Goal: Task Accomplishment & Management: Complete application form

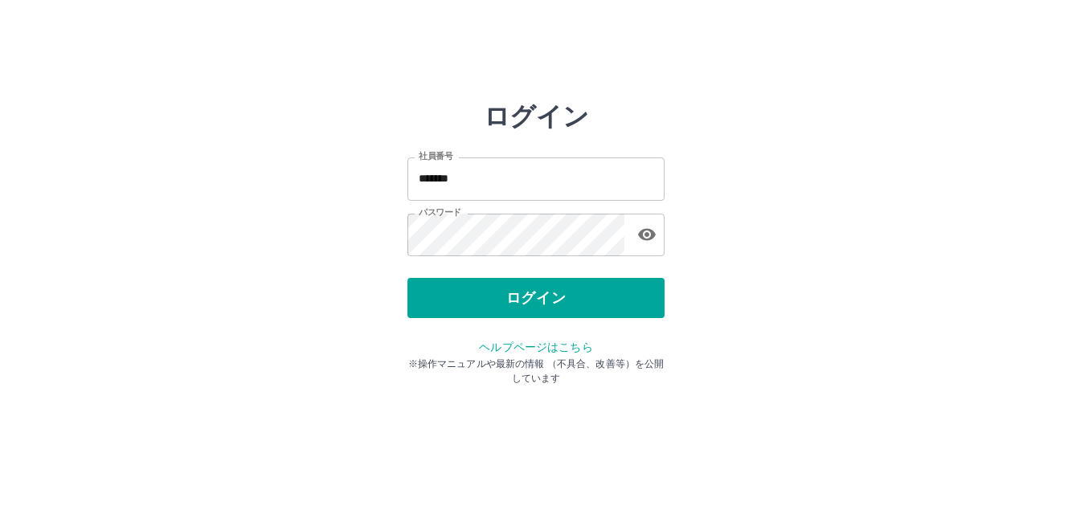
click at [540, 300] on div "ログイン" at bounding box center [535, 298] width 257 height 40
click at [540, 300] on button "ログイン" at bounding box center [535, 298] width 257 height 40
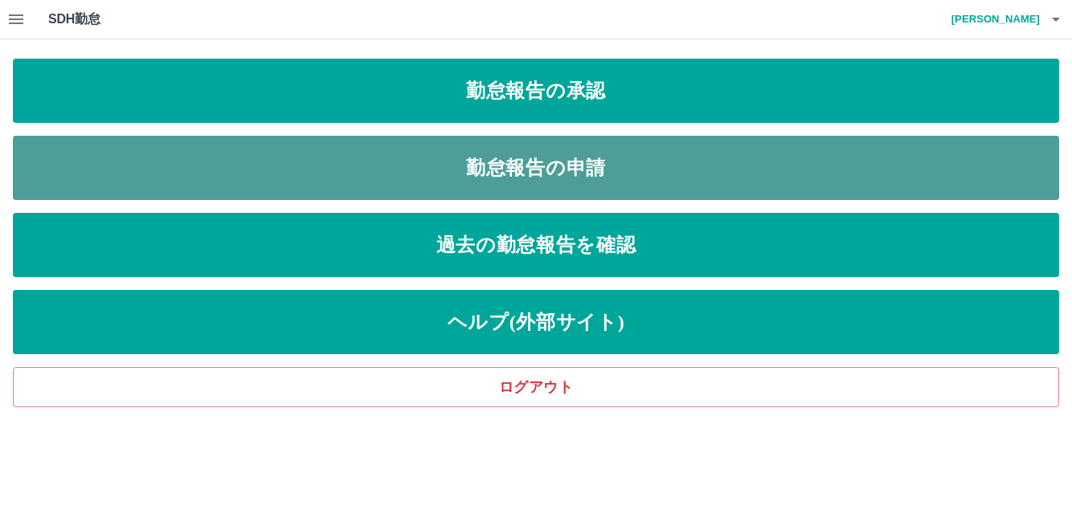
click at [574, 166] on link "勤怠報告の申請" at bounding box center [536, 168] width 1046 height 64
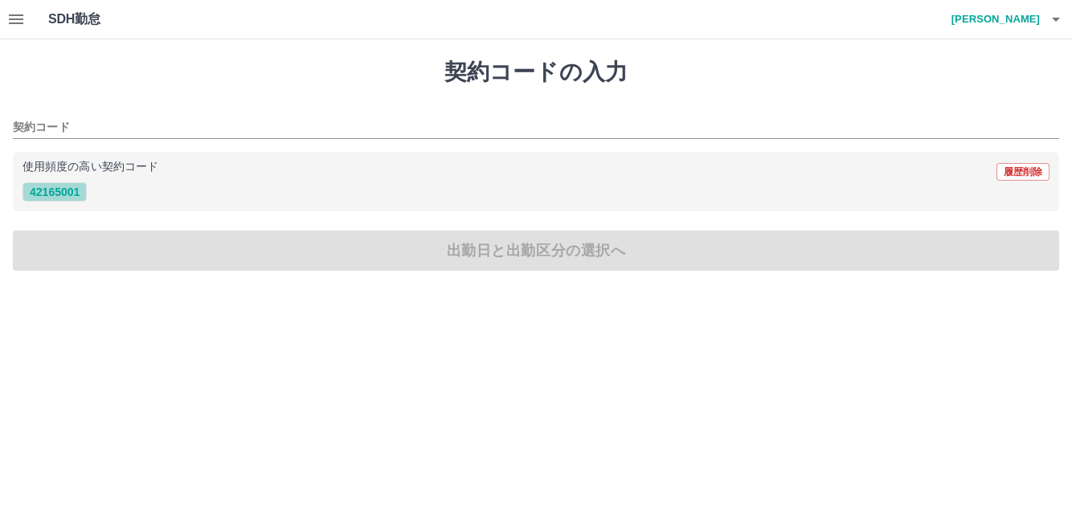
click at [52, 194] on button "42165001" at bounding box center [54, 191] width 64 height 19
type input "********"
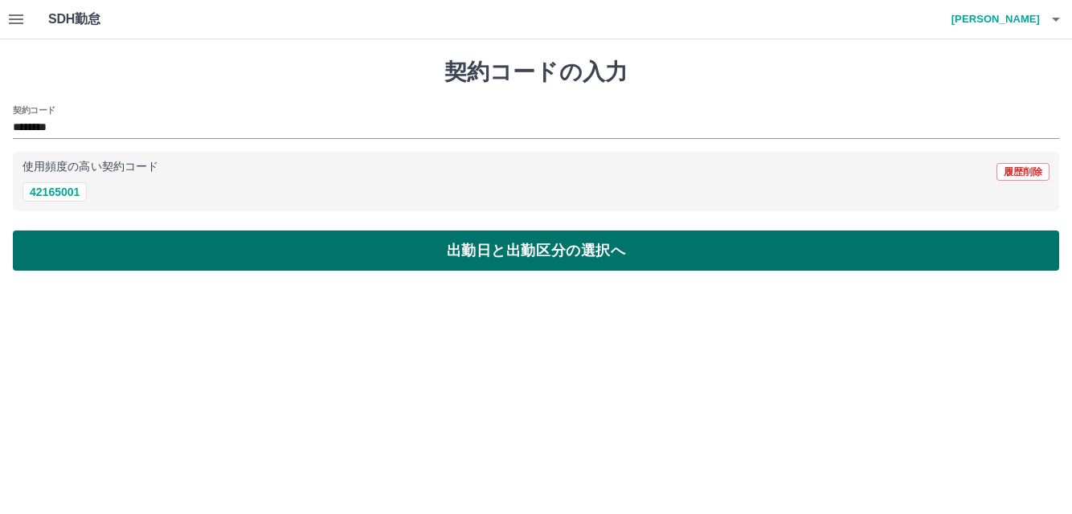
click at [139, 252] on button "出勤日と出勤区分の選択へ" at bounding box center [536, 251] width 1046 height 40
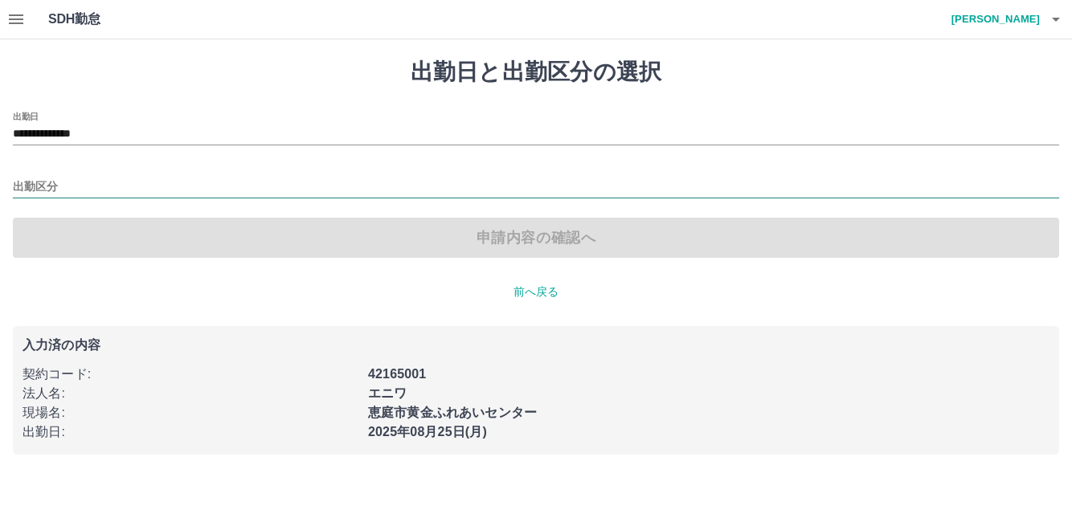
click at [76, 188] on input "出勤区分" at bounding box center [536, 188] width 1046 height 20
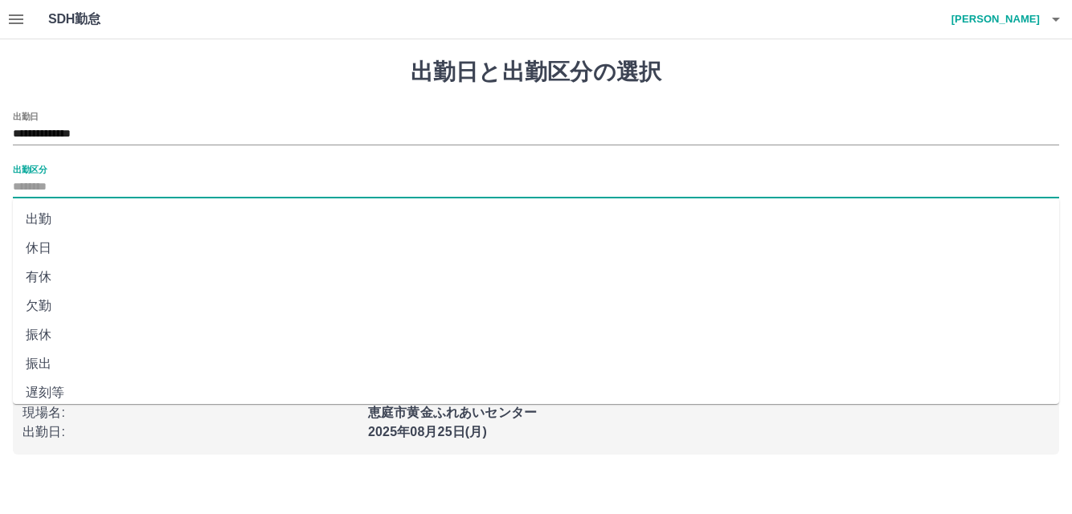
click at [39, 219] on li "出勤" at bounding box center [536, 219] width 1046 height 29
type input "**"
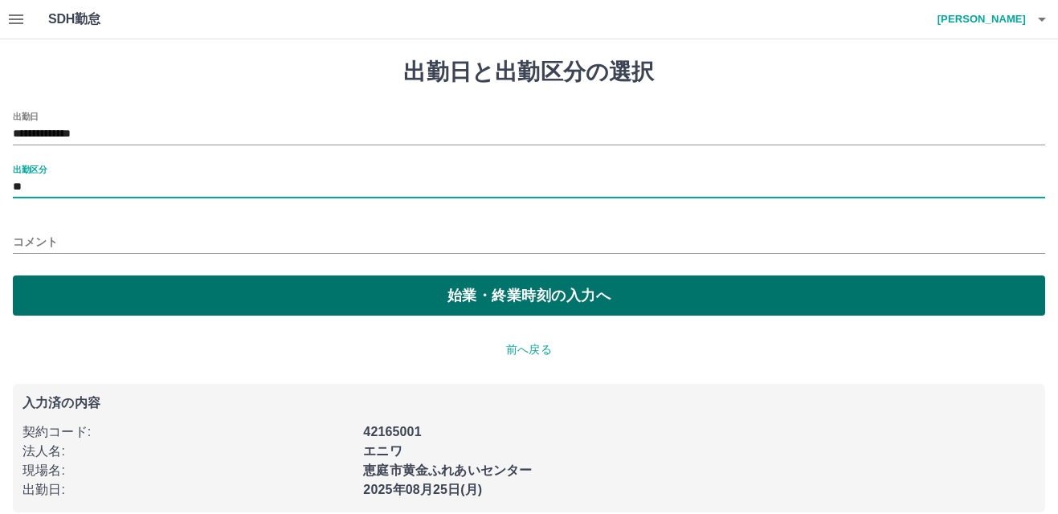
click at [404, 290] on button "始業・終業時刻の入力へ" at bounding box center [529, 296] width 1033 height 40
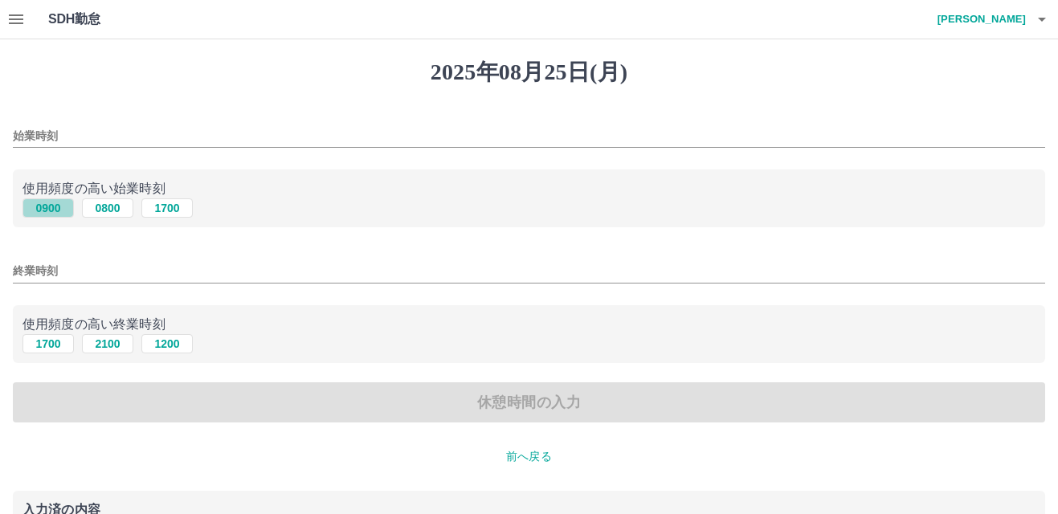
click at [45, 204] on button "0900" at bounding box center [47, 207] width 51 height 19
type input "****"
click at [47, 345] on button "1700" at bounding box center [47, 343] width 51 height 19
type input "****"
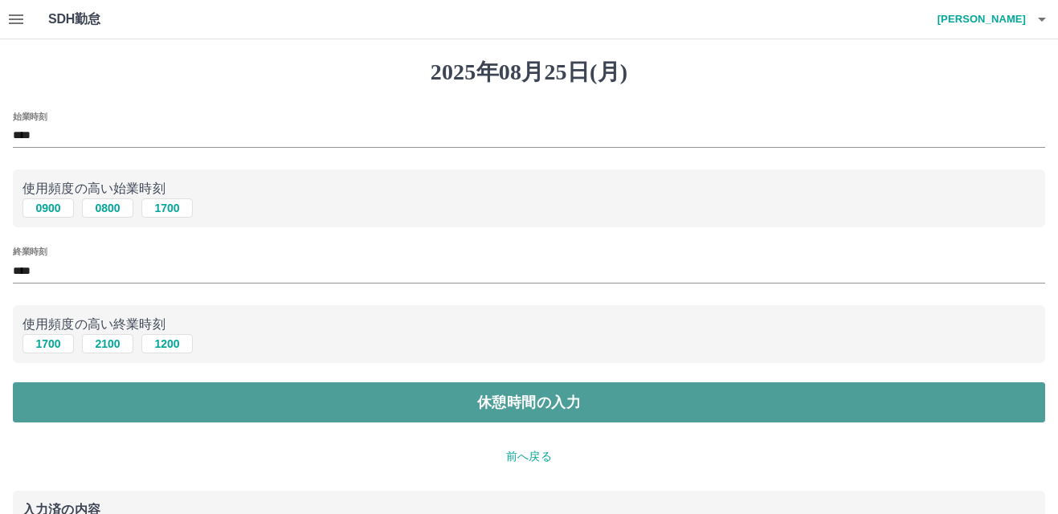
click at [473, 401] on button "休憩時間の入力" at bounding box center [529, 402] width 1033 height 40
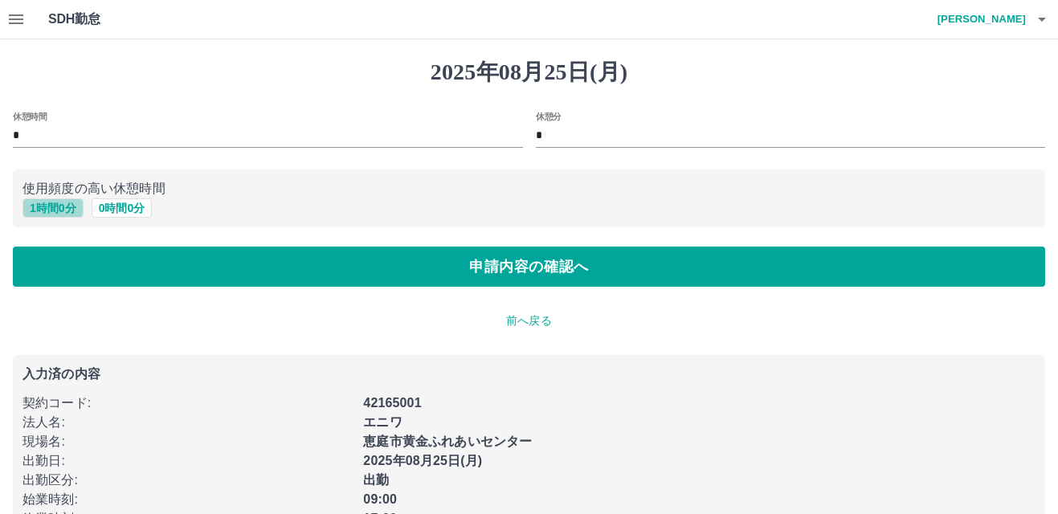
click at [59, 205] on button "1 時間 0 分" at bounding box center [52, 207] width 61 height 19
type input "*"
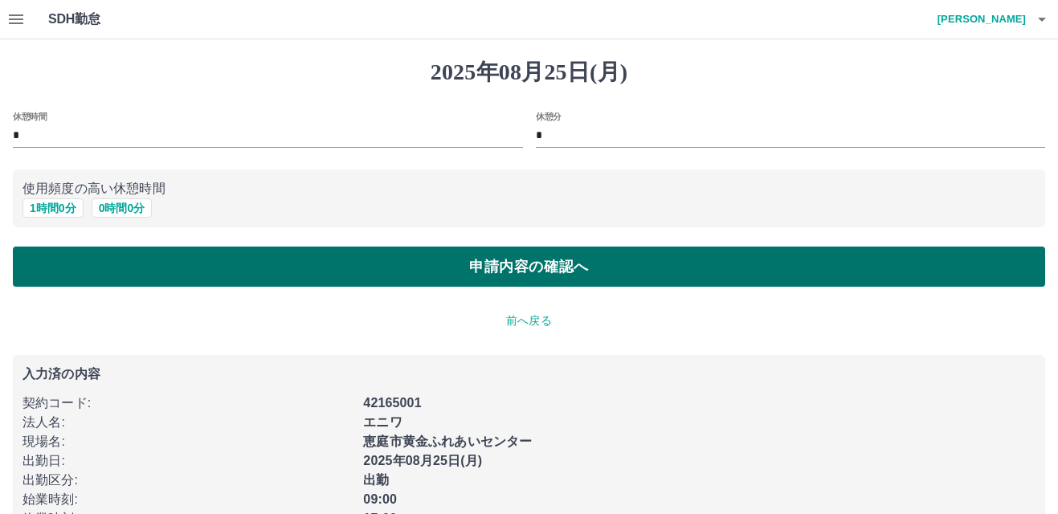
click at [345, 265] on button "申請内容の確認へ" at bounding box center [529, 267] width 1033 height 40
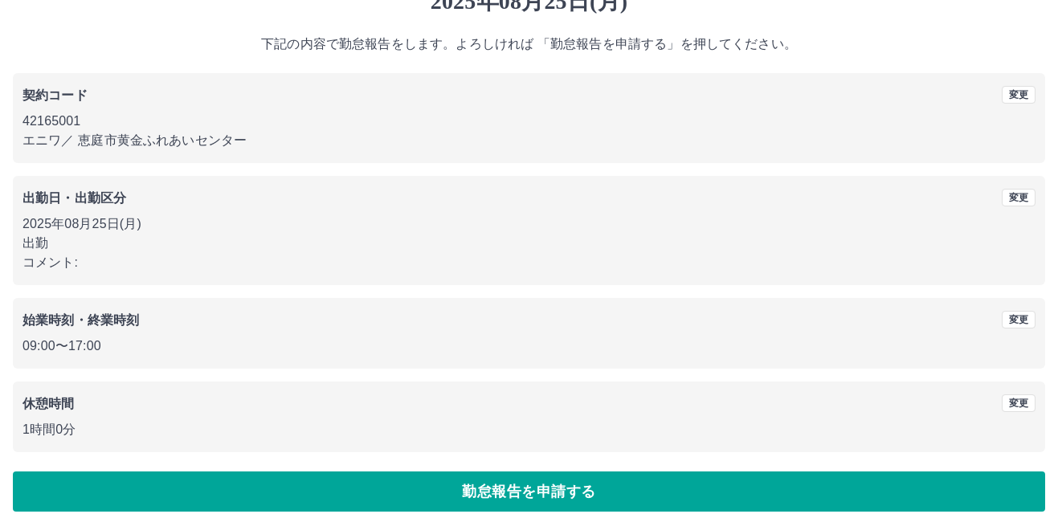
scroll to position [88, 0]
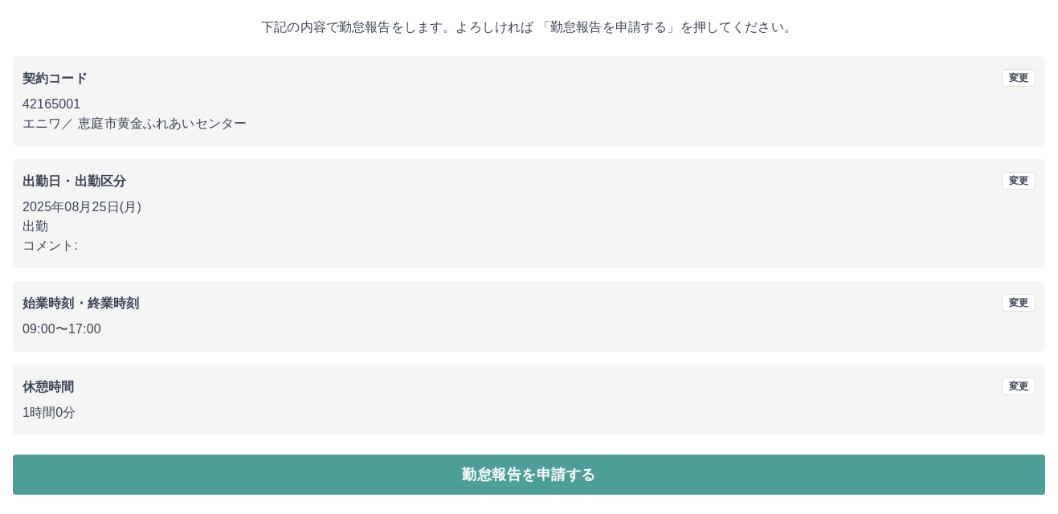
click at [538, 475] on button "勤怠報告を申請する" at bounding box center [529, 475] width 1033 height 40
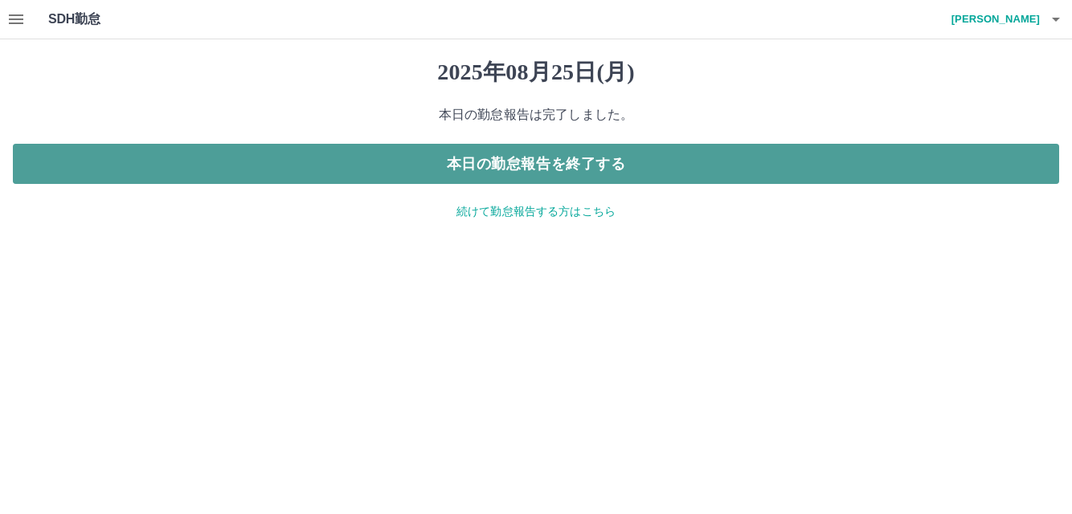
click at [668, 166] on button "本日の勤怠報告を終了する" at bounding box center [536, 164] width 1046 height 40
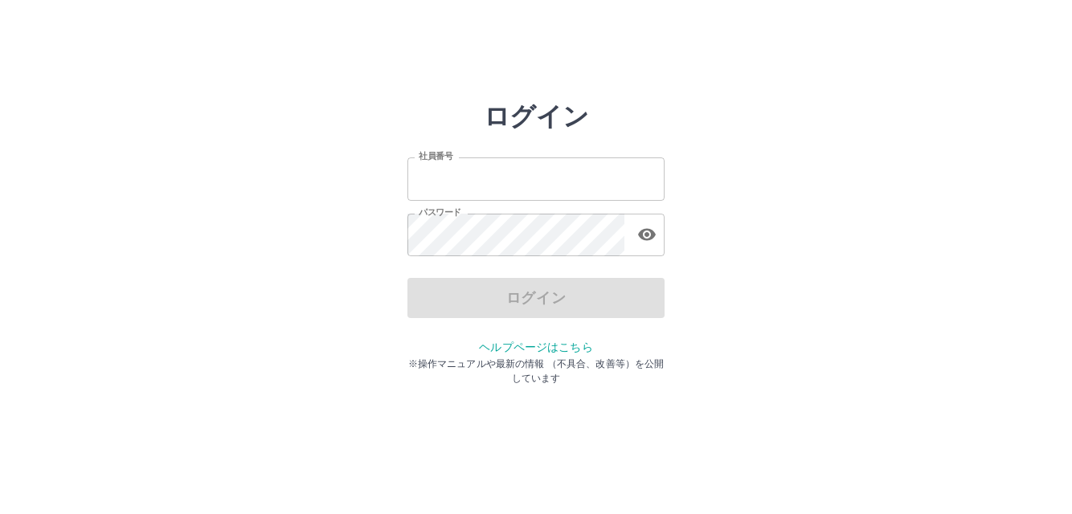
type input "*******"
click at [546, 295] on div "ログイン" at bounding box center [535, 298] width 257 height 40
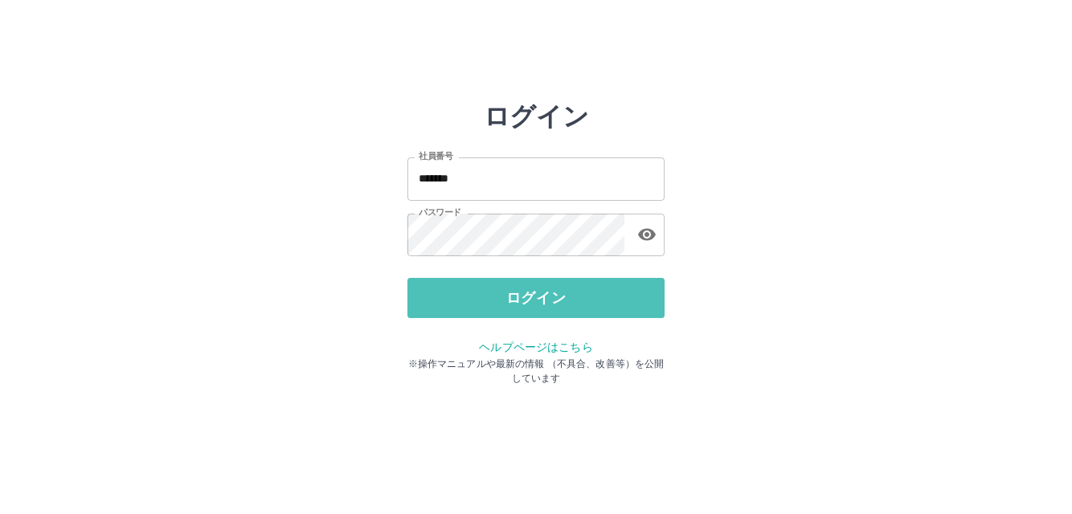
click at [546, 295] on button "ログイン" at bounding box center [535, 298] width 257 height 40
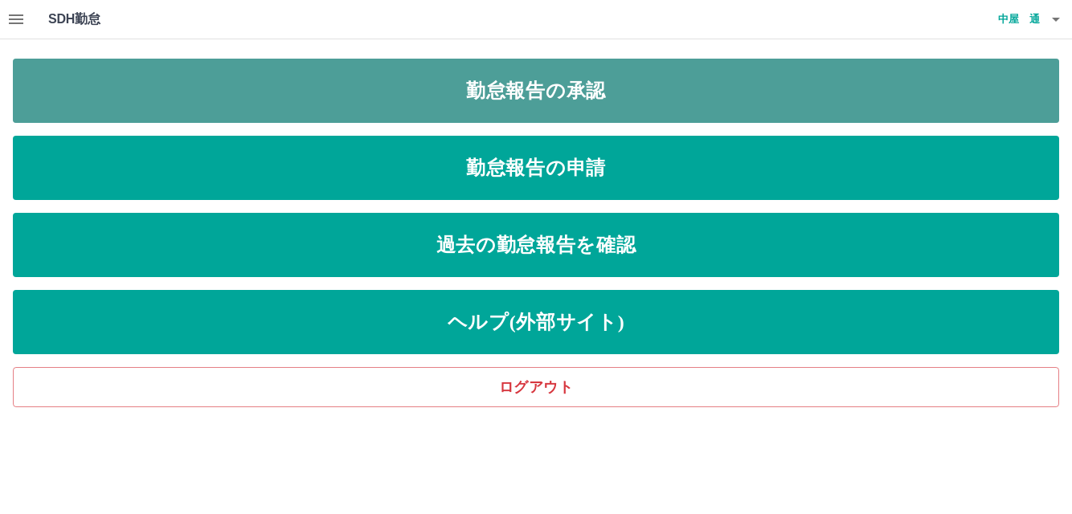
click at [538, 92] on link "勤怠報告の承認" at bounding box center [536, 91] width 1046 height 64
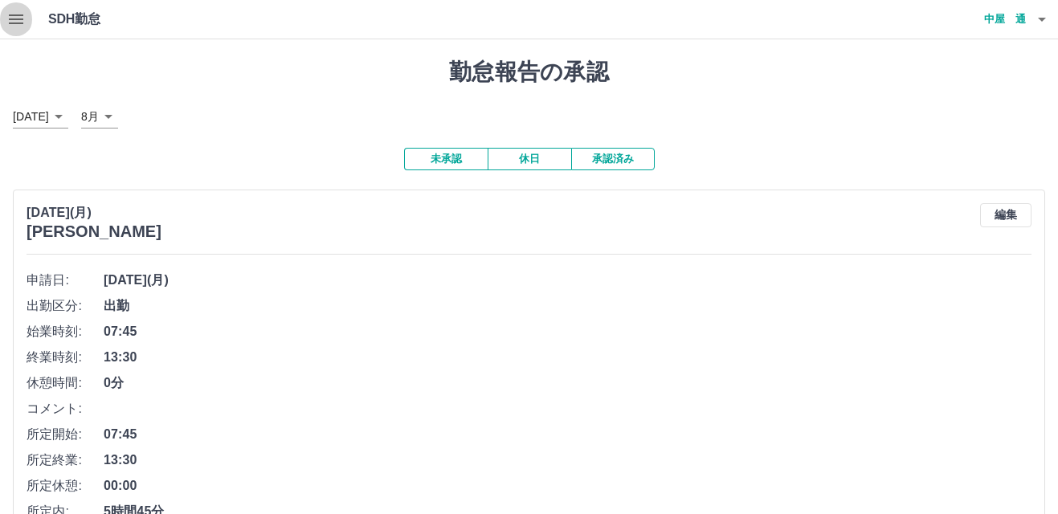
click at [14, 18] on icon "button" at bounding box center [16, 19] width 14 height 10
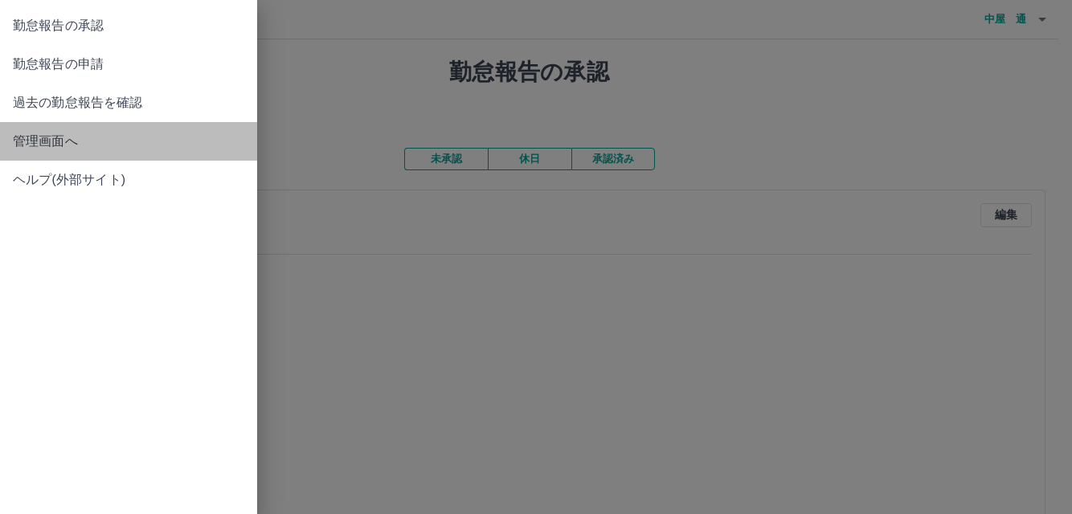
click at [38, 137] on span "管理画面へ" at bounding box center [128, 141] width 231 height 19
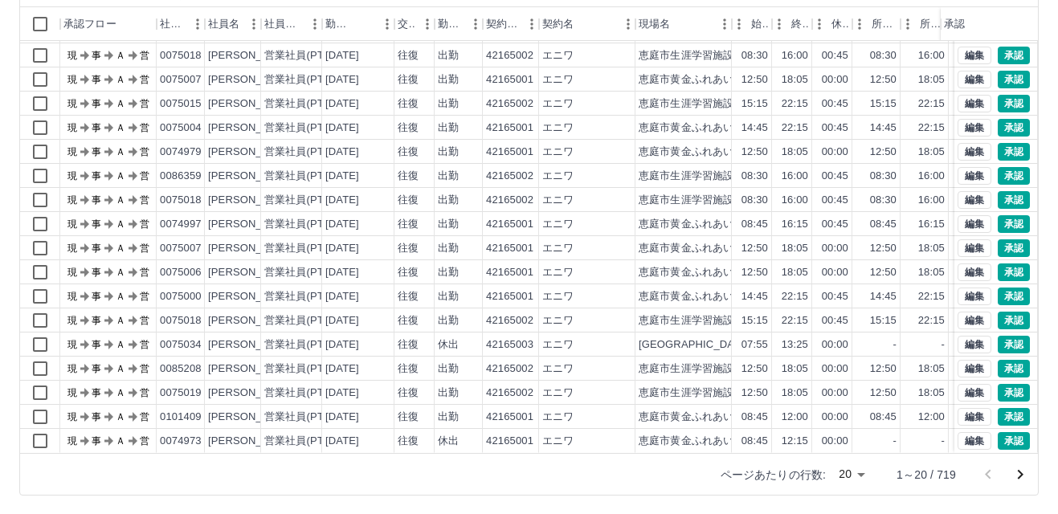
scroll to position [165, 0]
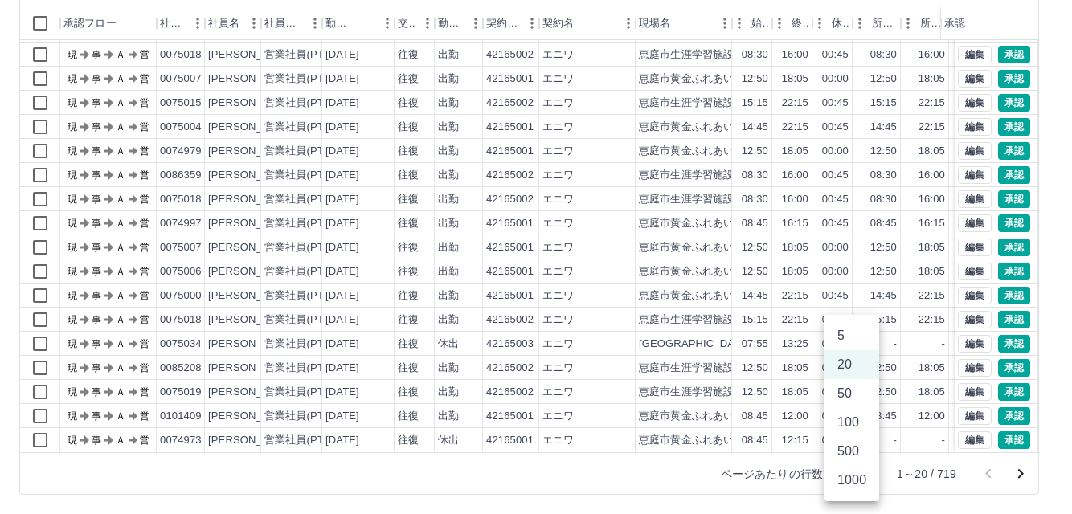
click at [862, 475] on body "SDH勤怠 中屋　通 勤務実績承認 前月 [DATE] 次月 今月 月選択 承認モード 削除モード 一括承認 列一覧 0 フィルター 行間隔 エクスポート 承…" at bounding box center [536, 174] width 1072 height 679
click at [851, 420] on li "100" at bounding box center [851, 422] width 55 height 29
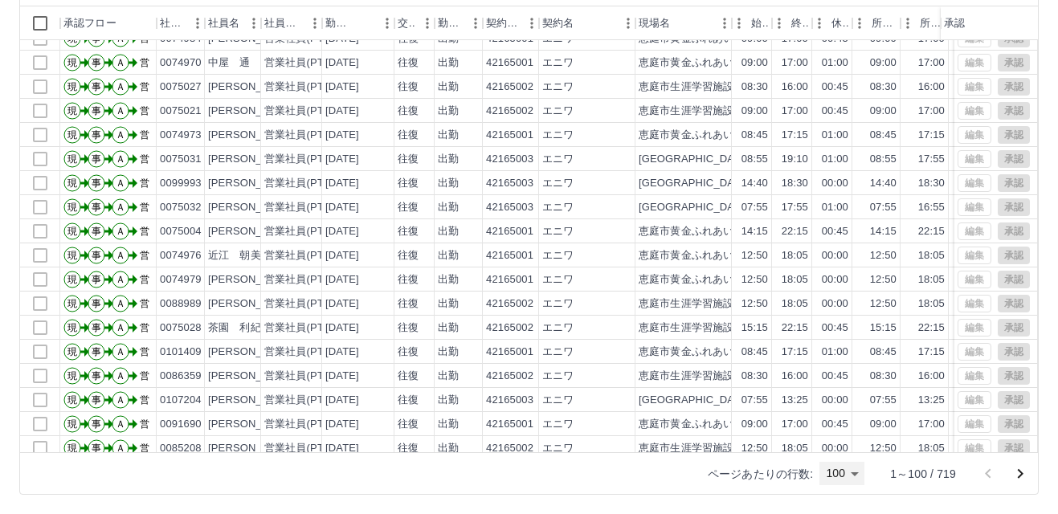
scroll to position [2012, 0]
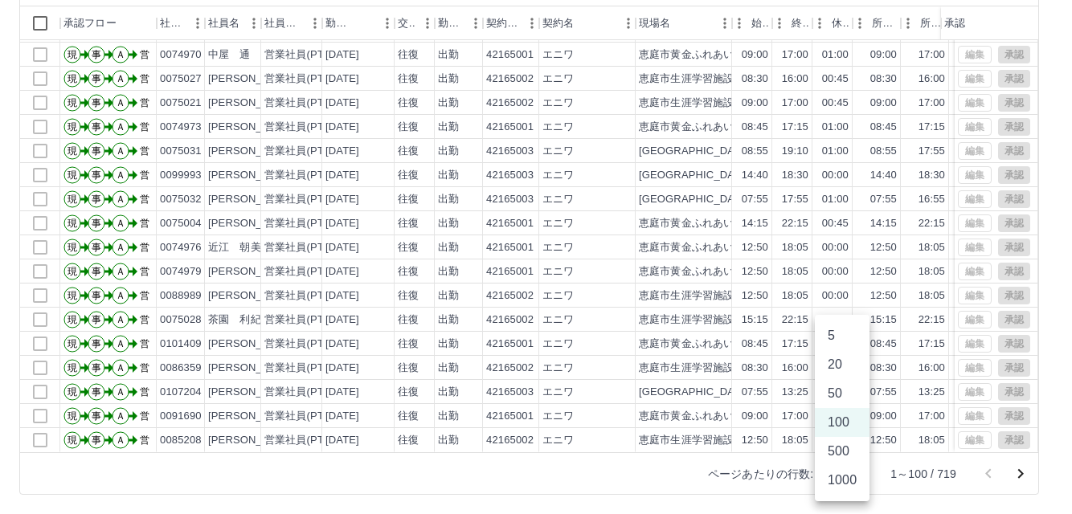
click at [853, 474] on body "SDH勤怠 中屋　通 勤務実績承認 前月 [DATE] 次月 今月 月選択 承認モード 削除モード 一括承認 列一覧 0 フィルター 行間隔 エクスポート 承…" at bounding box center [536, 174] width 1072 height 679
click at [839, 453] on li "500" at bounding box center [842, 451] width 55 height 29
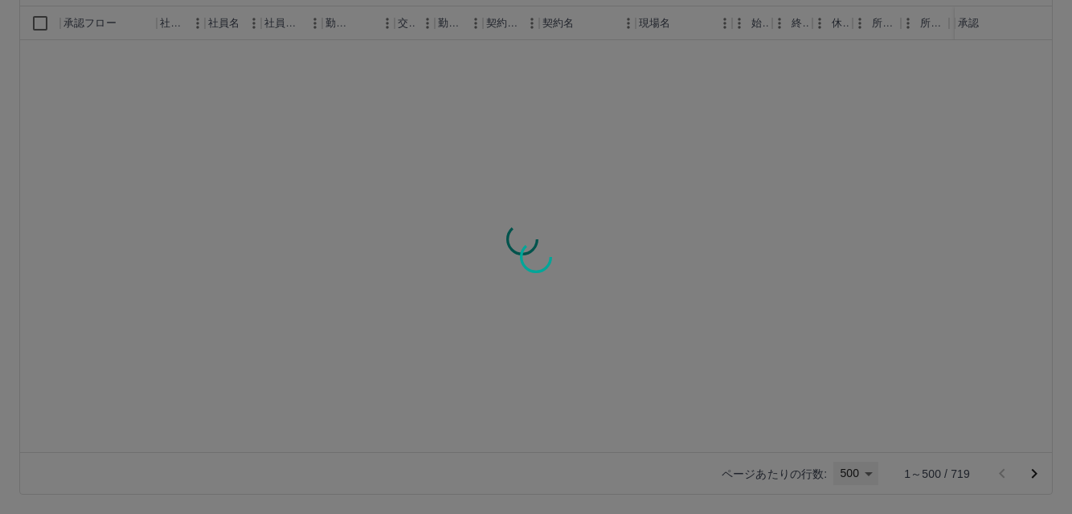
type input "***"
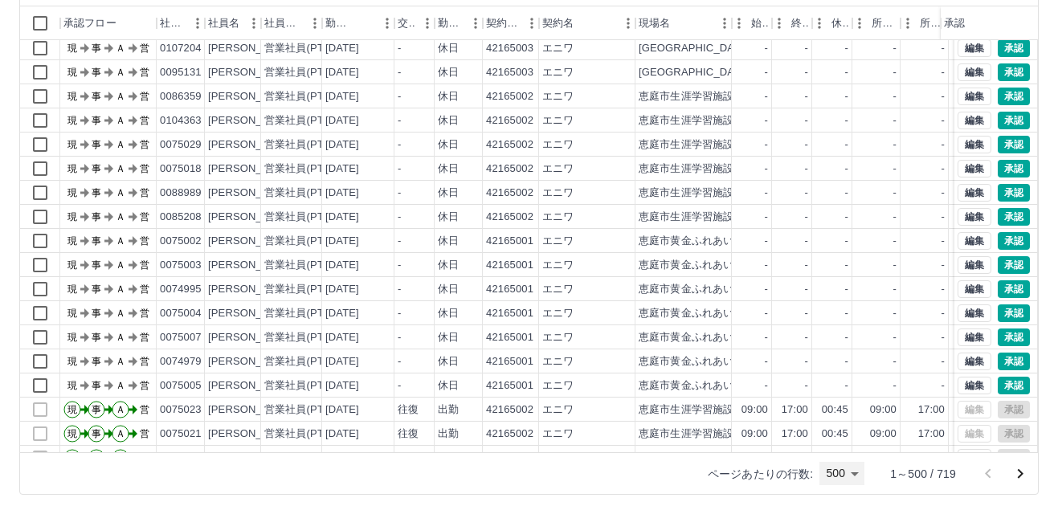
scroll to position [4870, 0]
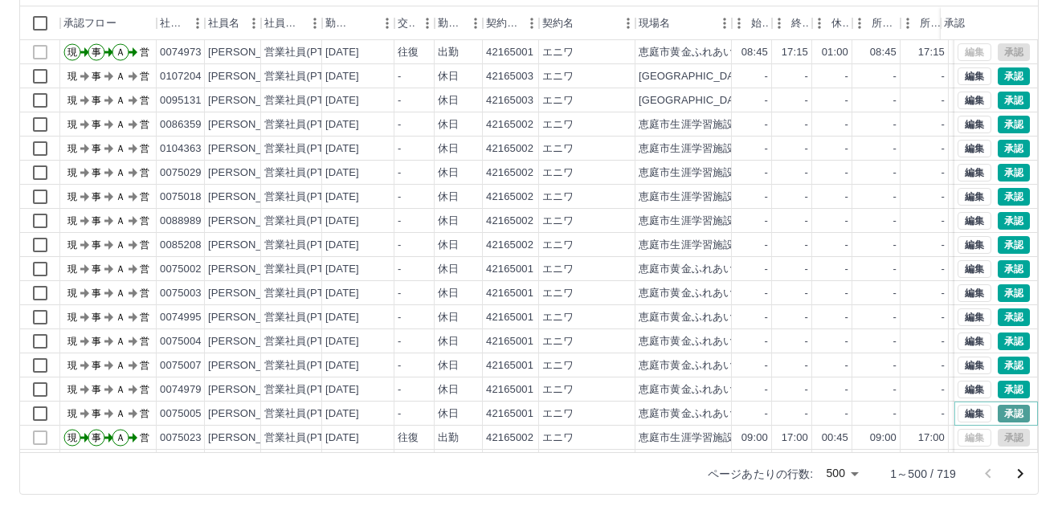
click at [998, 413] on button "承認" at bounding box center [1014, 414] width 32 height 18
click at [1000, 387] on button "承認" at bounding box center [1014, 390] width 32 height 18
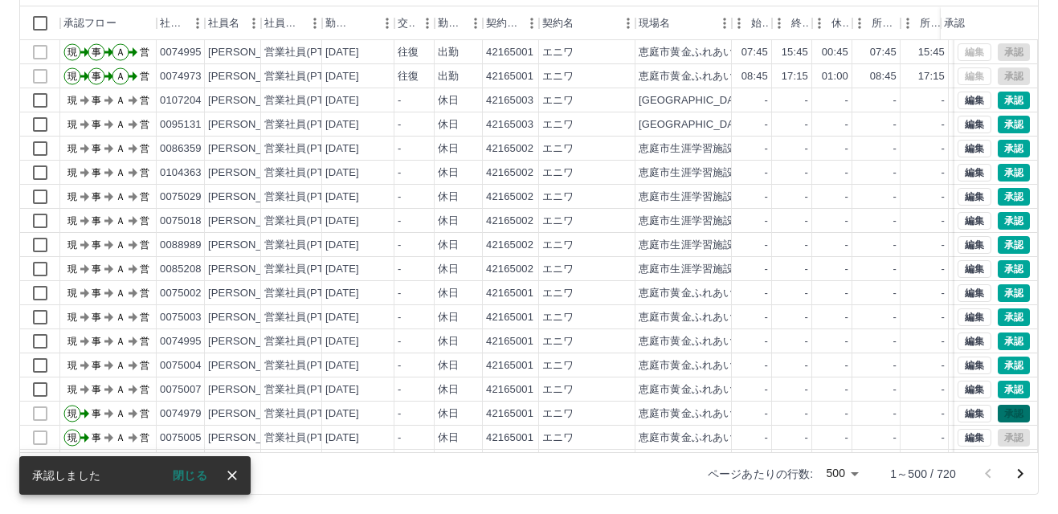
scroll to position [4894, 0]
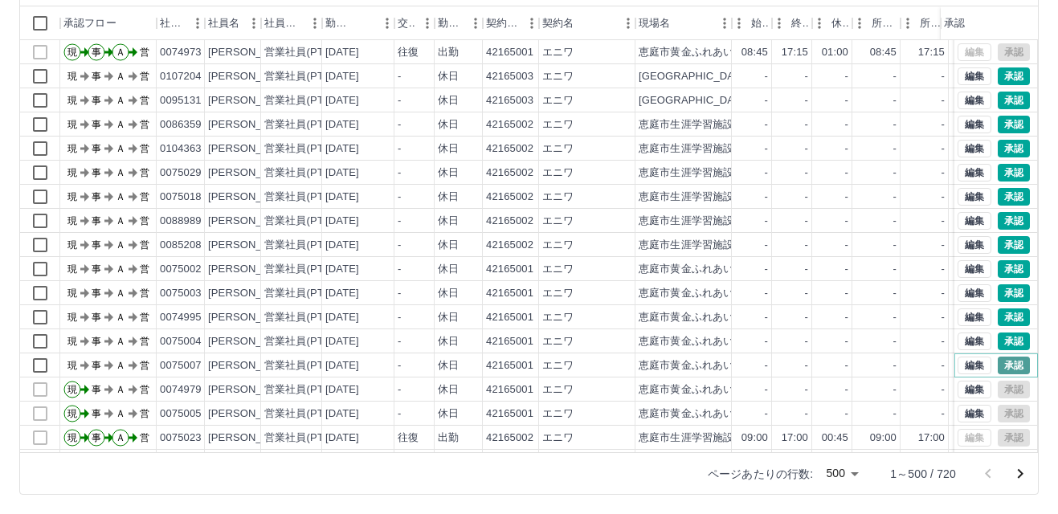
click at [999, 365] on button "承認" at bounding box center [1014, 366] width 32 height 18
click at [998, 341] on button "承認" at bounding box center [1014, 342] width 32 height 18
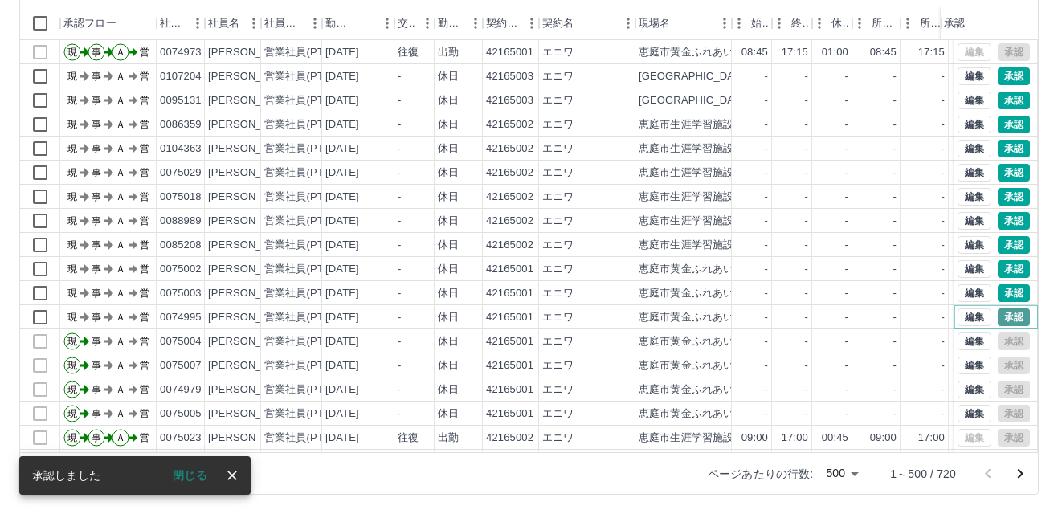
click at [998, 317] on button "承認" at bounding box center [1014, 318] width 32 height 18
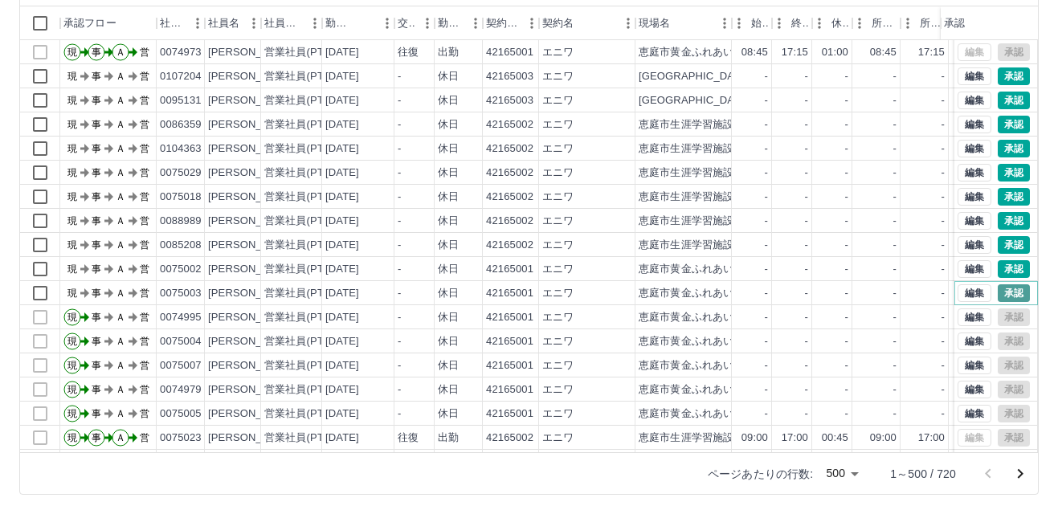
click at [998, 293] on button "承認" at bounding box center [1014, 293] width 32 height 18
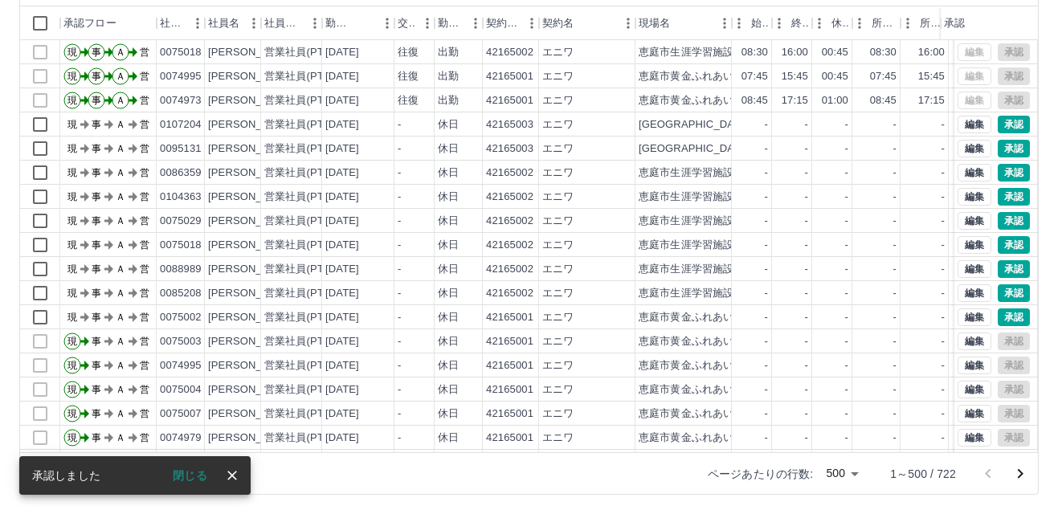
scroll to position [4942, 0]
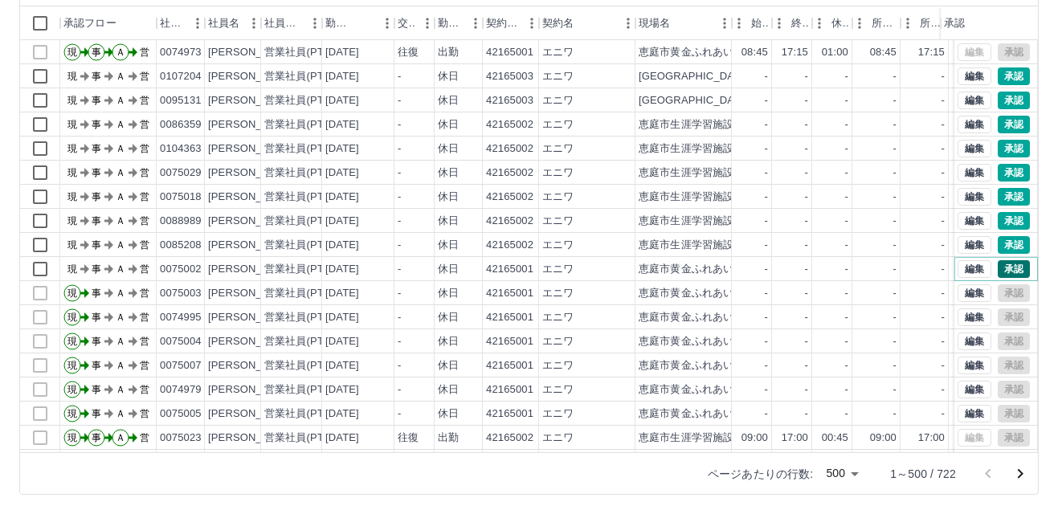
click at [998, 268] on button "承認" at bounding box center [1014, 269] width 32 height 18
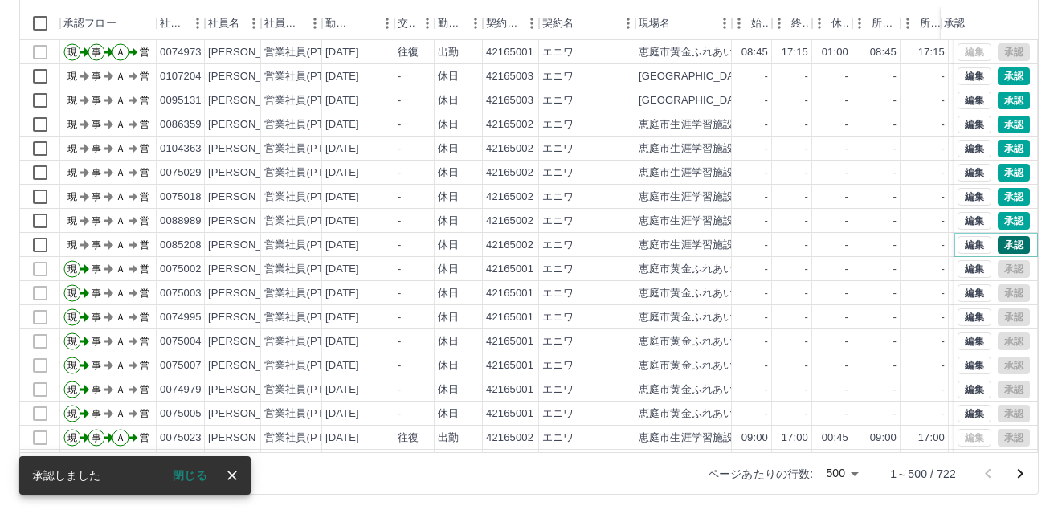
click at [998, 245] on button "承認" at bounding box center [1014, 245] width 32 height 18
click at [1003, 220] on button "承認" at bounding box center [1014, 221] width 32 height 18
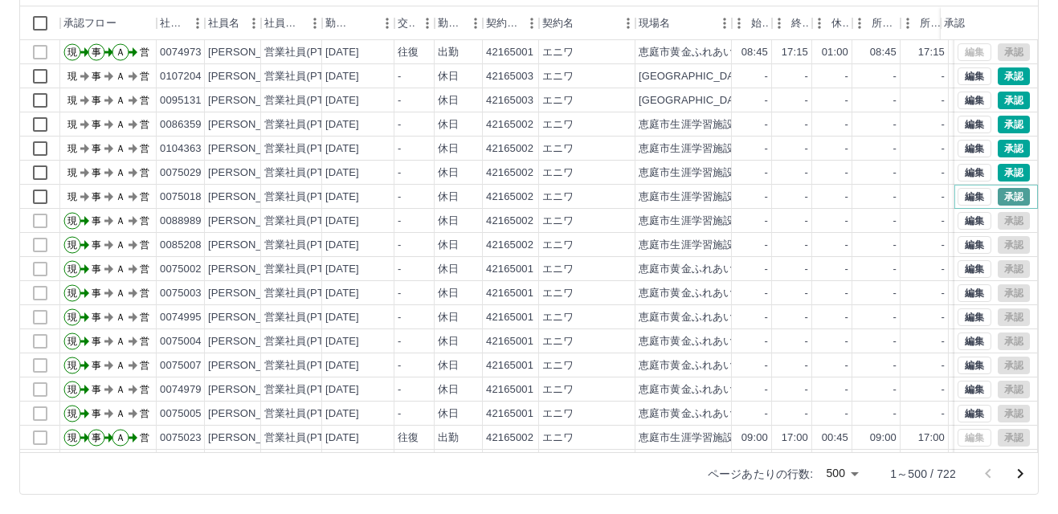
click at [998, 193] on button "承認" at bounding box center [1014, 197] width 32 height 18
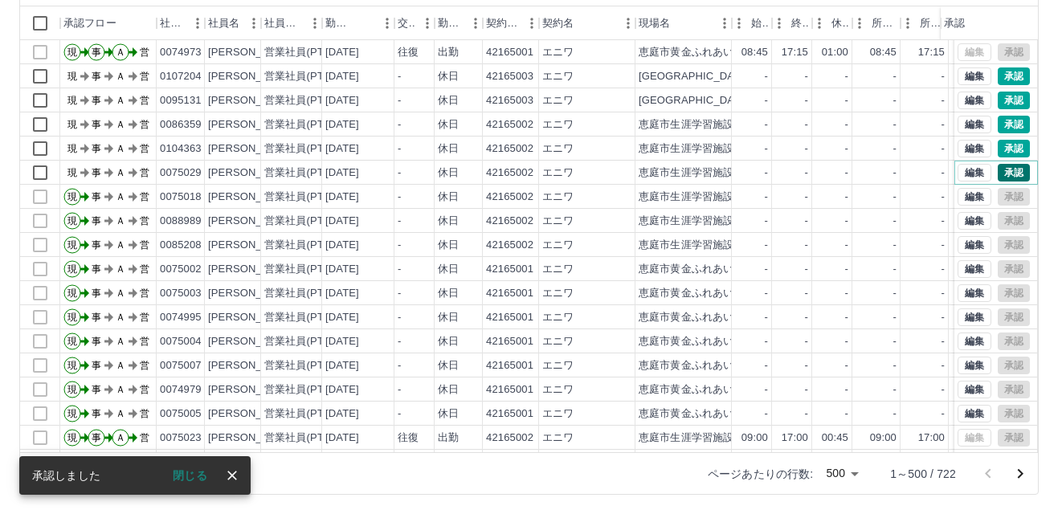
click at [998, 171] on button "承認" at bounding box center [1014, 173] width 32 height 18
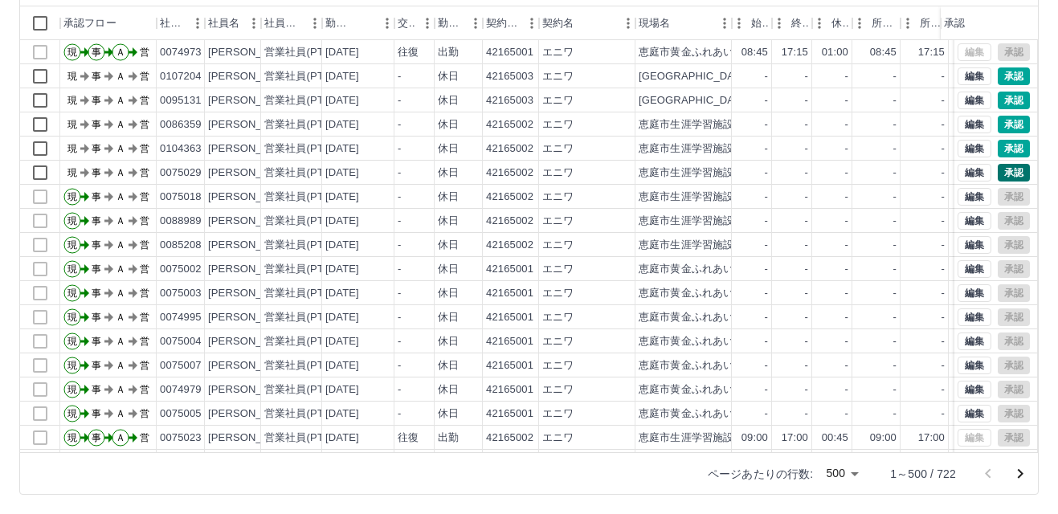
click at [997, 171] on div at bounding box center [529, 257] width 1058 height 514
click at [998, 147] on button "承認" at bounding box center [1014, 149] width 32 height 18
click at [998, 123] on button "承認" at bounding box center [1014, 125] width 32 height 18
click at [998, 96] on button "承認" at bounding box center [1014, 101] width 32 height 18
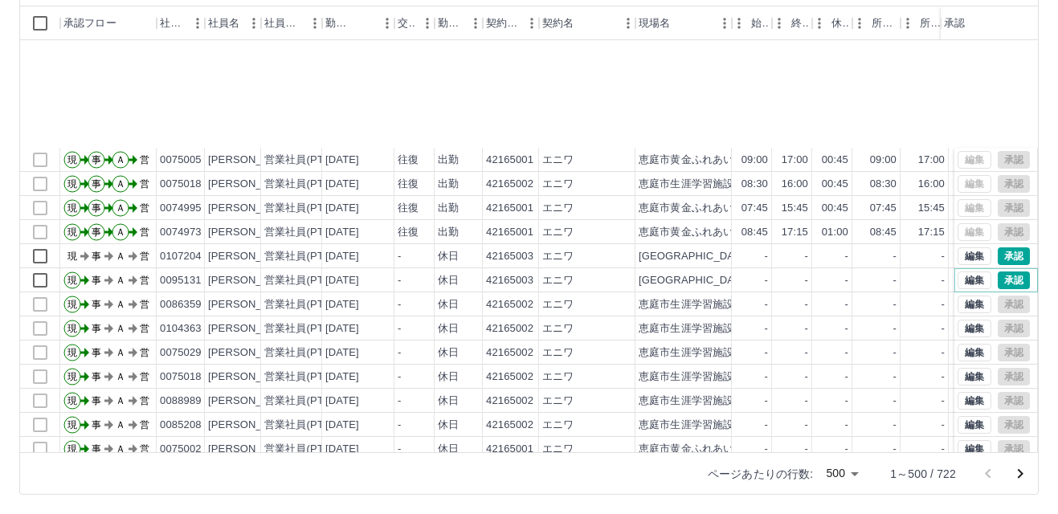
scroll to position [4701, 0]
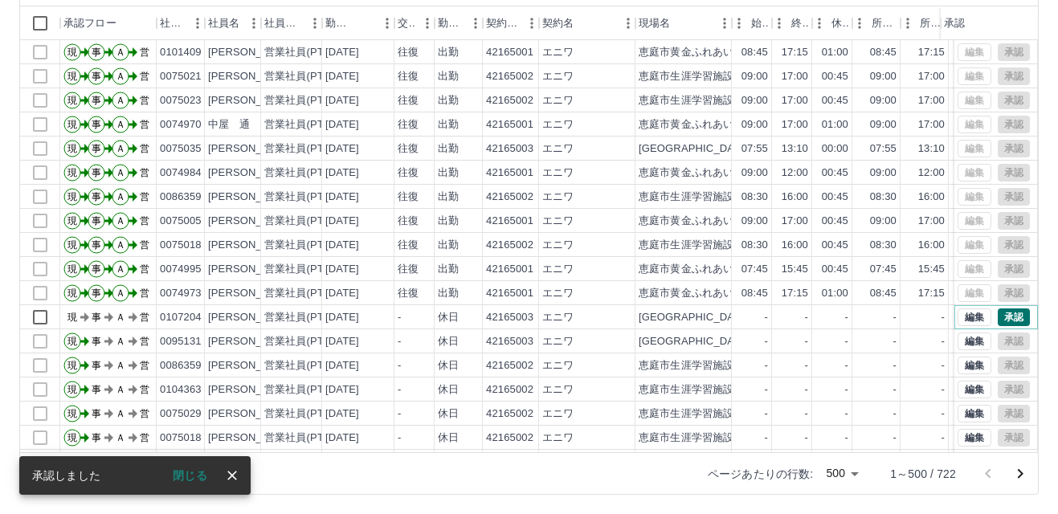
click at [998, 314] on button "承認" at bounding box center [1014, 318] width 32 height 18
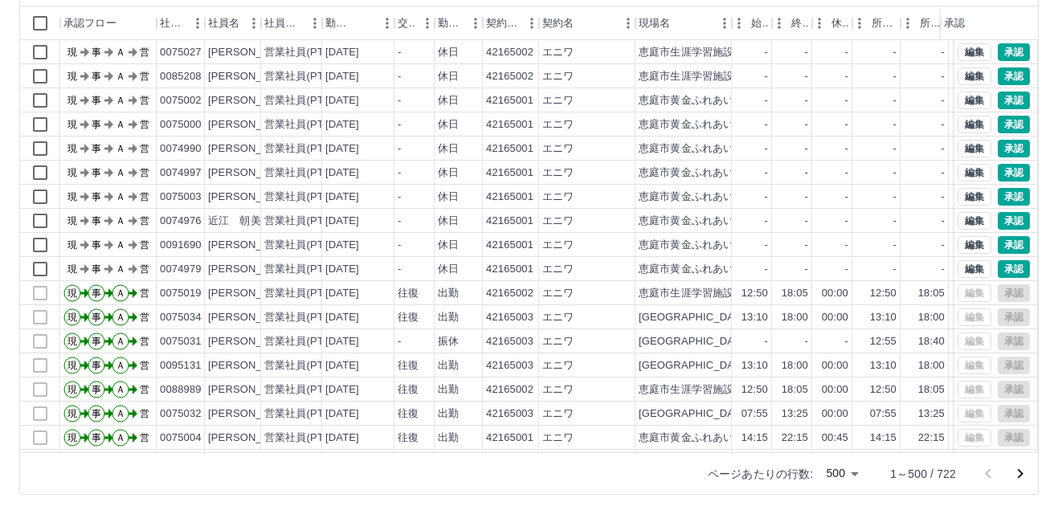
scroll to position [4138, 0]
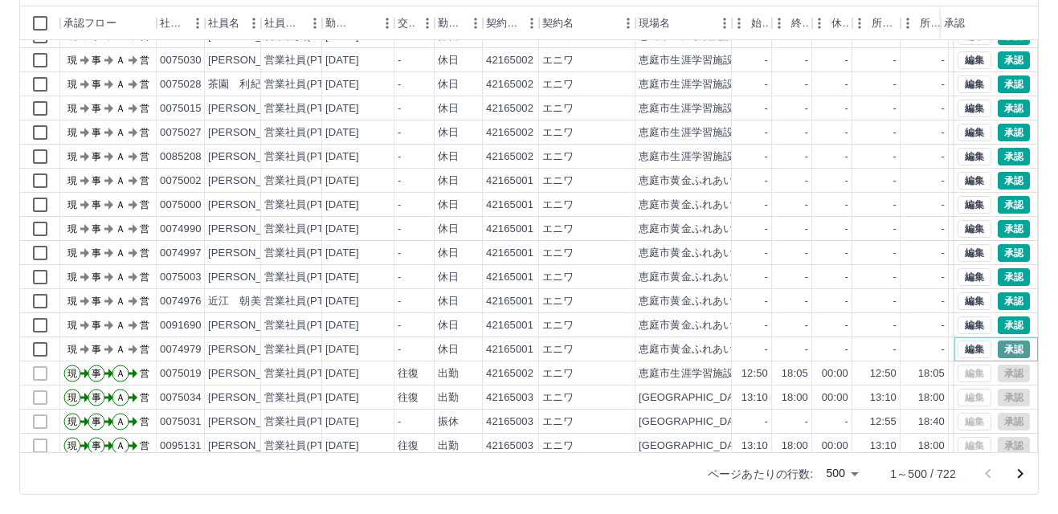
click at [999, 346] on button "承認" at bounding box center [1014, 350] width 32 height 18
click at [1000, 322] on button "承認" at bounding box center [1014, 326] width 32 height 18
click at [998, 300] on button "承認" at bounding box center [1014, 301] width 32 height 18
click at [998, 277] on button "承認" at bounding box center [1014, 277] width 32 height 18
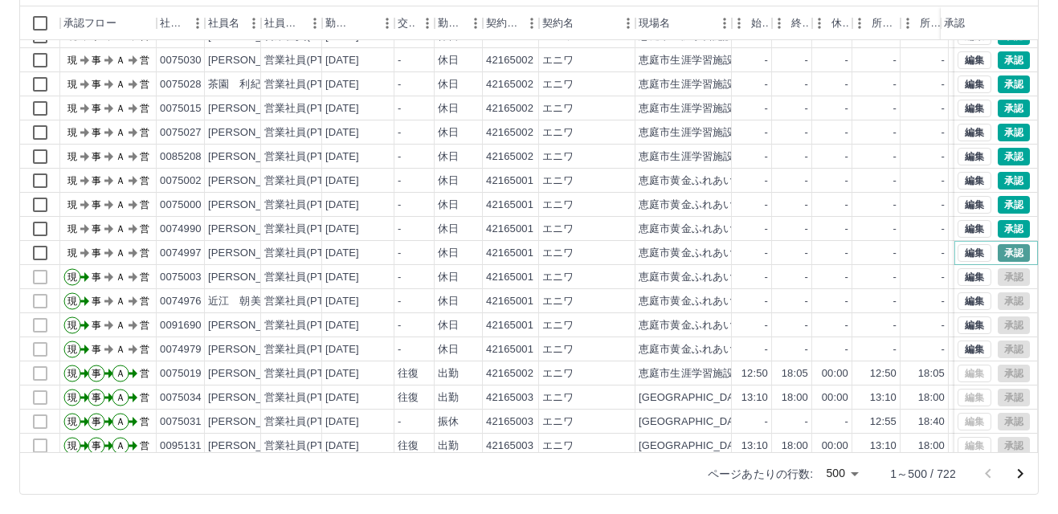
click at [998, 251] on button "承認" at bounding box center [1014, 253] width 32 height 18
click at [999, 227] on button "承認" at bounding box center [1014, 229] width 32 height 18
click at [1000, 203] on button "承認" at bounding box center [1014, 205] width 32 height 18
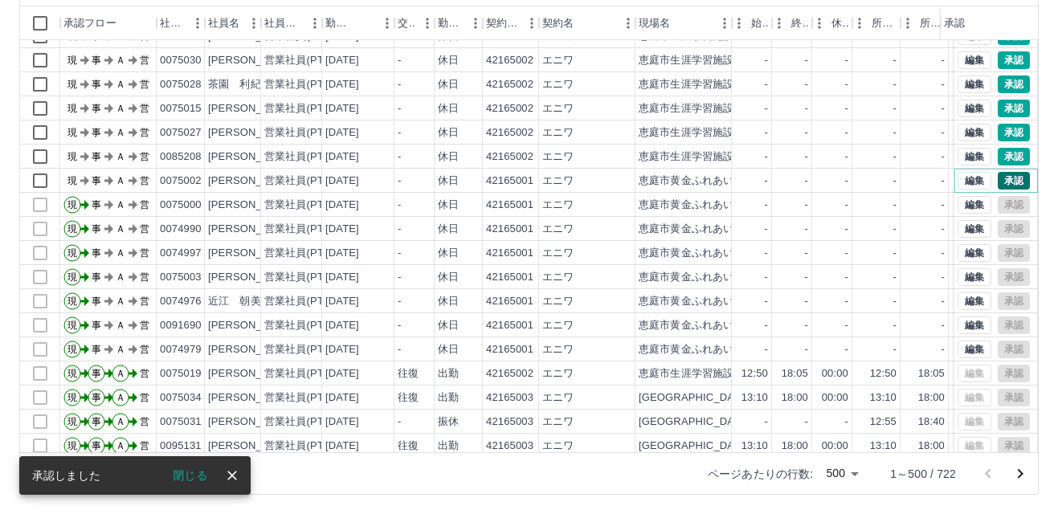
click at [998, 179] on button "承認" at bounding box center [1014, 181] width 32 height 18
click at [1000, 154] on button "承認" at bounding box center [1014, 157] width 32 height 18
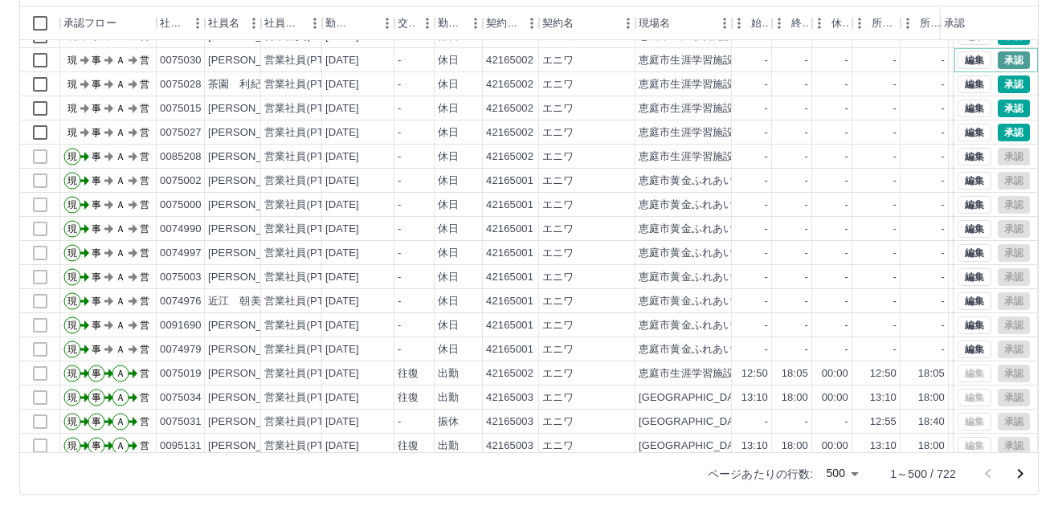
click at [1000, 59] on button "承認" at bounding box center [1014, 60] width 32 height 18
click at [998, 130] on button "承認" at bounding box center [1014, 133] width 32 height 18
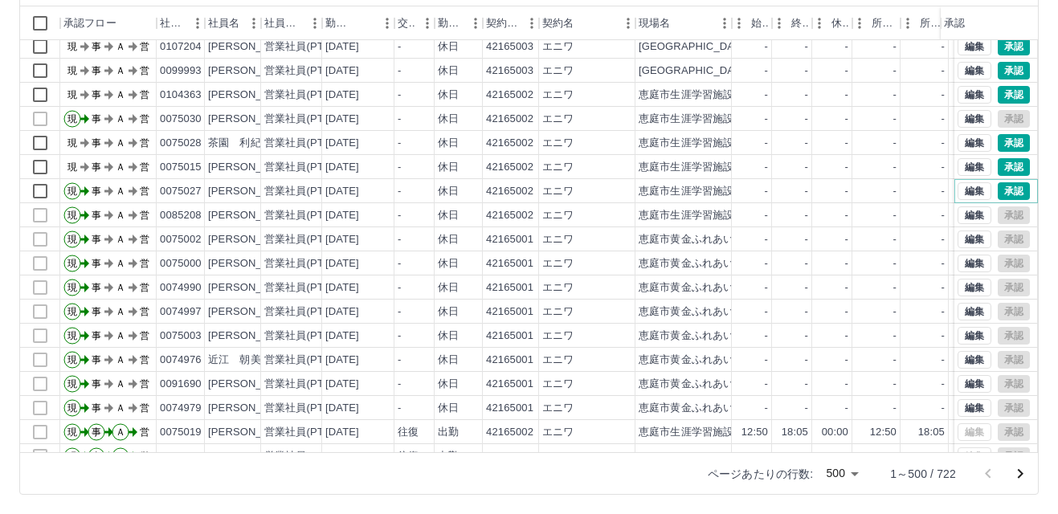
scroll to position [4058, 0]
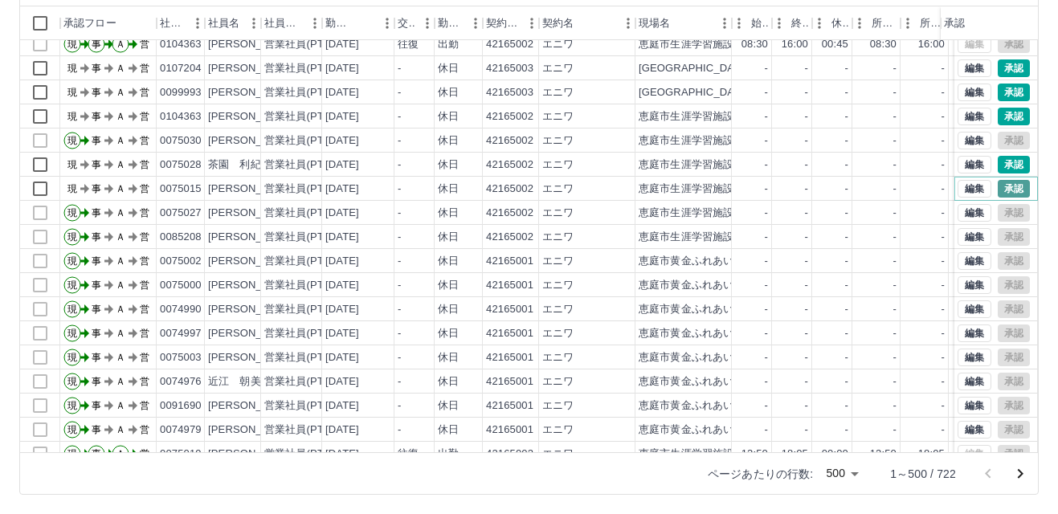
click at [998, 190] on button "承認" at bounding box center [1014, 189] width 32 height 18
click at [998, 162] on button "承認" at bounding box center [1014, 165] width 32 height 18
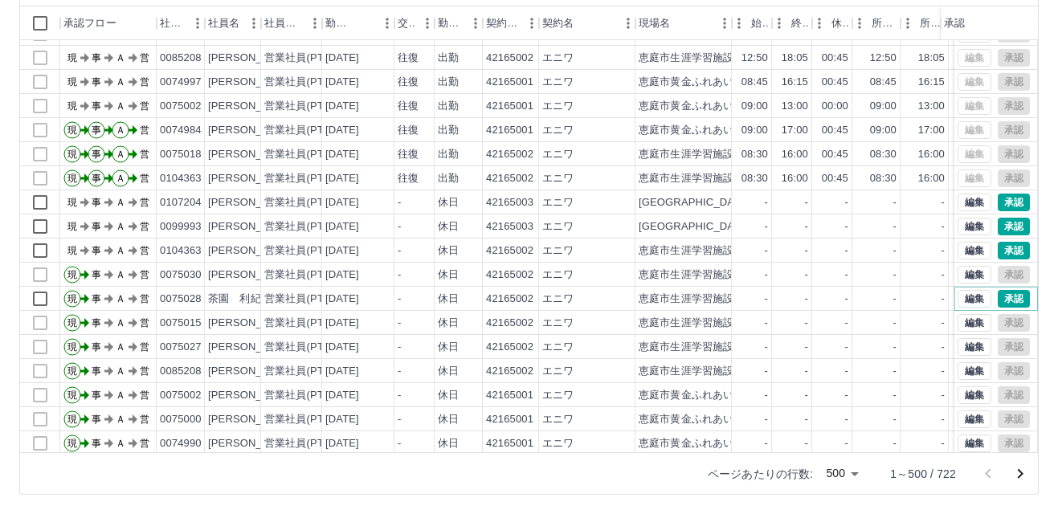
scroll to position [3897, 0]
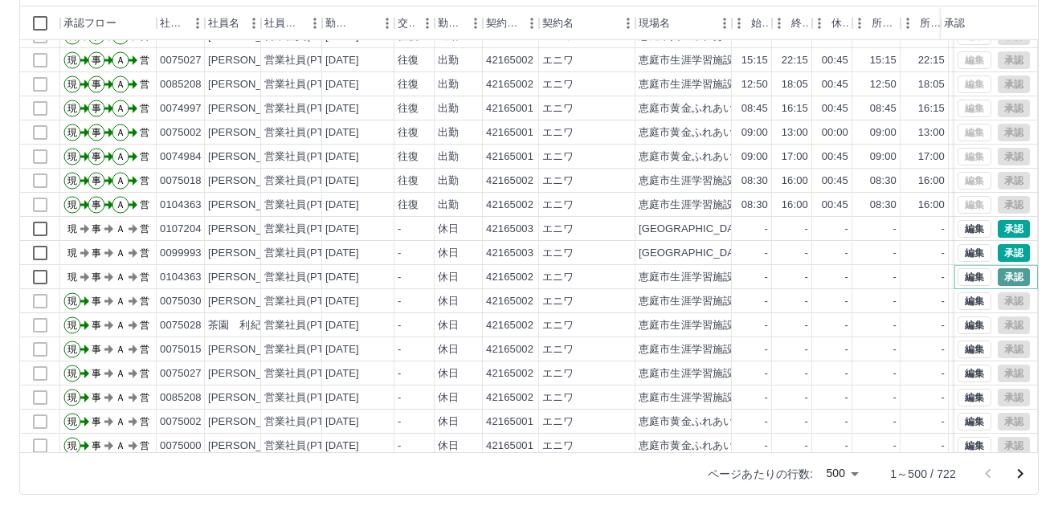
click at [1002, 277] on button "承認" at bounding box center [1014, 277] width 32 height 18
click at [998, 252] on button "承認" at bounding box center [1014, 253] width 32 height 18
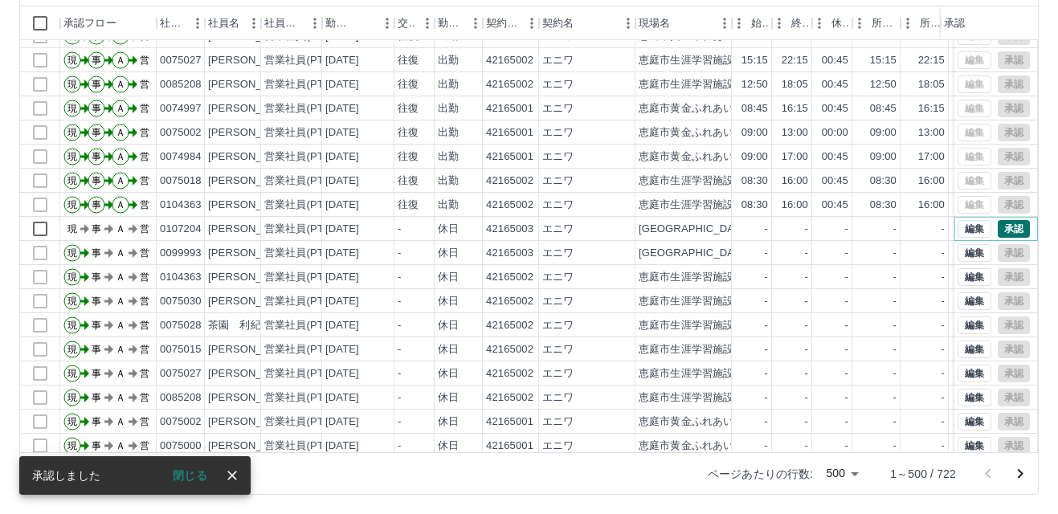
click at [998, 230] on button "承認" at bounding box center [1014, 229] width 32 height 18
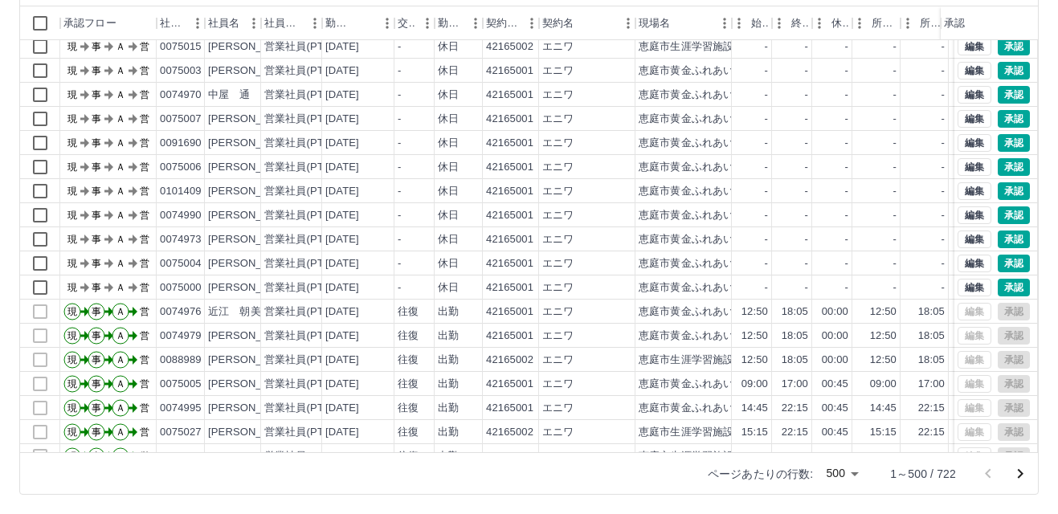
scroll to position [3495, 0]
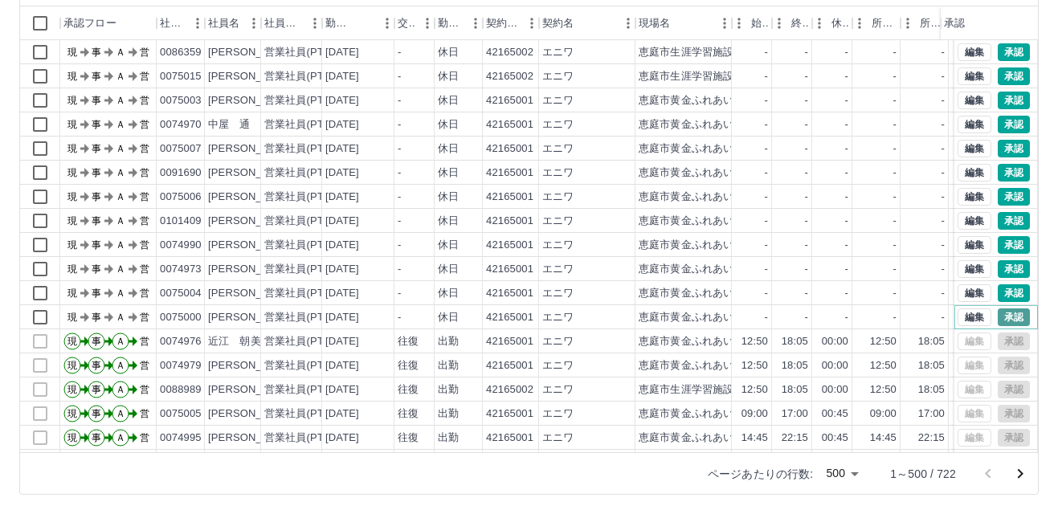
click at [1000, 317] on button "承認" at bounding box center [1014, 318] width 32 height 18
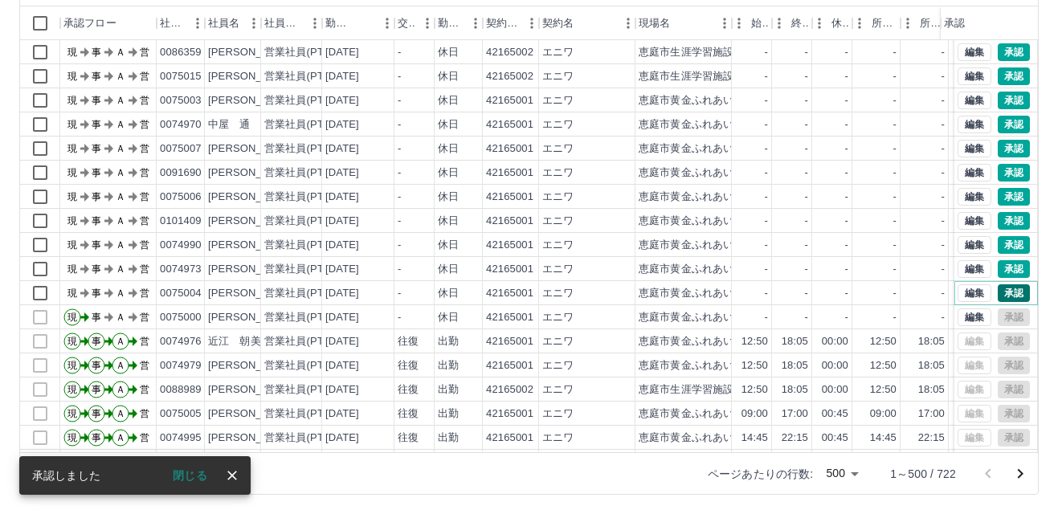
click at [998, 295] on button "承認" at bounding box center [1014, 293] width 32 height 18
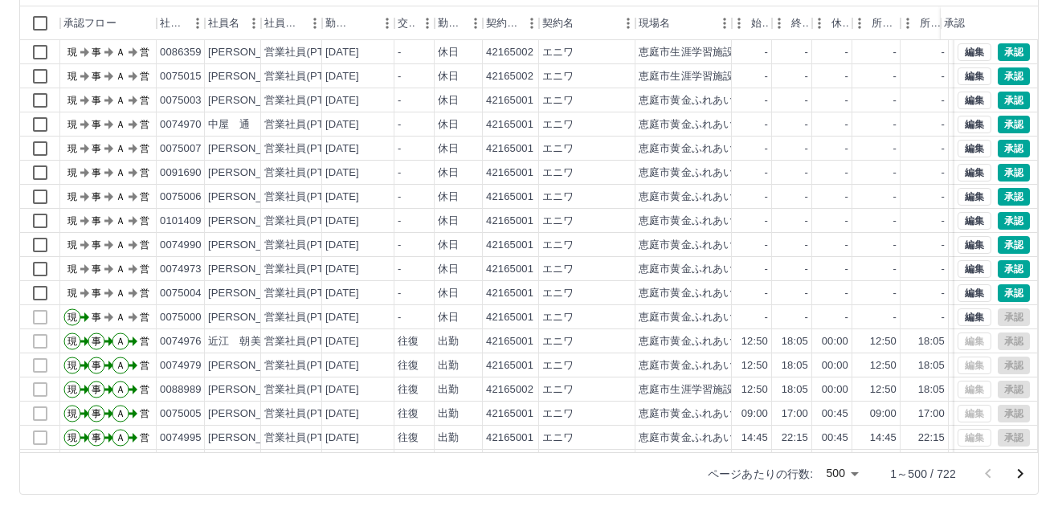
click at [996, 290] on div at bounding box center [529, 257] width 1058 height 514
click at [1000, 264] on button "承認" at bounding box center [1014, 269] width 32 height 18
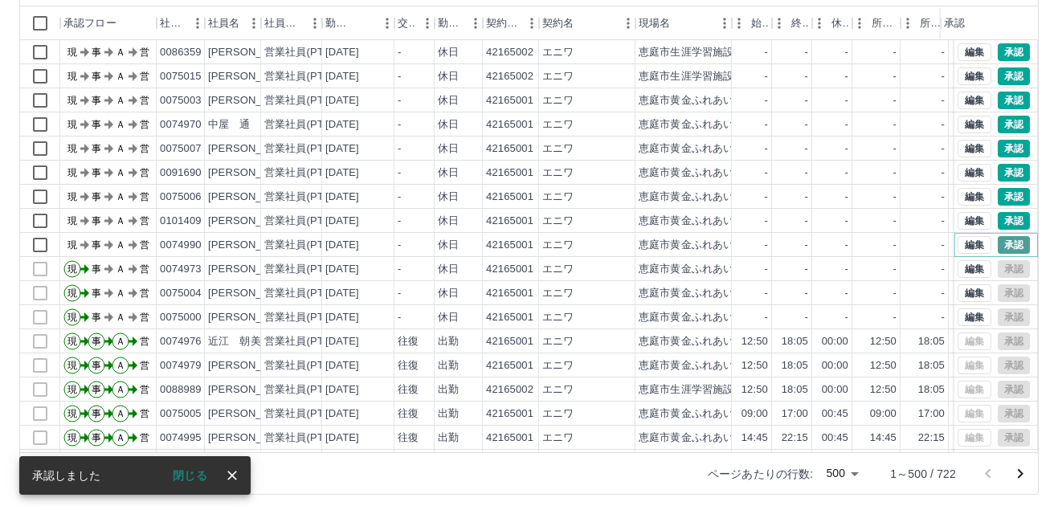
click at [1000, 242] on button "承認" at bounding box center [1014, 245] width 32 height 18
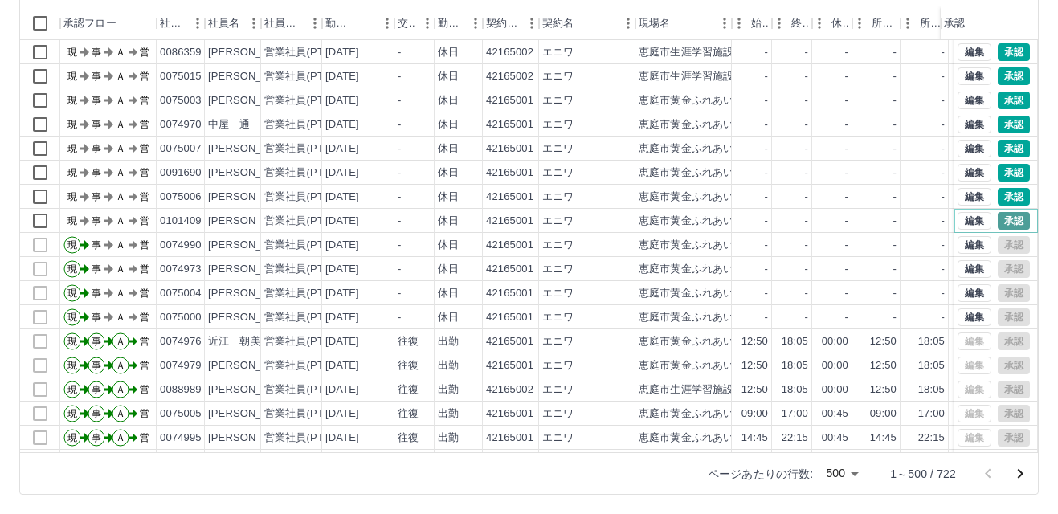
click at [998, 221] on button "承認" at bounding box center [1014, 221] width 32 height 18
click at [1001, 121] on button "承認" at bounding box center [1014, 125] width 32 height 18
click at [1000, 122] on button "承認" at bounding box center [1014, 125] width 32 height 18
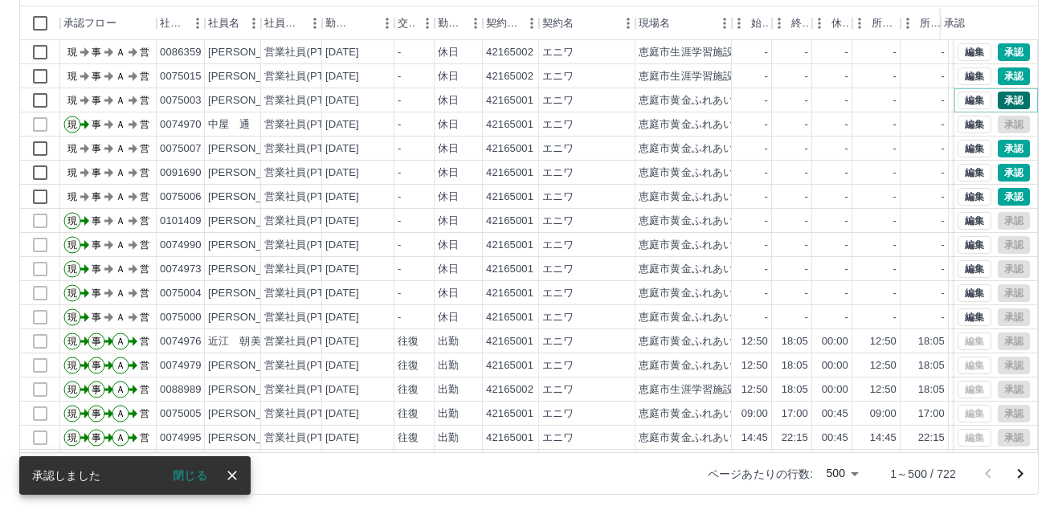
click at [998, 98] on button "承認" at bounding box center [1014, 101] width 32 height 18
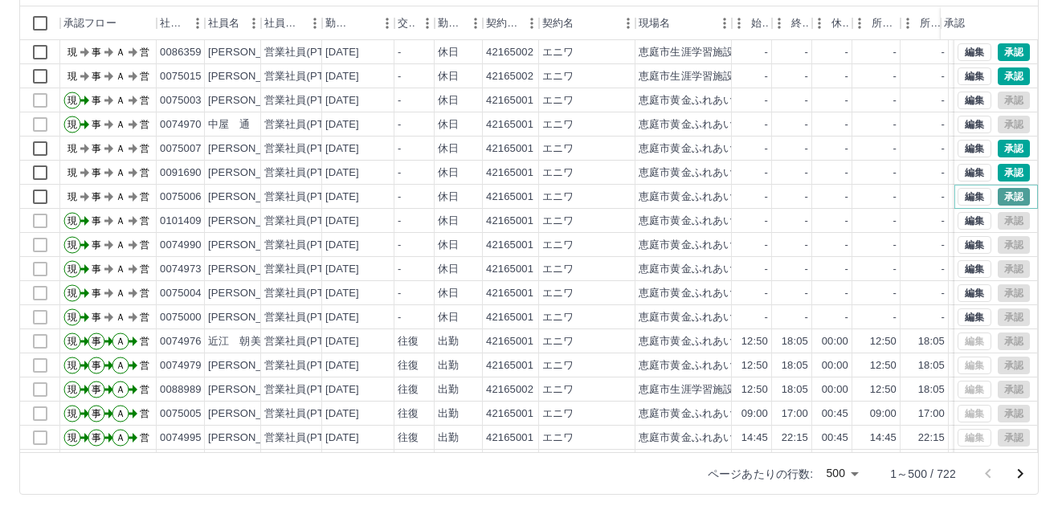
click at [998, 196] on button "承認" at bounding box center [1014, 197] width 32 height 18
click at [998, 145] on button "承認" at bounding box center [1014, 149] width 32 height 18
click at [998, 197] on button "承認" at bounding box center [1014, 197] width 32 height 18
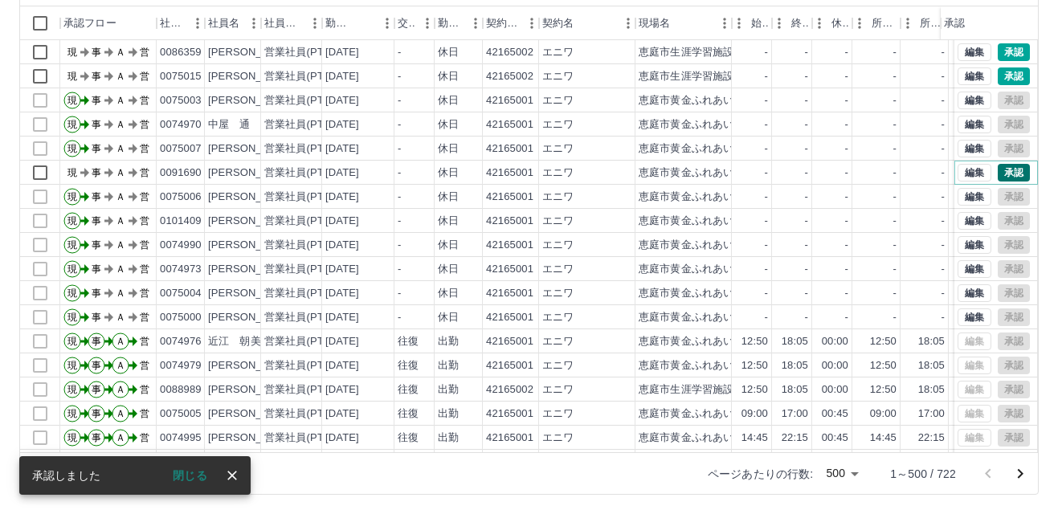
click at [998, 173] on button "承認" at bounding box center [1014, 173] width 32 height 18
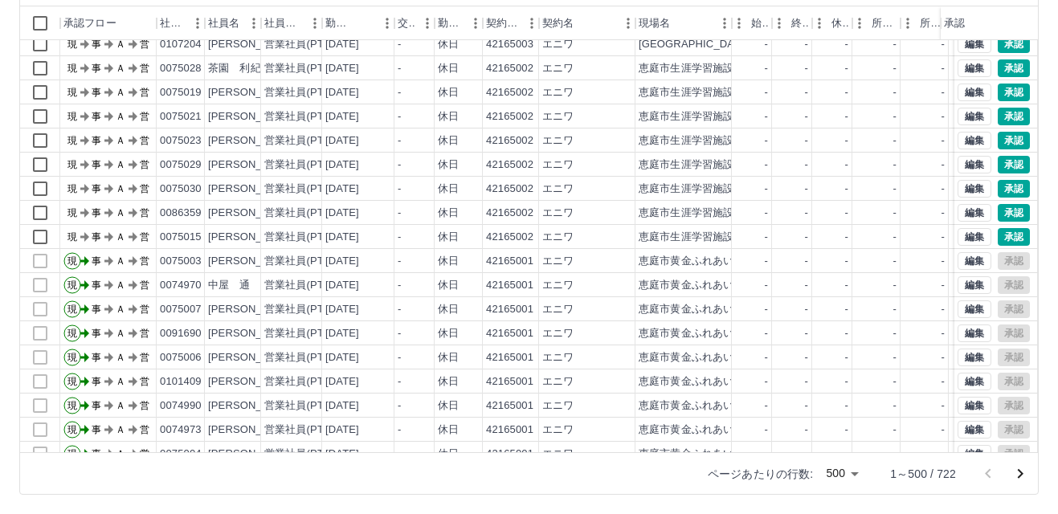
scroll to position [3254, 0]
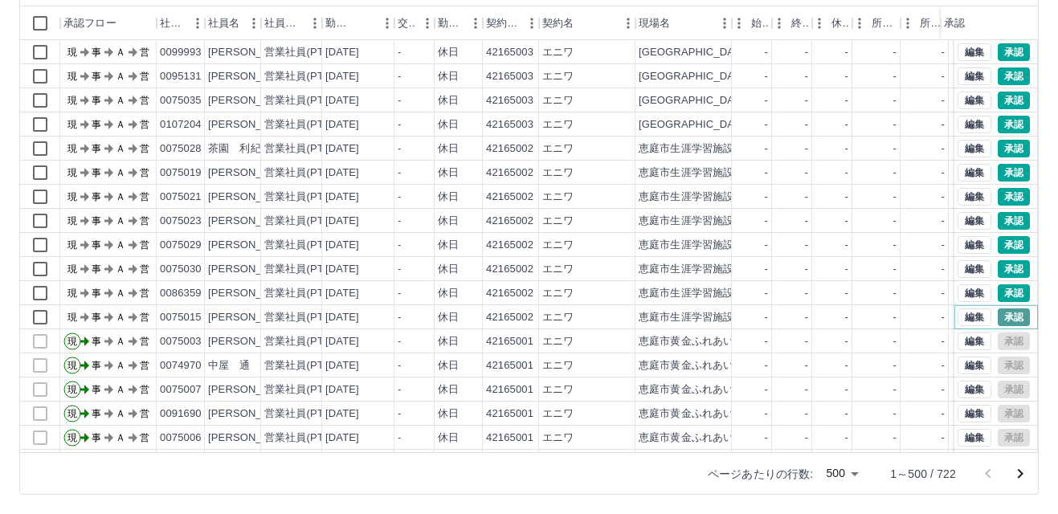
click at [1000, 313] on button "承認" at bounding box center [1014, 318] width 32 height 18
click at [998, 291] on button "承認" at bounding box center [1014, 293] width 32 height 18
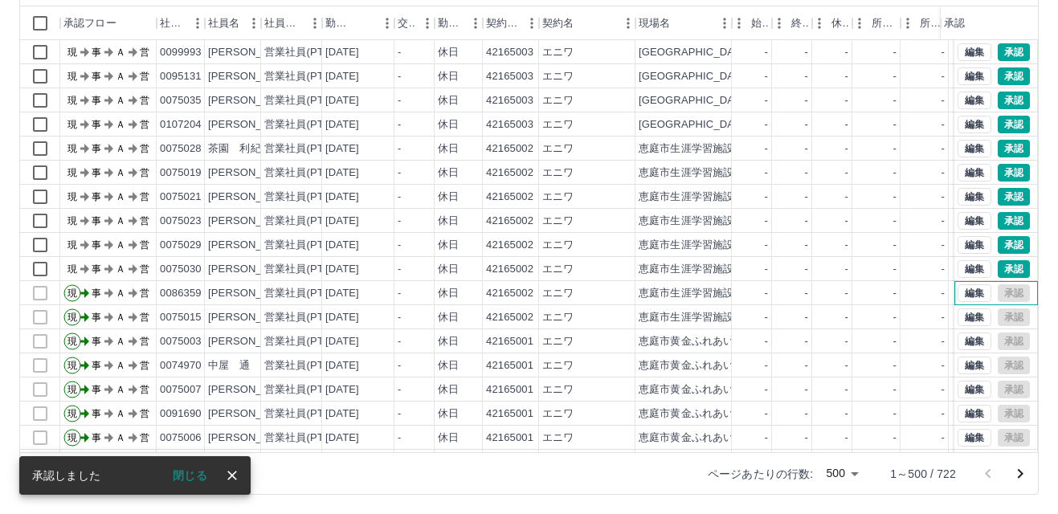
click at [1004, 292] on div "編集 承認" at bounding box center [994, 293] width 72 height 18
click at [886, 268] on div "-" at bounding box center [877, 269] width 48 height 24
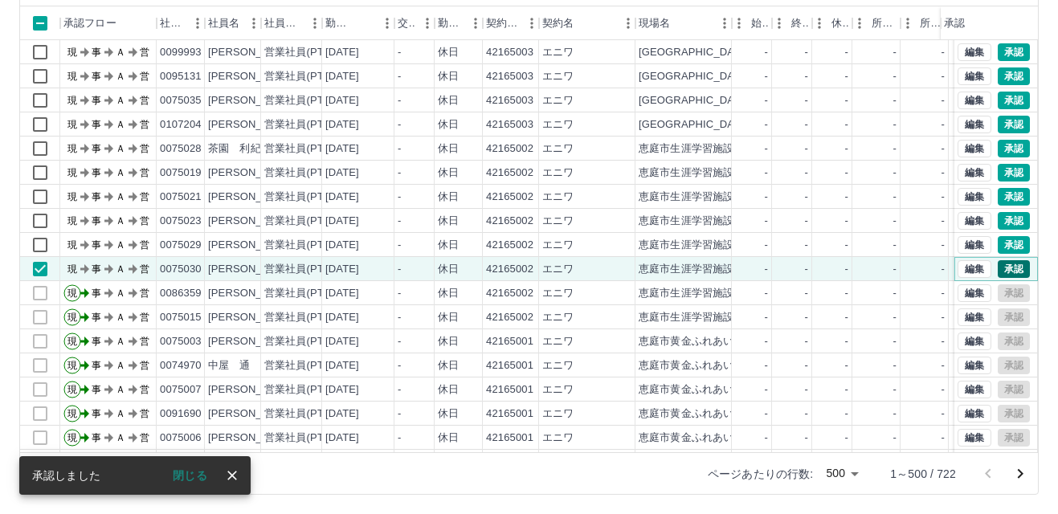
click at [1004, 268] on button "承認" at bounding box center [1014, 269] width 32 height 18
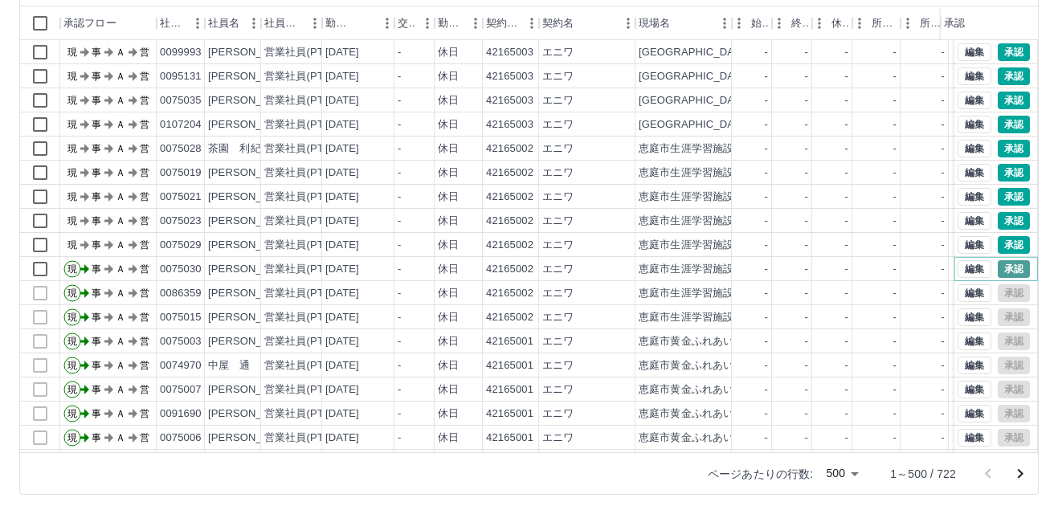
click at [999, 269] on button "承認" at bounding box center [1014, 269] width 32 height 18
click at [1001, 245] on button "承認" at bounding box center [1014, 245] width 32 height 18
click at [1000, 223] on button "承認" at bounding box center [1014, 221] width 32 height 18
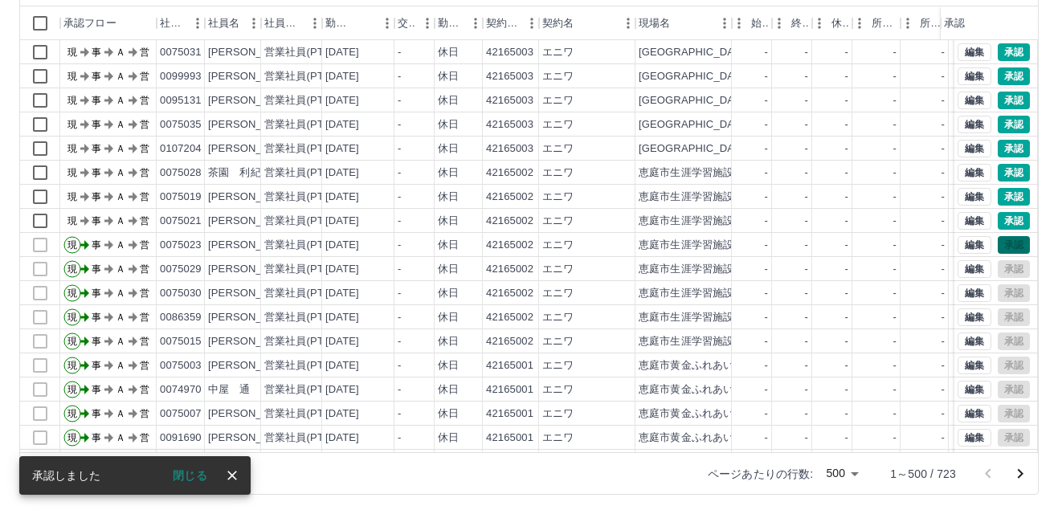
scroll to position [3278, 0]
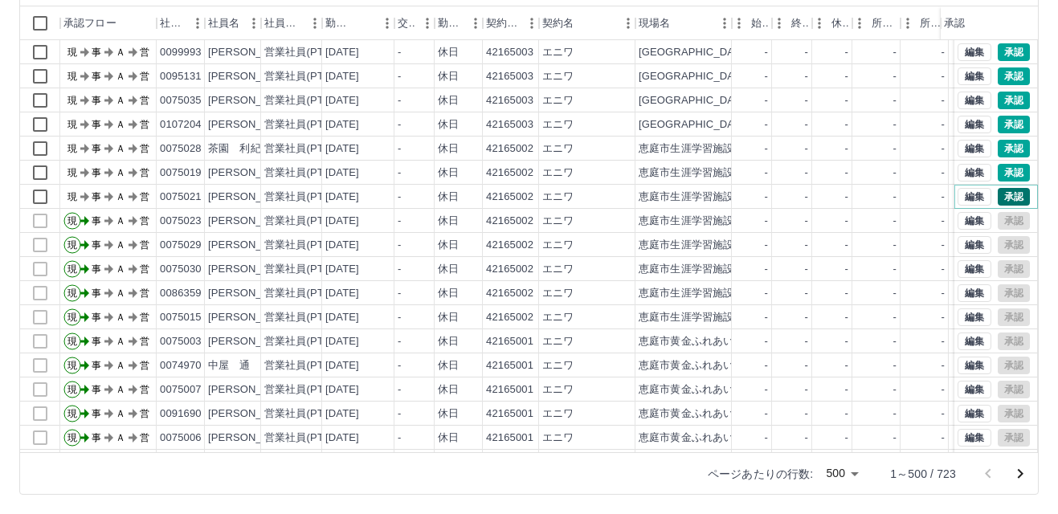
click at [998, 194] on button "承認" at bounding box center [1014, 197] width 32 height 18
click at [998, 170] on button "承認" at bounding box center [1014, 173] width 32 height 18
click at [998, 149] on button "承認" at bounding box center [1014, 149] width 32 height 18
click at [998, 122] on button "承認" at bounding box center [1014, 125] width 32 height 18
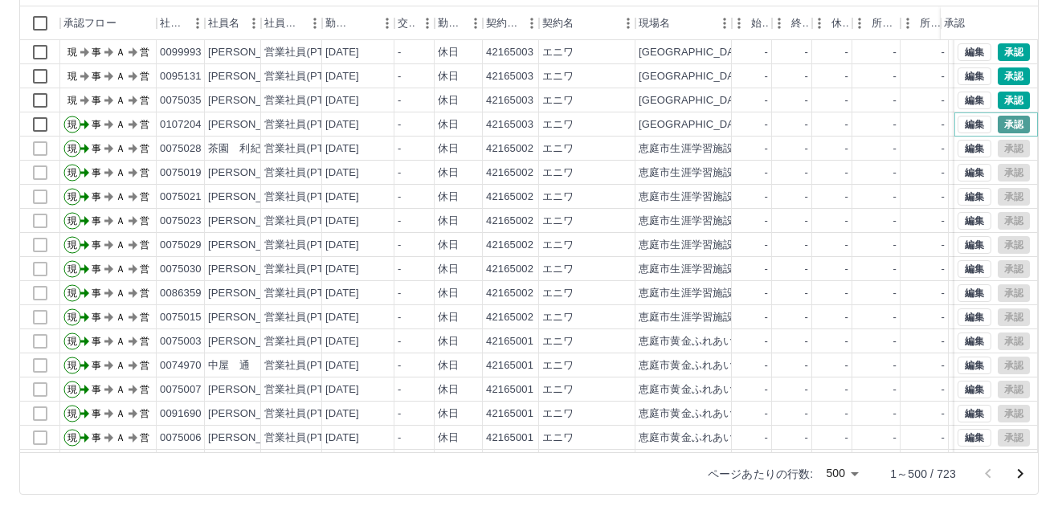
click at [998, 122] on button "承認" at bounding box center [1014, 125] width 32 height 18
click at [998, 100] on button "承認" at bounding box center [1014, 101] width 32 height 18
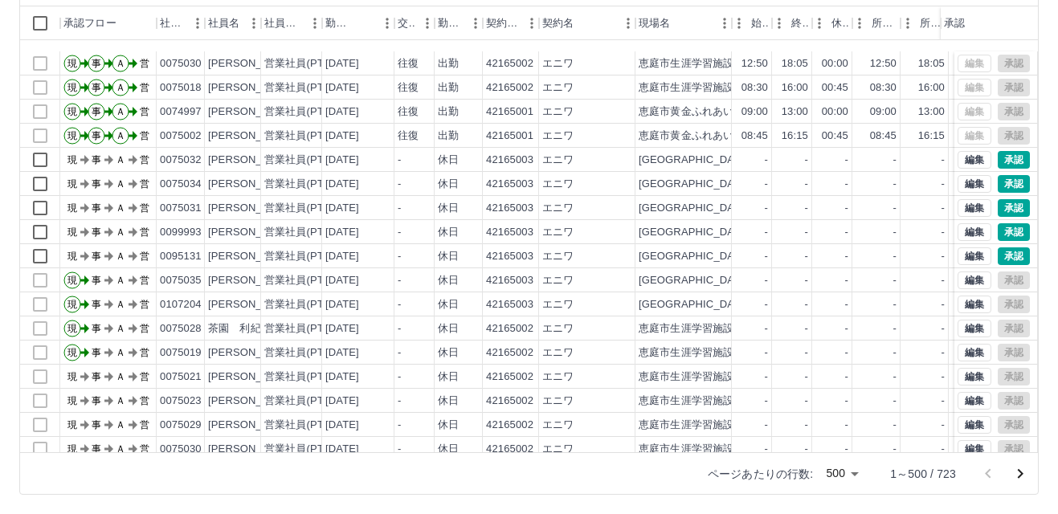
scroll to position [3171, 0]
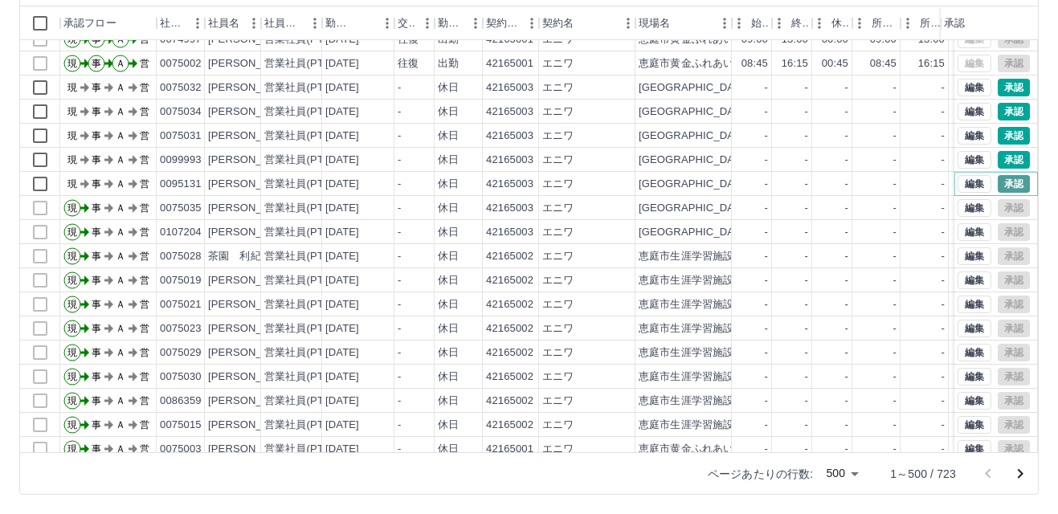
click at [999, 182] on button "承認" at bounding box center [1014, 184] width 32 height 18
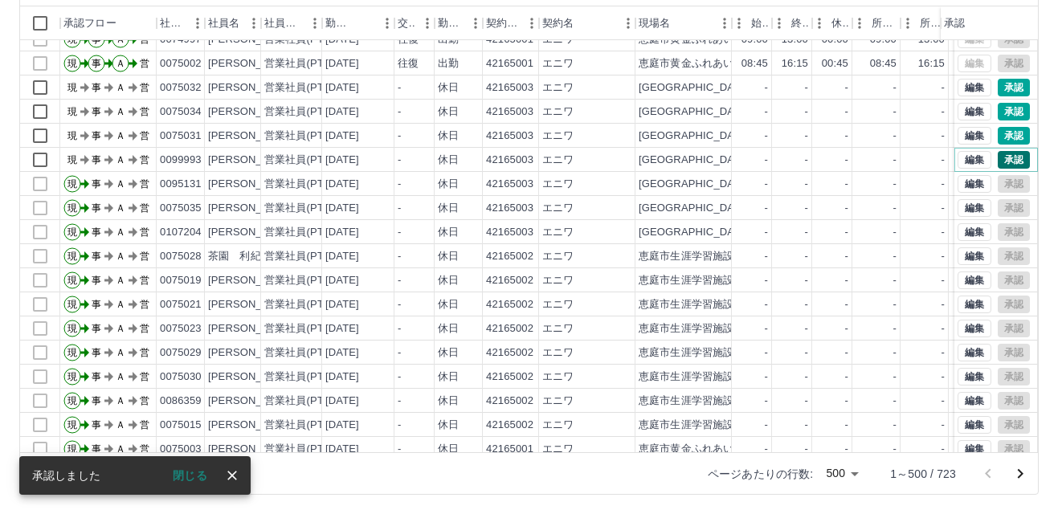
click at [998, 160] on button "承認" at bounding box center [1014, 160] width 32 height 18
click at [1003, 132] on button "承認" at bounding box center [1014, 136] width 32 height 18
click at [1000, 111] on button "承認" at bounding box center [1014, 112] width 32 height 18
click at [998, 86] on button "承認" at bounding box center [1014, 88] width 32 height 18
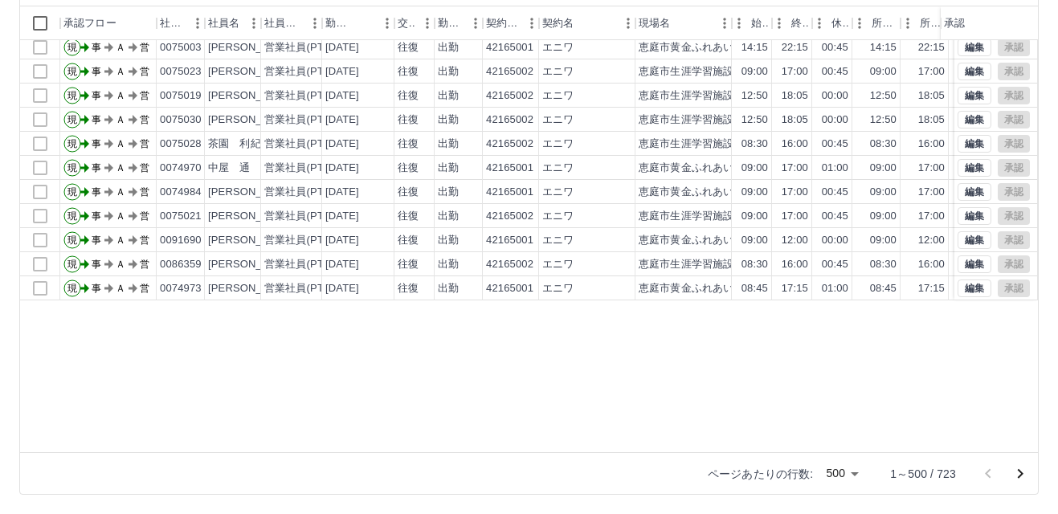
scroll to position [1162, 0]
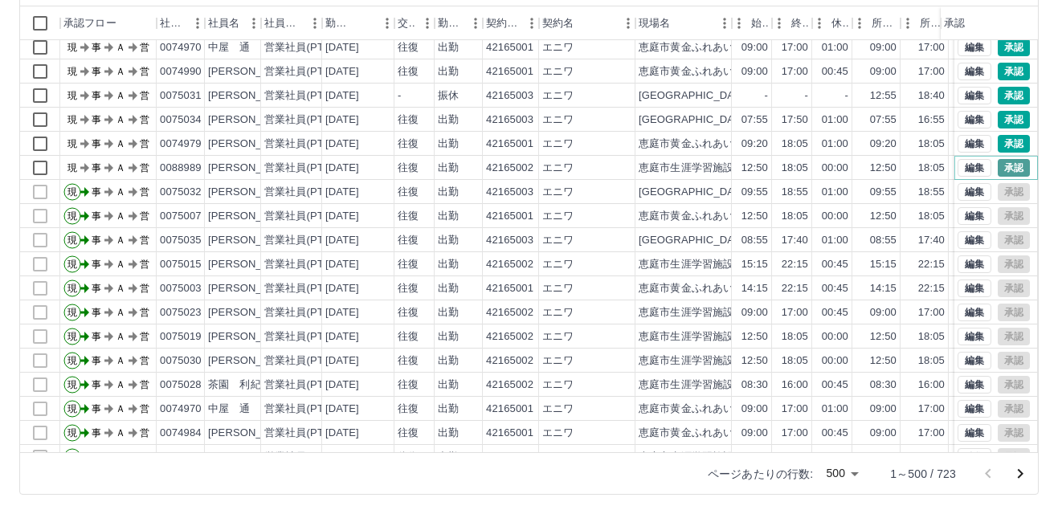
click at [998, 168] on button "承認" at bounding box center [1014, 168] width 32 height 18
click at [1000, 142] on button "承認" at bounding box center [1014, 144] width 32 height 18
click at [999, 121] on button "承認" at bounding box center [1014, 120] width 32 height 18
click at [998, 95] on button "承認" at bounding box center [1014, 96] width 32 height 18
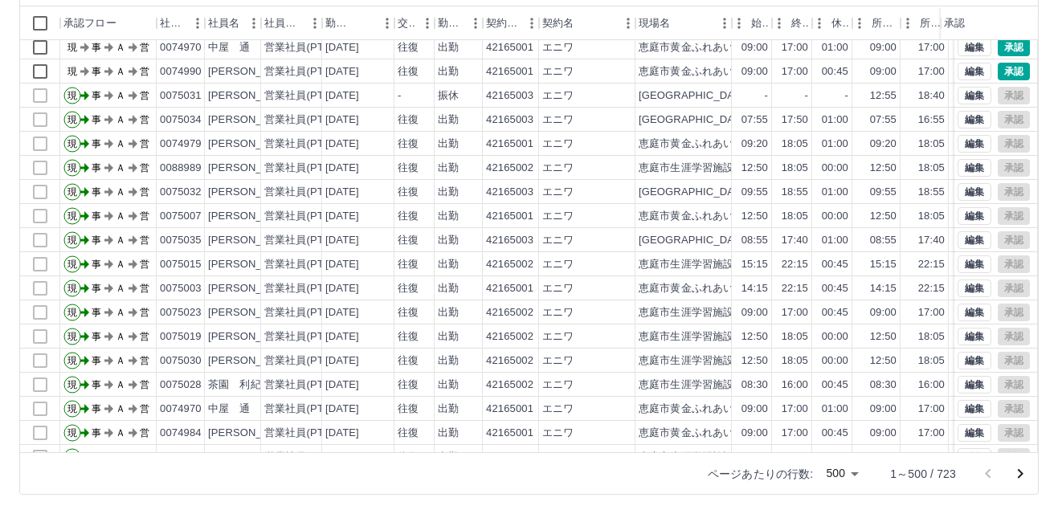
scroll to position [1082, 0]
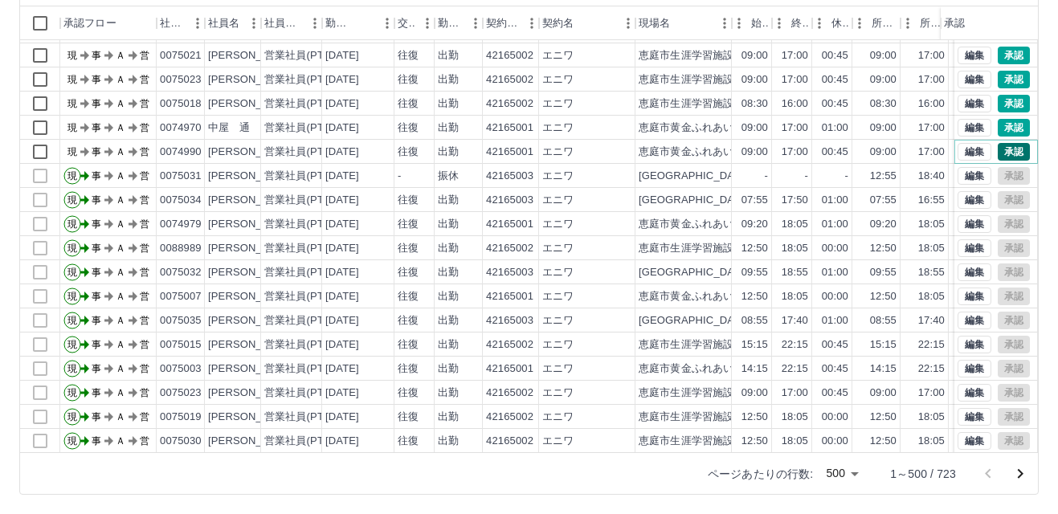
click at [1003, 150] on button "承認" at bounding box center [1014, 152] width 32 height 18
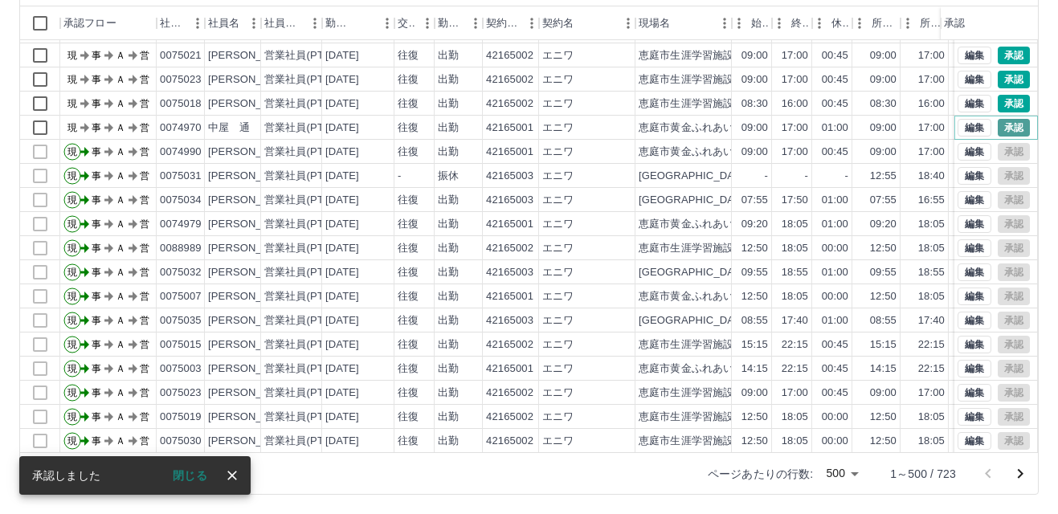
click at [998, 129] on button "承認" at bounding box center [1014, 128] width 32 height 18
click at [998, 101] on button "承認" at bounding box center [1014, 104] width 32 height 18
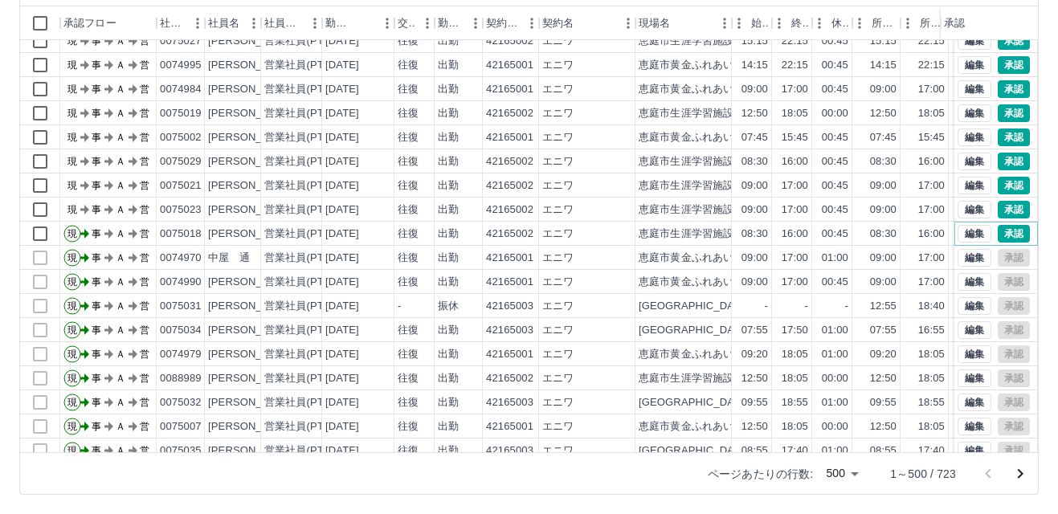
scroll to position [921, 0]
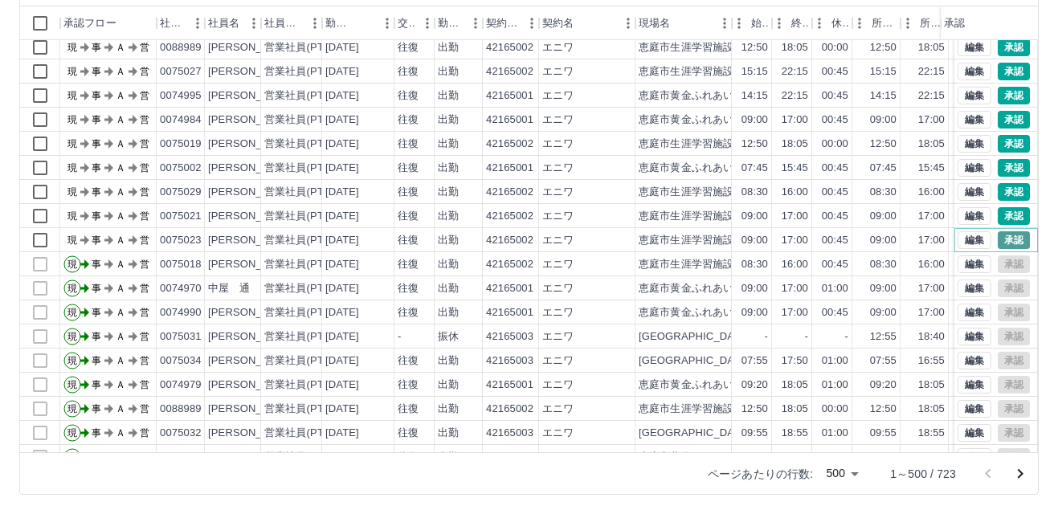
click at [999, 240] on button "承認" at bounding box center [1014, 240] width 32 height 18
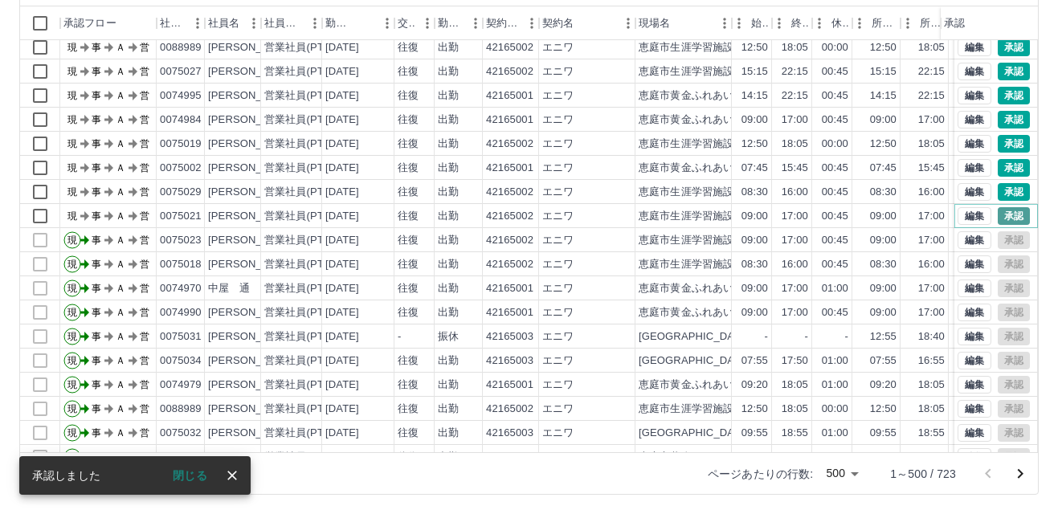
click at [1000, 216] on button "承認" at bounding box center [1014, 216] width 32 height 18
click at [998, 190] on button "承認" at bounding box center [1014, 192] width 32 height 18
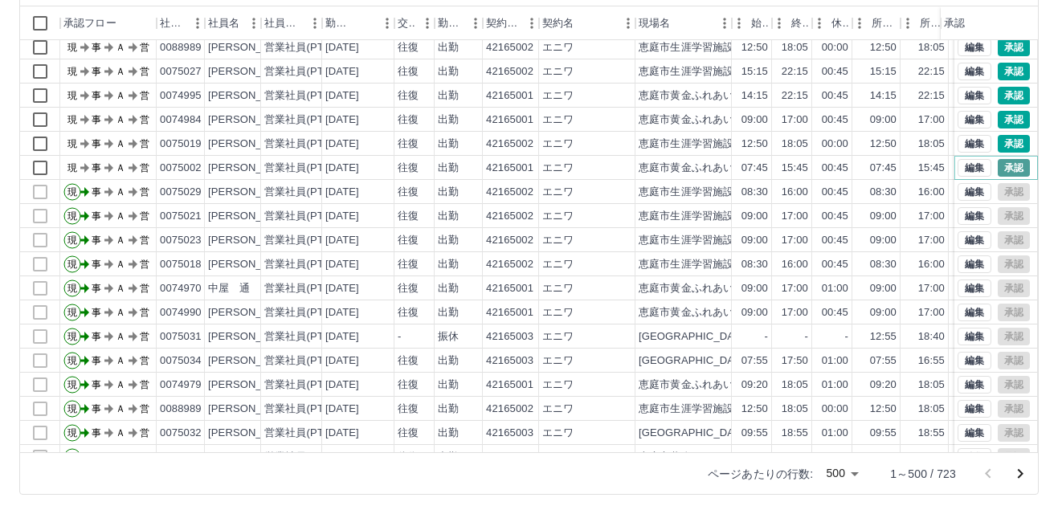
click at [1000, 166] on button "承認" at bounding box center [1014, 168] width 32 height 18
click at [1000, 142] on button "承認" at bounding box center [1014, 144] width 32 height 18
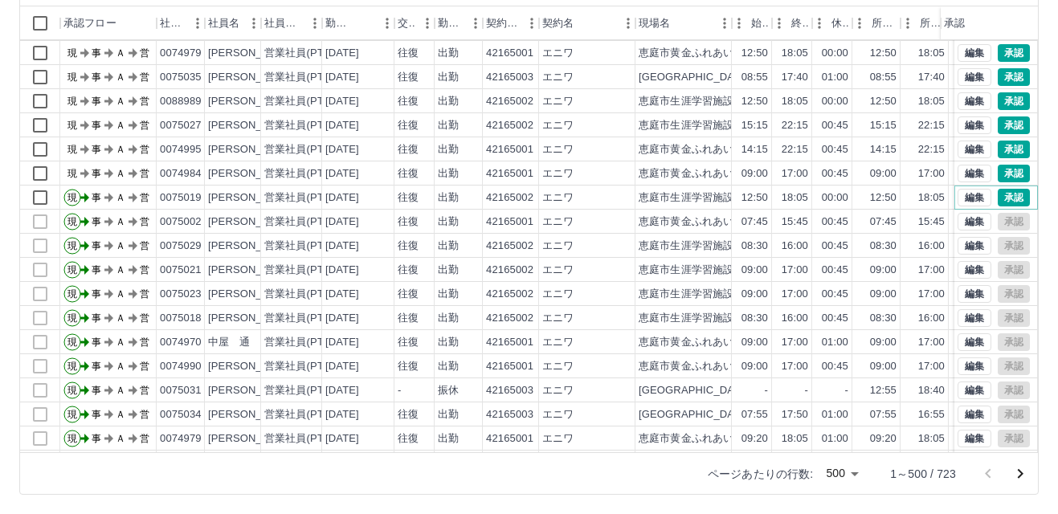
scroll to position [841, 0]
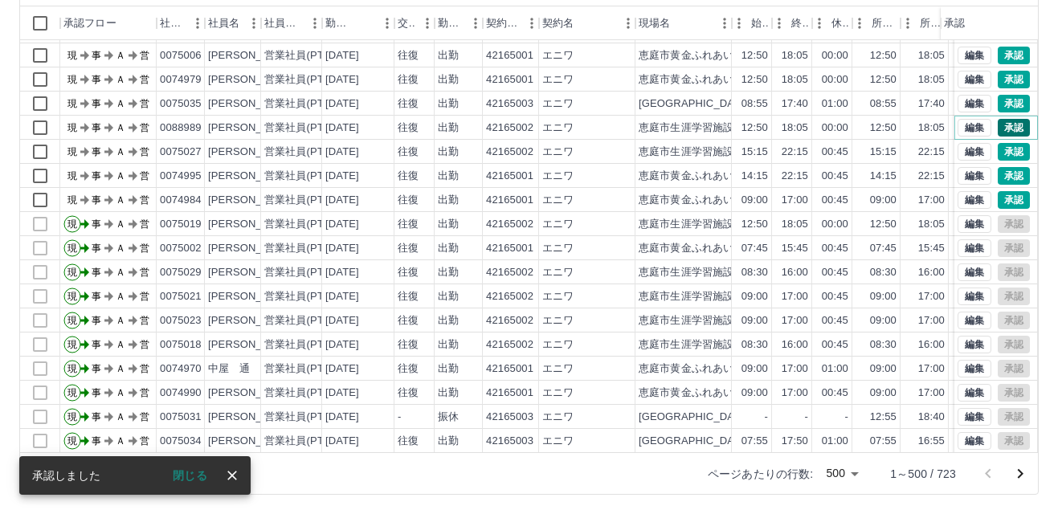
click at [998, 126] on button "承認" at bounding box center [1014, 128] width 32 height 18
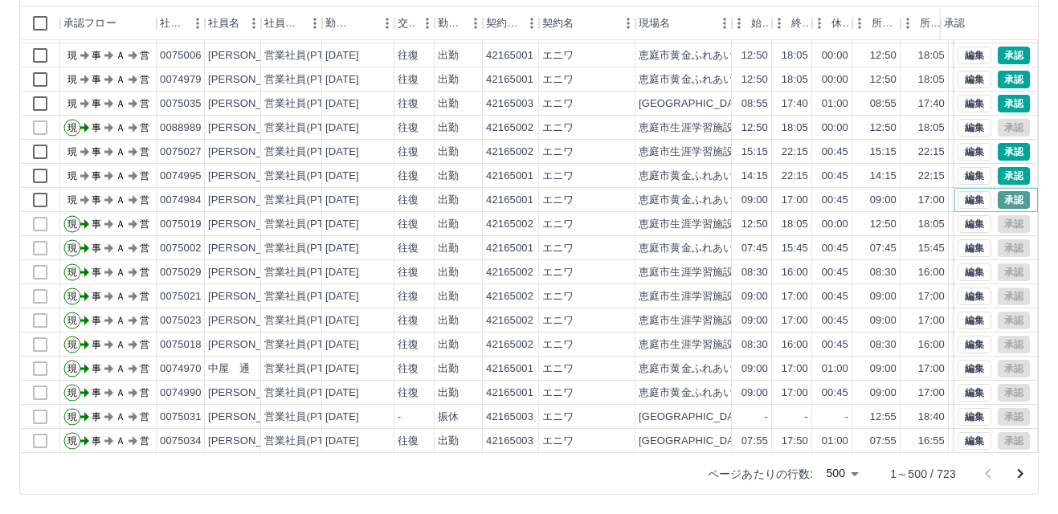
click at [998, 198] on button "承認" at bounding box center [1014, 200] width 32 height 18
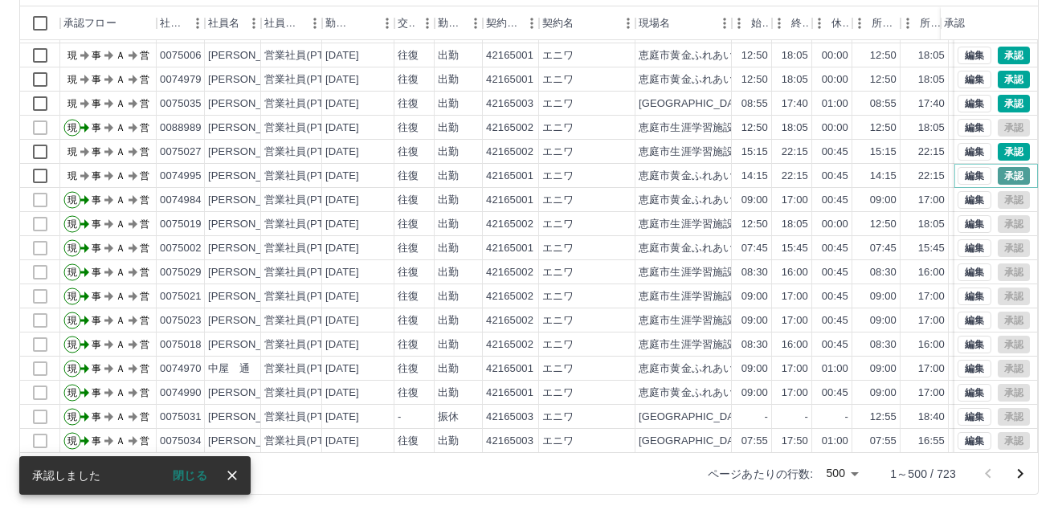
click at [998, 174] on button "承認" at bounding box center [1014, 176] width 32 height 18
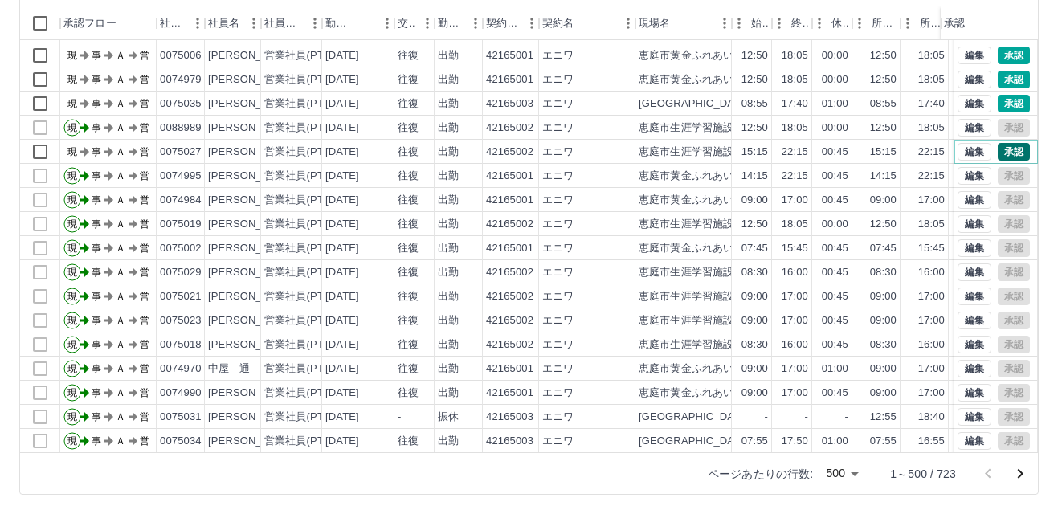
click at [999, 149] on button "承認" at bounding box center [1014, 152] width 32 height 18
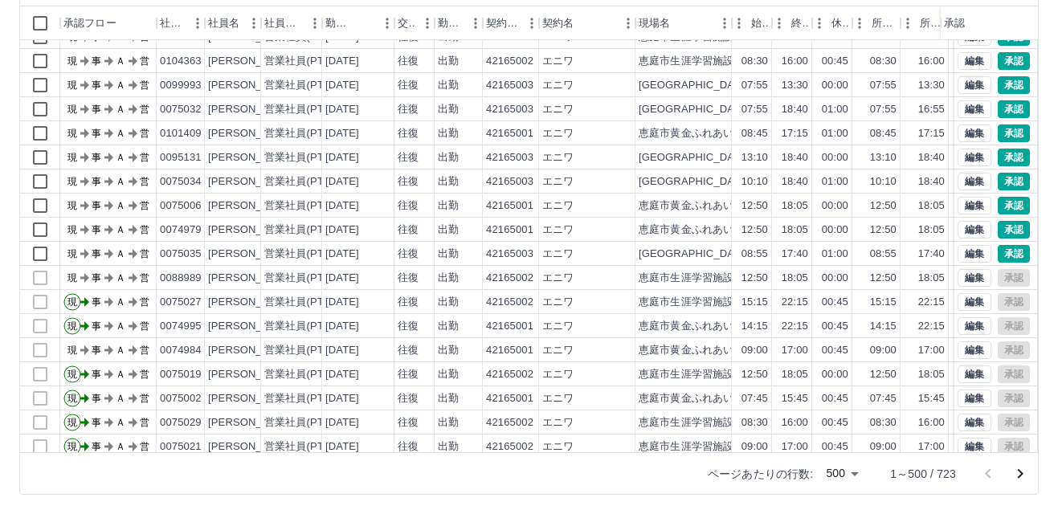
scroll to position [680, 0]
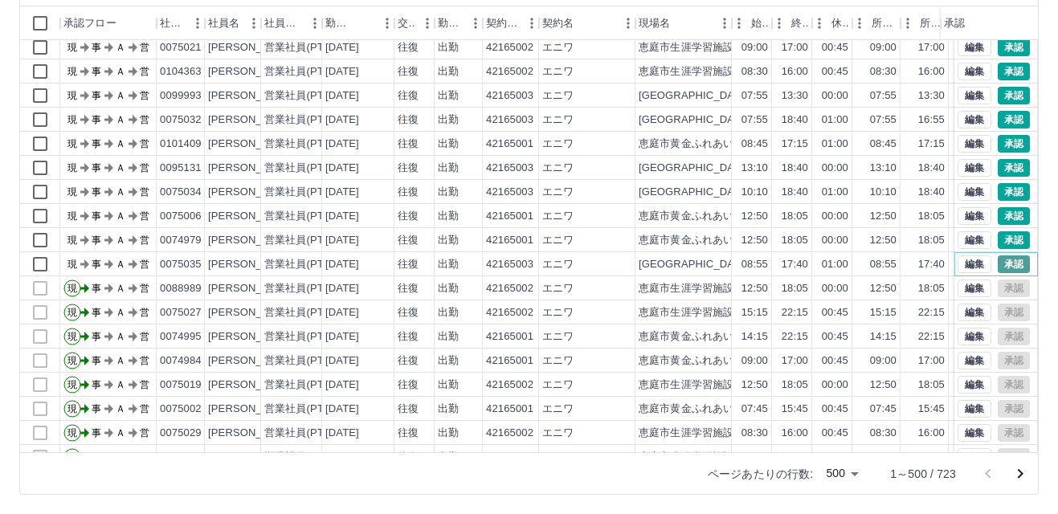
click at [998, 260] on button "承認" at bounding box center [1014, 265] width 32 height 18
click at [998, 235] on button "承認" at bounding box center [1014, 240] width 32 height 18
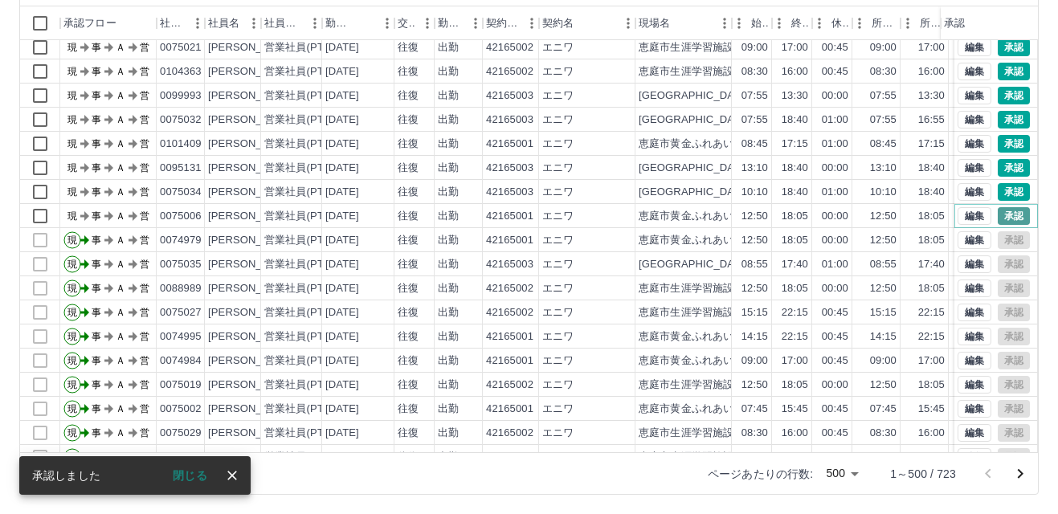
click at [998, 214] on button "承認" at bounding box center [1014, 216] width 32 height 18
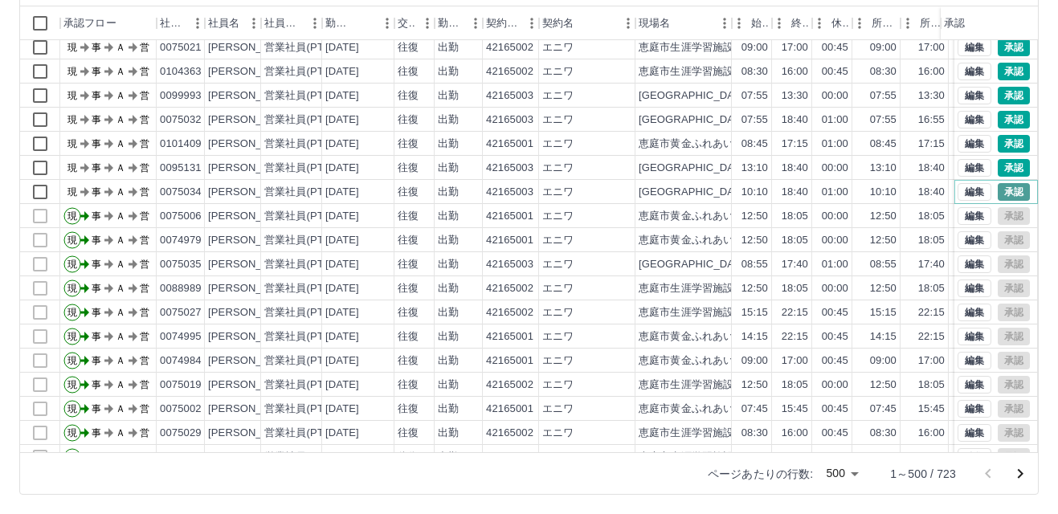
click at [999, 189] on button "承認" at bounding box center [1014, 192] width 32 height 18
click at [1000, 165] on button "承認" at bounding box center [1014, 168] width 32 height 18
click at [1001, 119] on button "承認" at bounding box center [1014, 120] width 32 height 18
click at [998, 93] on button "承認" at bounding box center [1014, 96] width 32 height 18
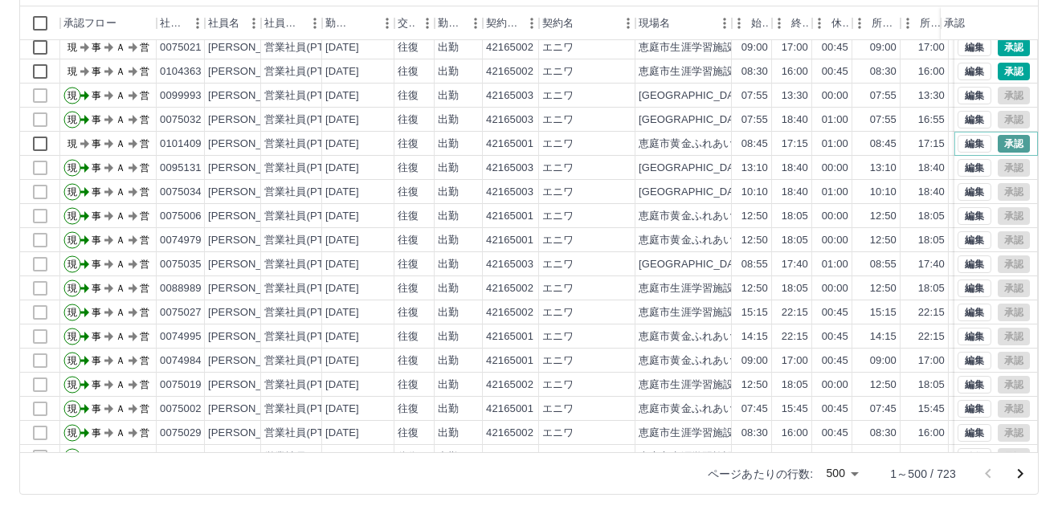
click at [998, 144] on button "承認" at bounding box center [1014, 144] width 32 height 18
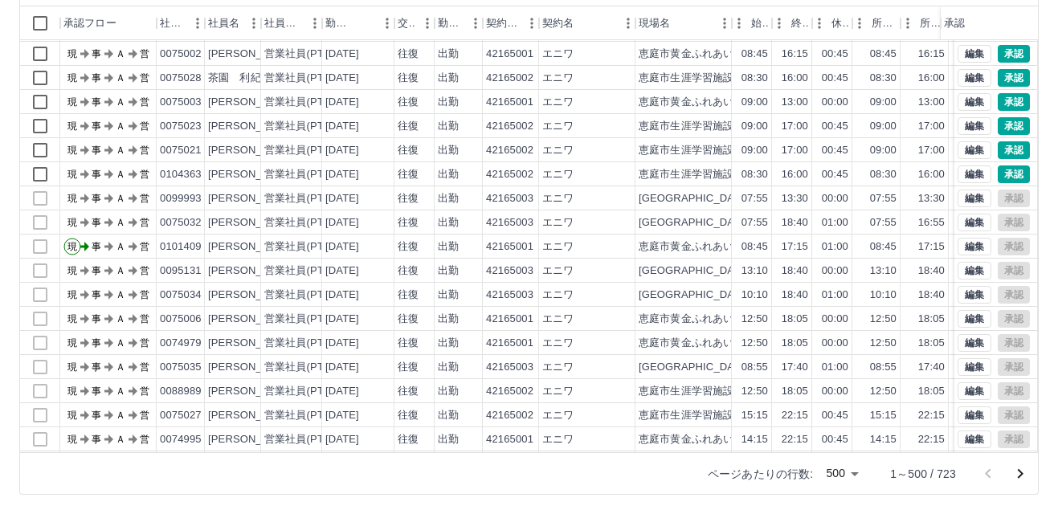
scroll to position [519, 0]
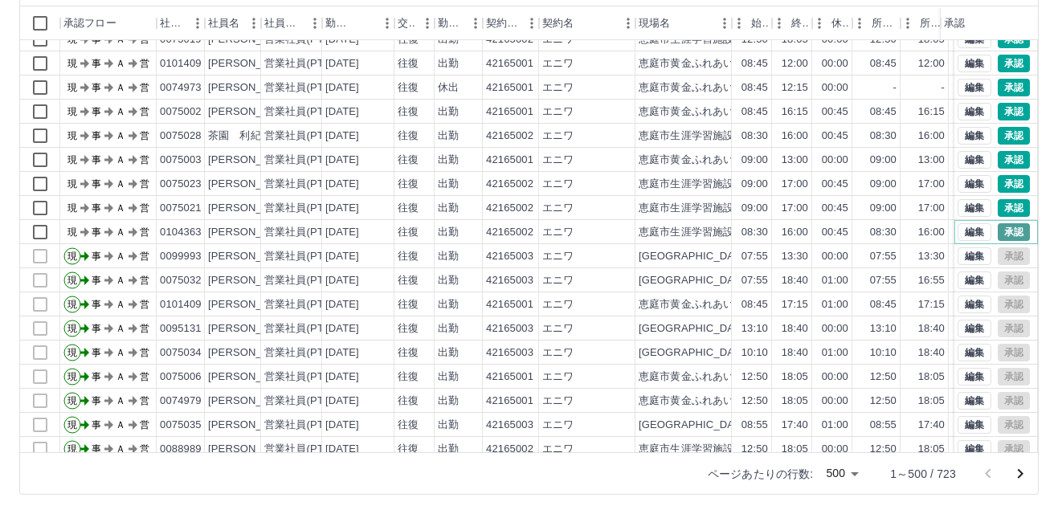
click at [1000, 231] on button "承認" at bounding box center [1014, 232] width 32 height 18
click at [998, 204] on button "承認" at bounding box center [1014, 208] width 32 height 18
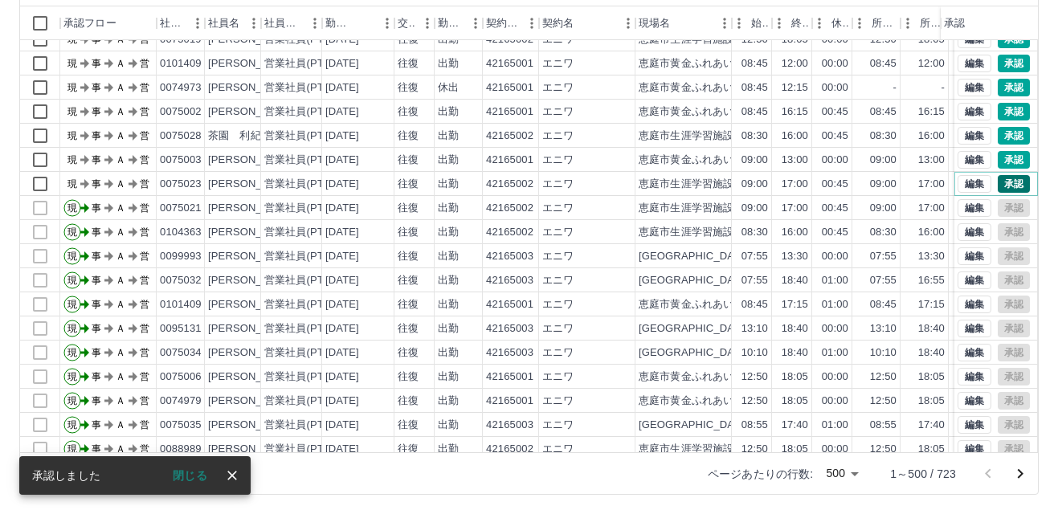
click at [998, 183] on button "承認" at bounding box center [1014, 184] width 32 height 18
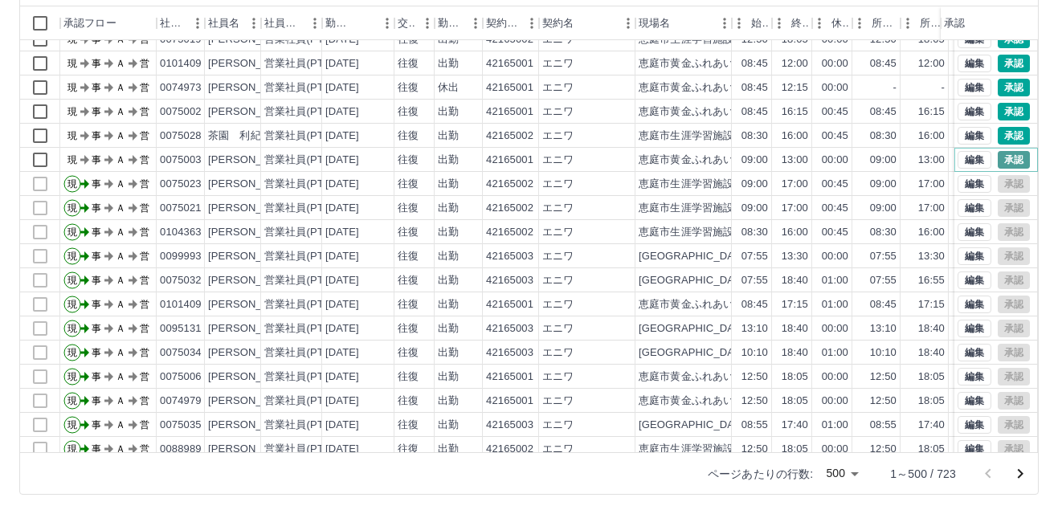
click at [998, 159] on button "承認" at bounding box center [1014, 160] width 32 height 18
click at [998, 134] on button "承認" at bounding box center [1014, 136] width 32 height 18
click at [1001, 108] on button "承認" at bounding box center [1014, 112] width 32 height 18
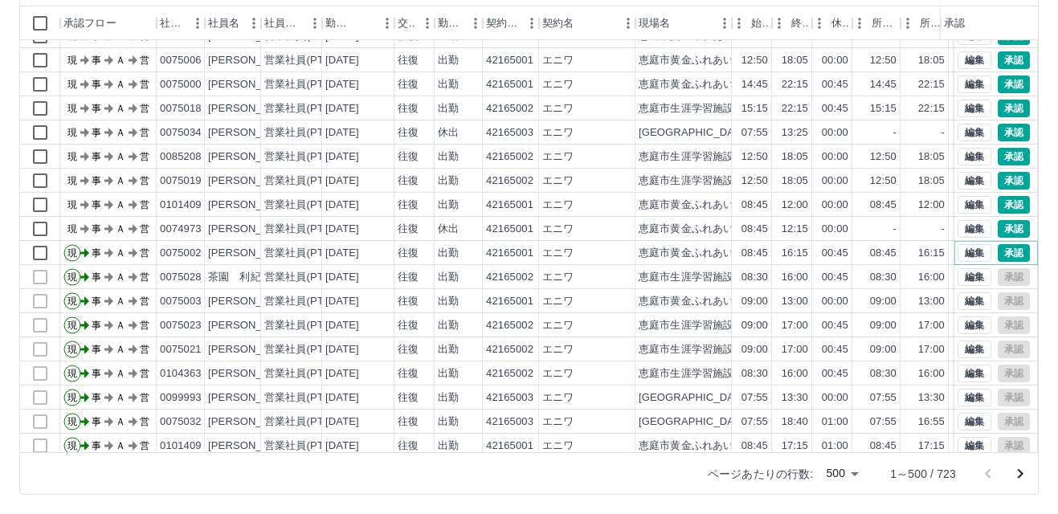
scroll to position [358, 0]
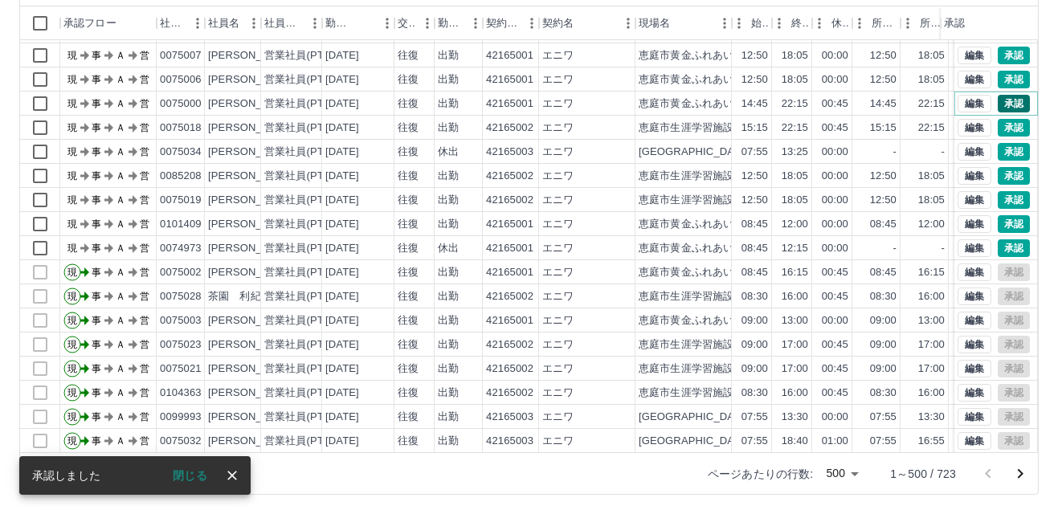
click at [999, 100] on button "承認" at bounding box center [1014, 104] width 32 height 18
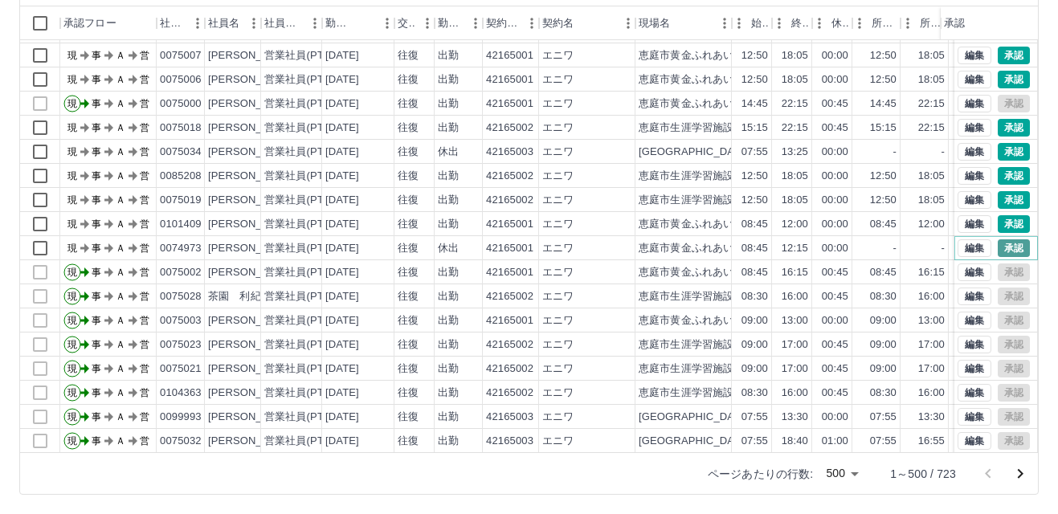
click at [998, 245] on button "承認" at bounding box center [1014, 248] width 32 height 18
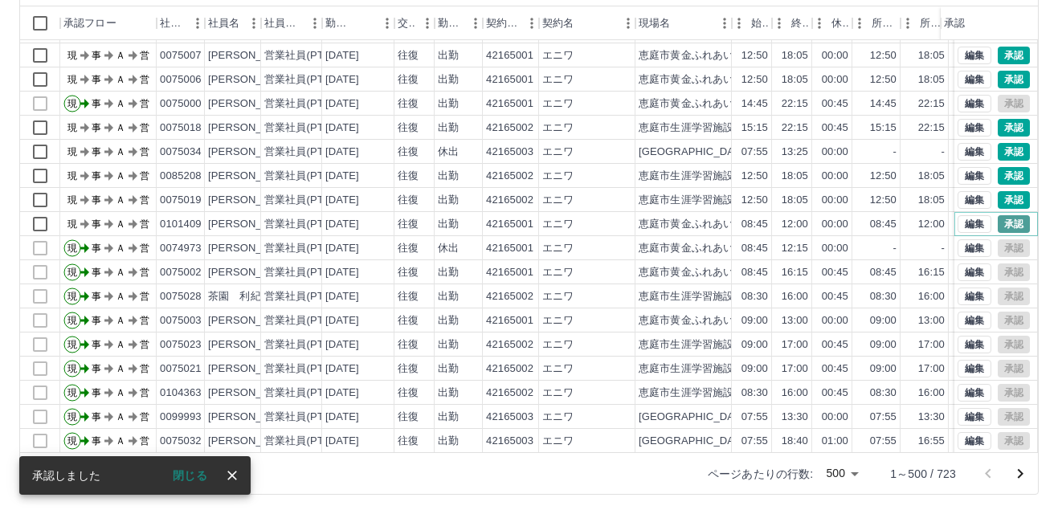
click at [998, 223] on button "承認" at bounding box center [1014, 224] width 32 height 18
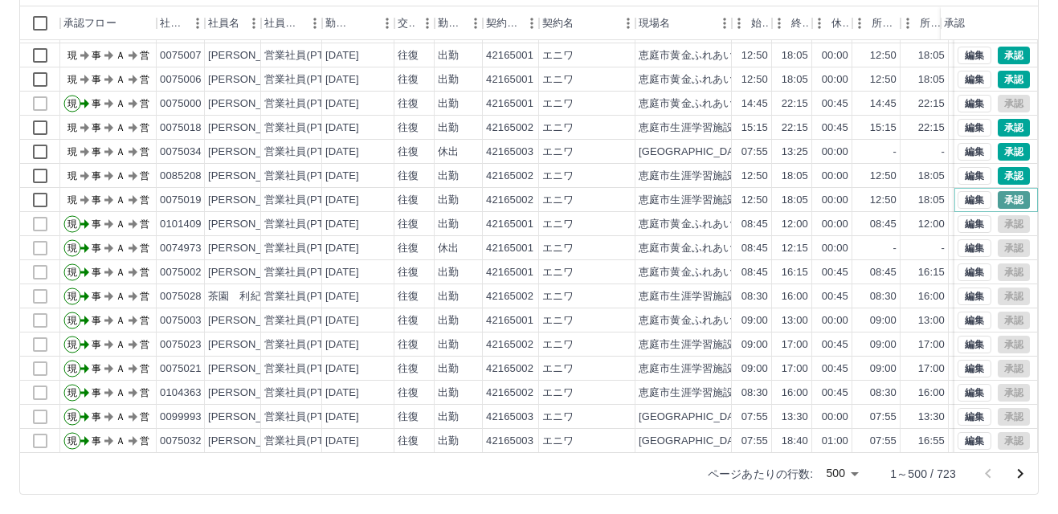
click at [998, 196] on button "承認" at bounding box center [1014, 200] width 32 height 18
click at [998, 176] on button "承認" at bounding box center [1014, 176] width 32 height 18
click at [1004, 150] on button "承認" at bounding box center [1014, 152] width 32 height 18
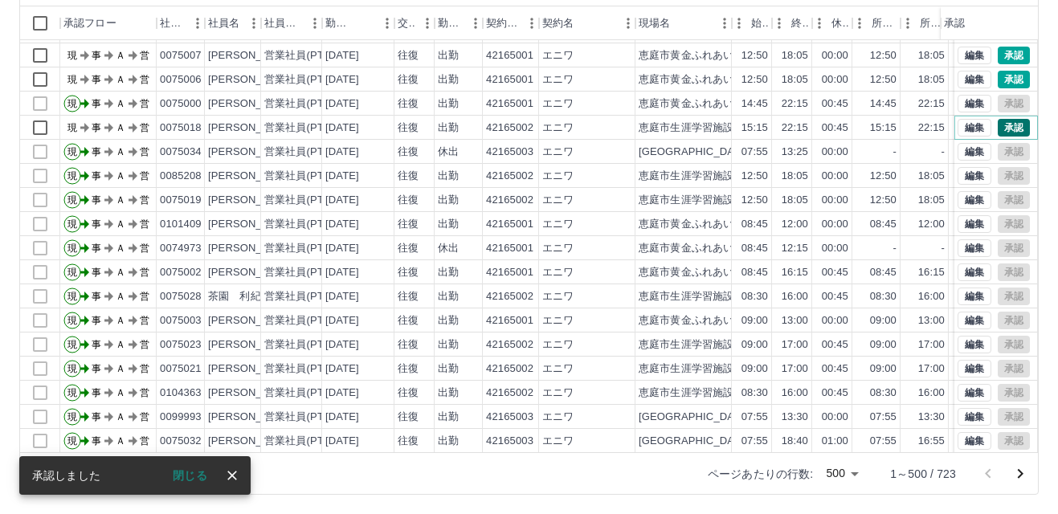
click at [998, 125] on button "承認" at bounding box center [1014, 128] width 32 height 18
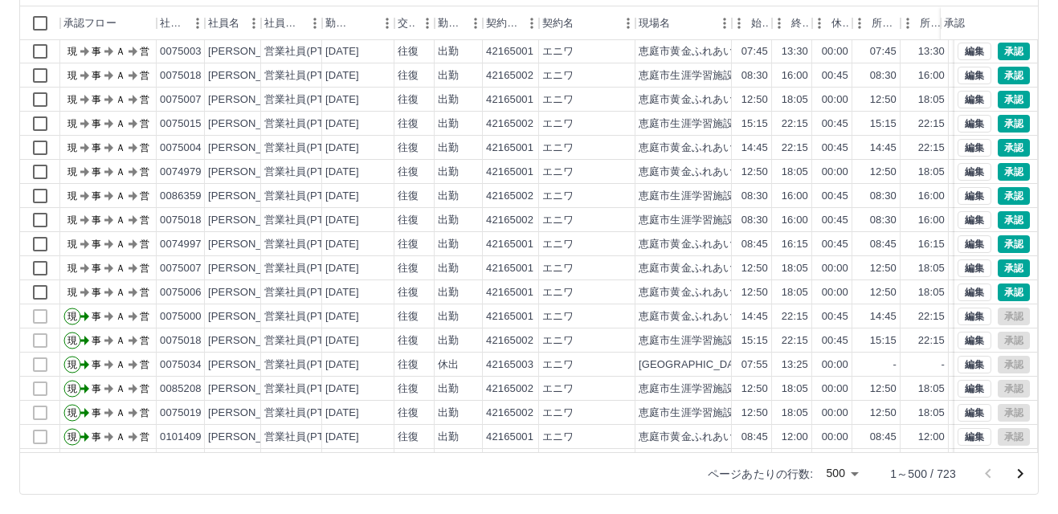
scroll to position [117, 0]
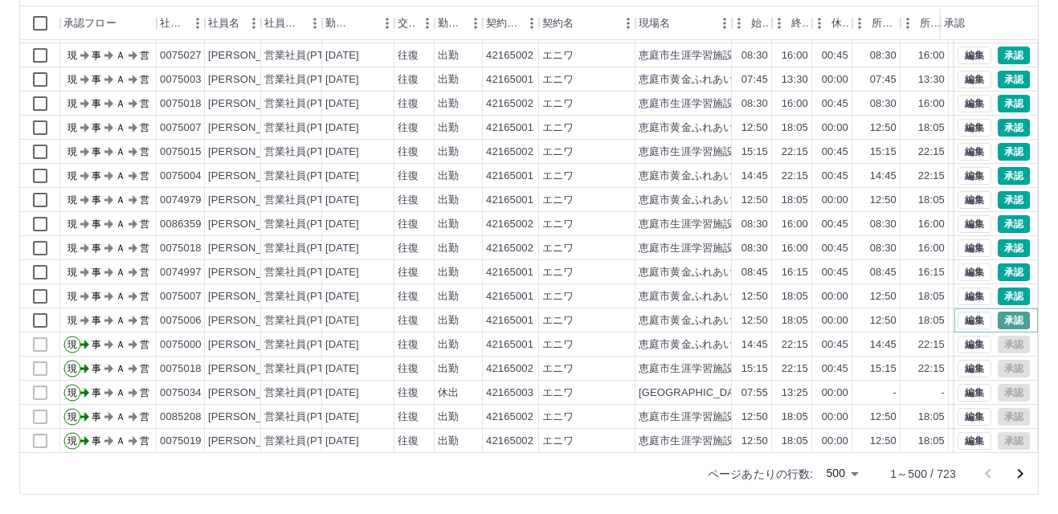
click at [999, 321] on button "承認" at bounding box center [1014, 321] width 32 height 18
click at [998, 321] on button "承認" at bounding box center [1014, 321] width 32 height 18
click at [998, 297] on button "承認" at bounding box center [1014, 297] width 32 height 18
click at [1000, 271] on button "承認" at bounding box center [1014, 273] width 32 height 18
click at [998, 246] on button "承認" at bounding box center [1014, 248] width 32 height 18
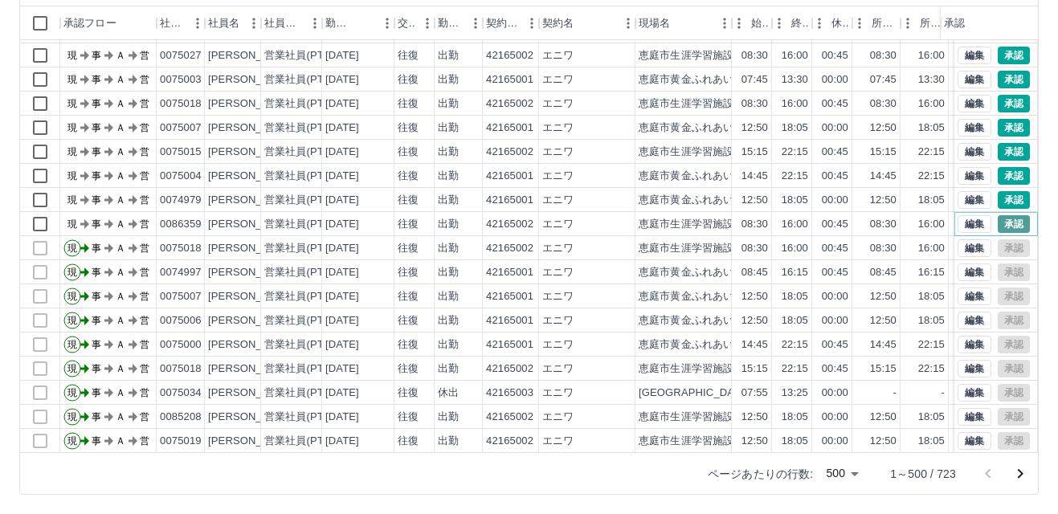
click at [1001, 219] on button "承認" at bounding box center [1014, 224] width 32 height 18
click at [998, 151] on button "承認" at bounding box center [1014, 152] width 32 height 18
click at [998, 176] on button "承認" at bounding box center [1014, 176] width 32 height 18
click at [998, 195] on button "承認" at bounding box center [1014, 200] width 32 height 18
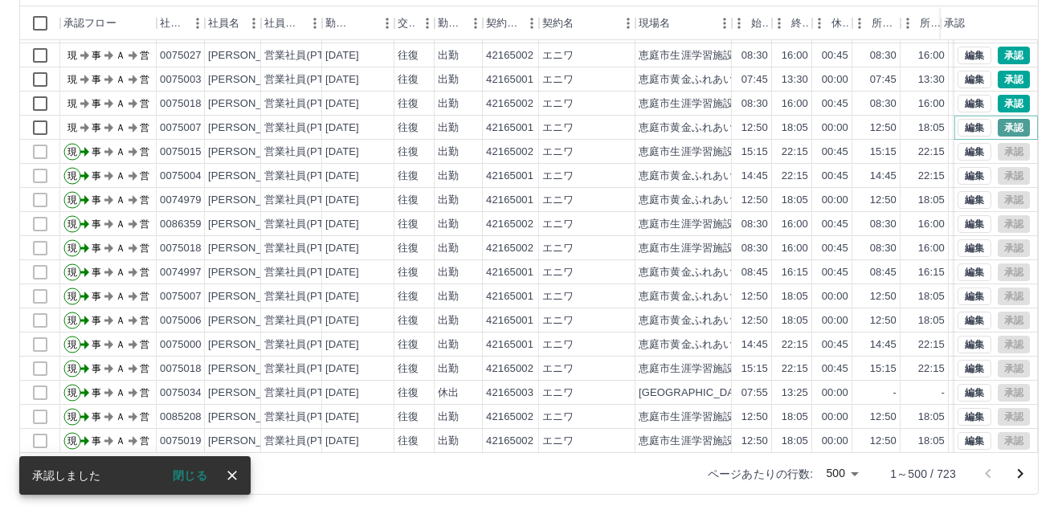
click at [998, 126] on button "承認" at bounding box center [1014, 128] width 32 height 18
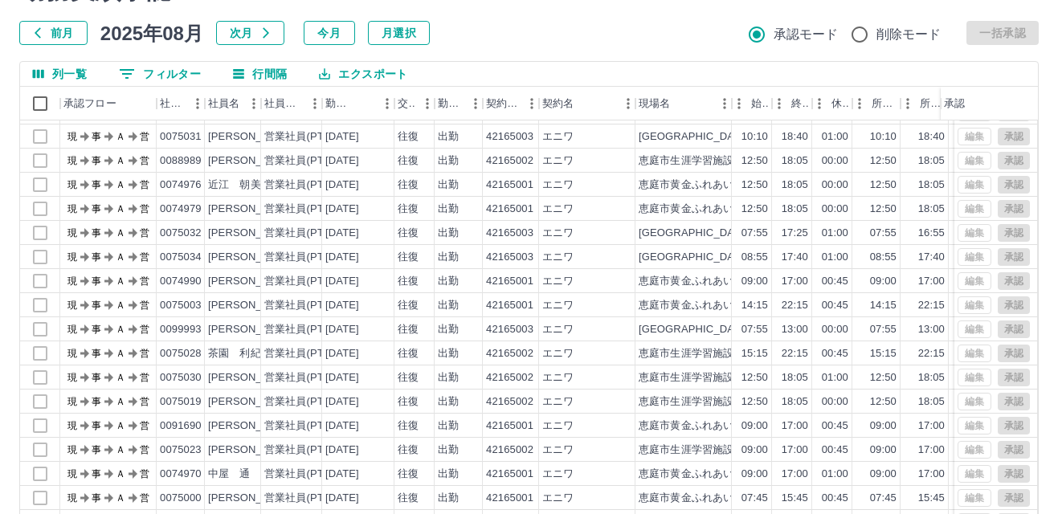
scroll to position [11655, 0]
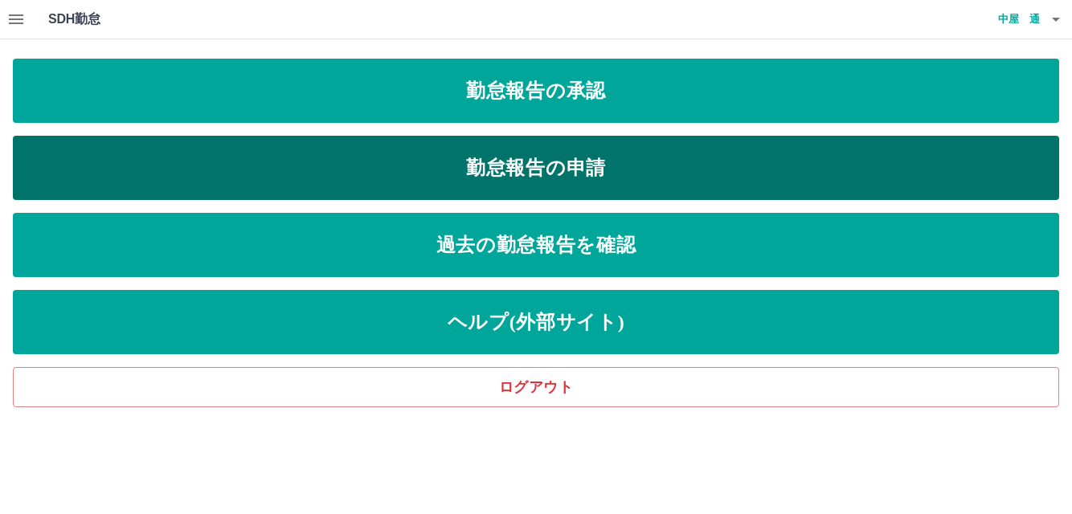
click at [590, 166] on link "勤怠報告の申請" at bounding box center [536, 168] width 1046 height 64
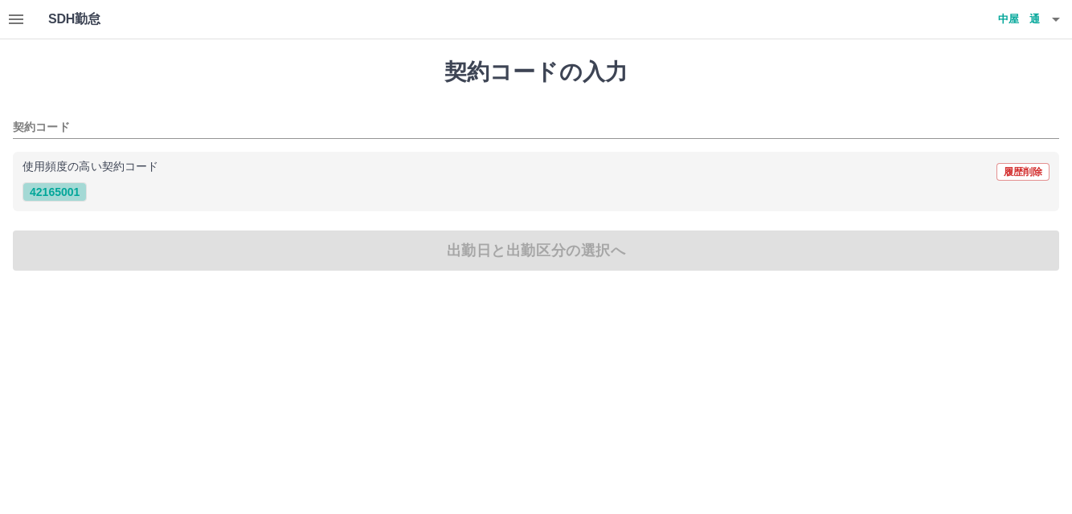
click at [54, 194] on button "42165001" at bounding box center [54, 191] width 64 height 19
type input "********"
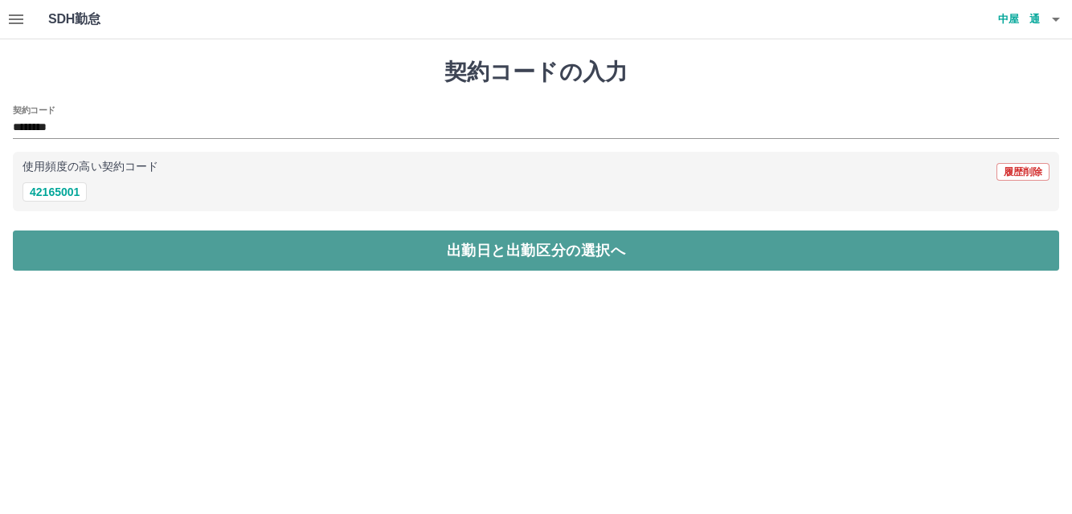
click at [443, 247] on button "出勤日と出勤区分の選択へ" at bounding box center [536, 251] width 1046 height 40
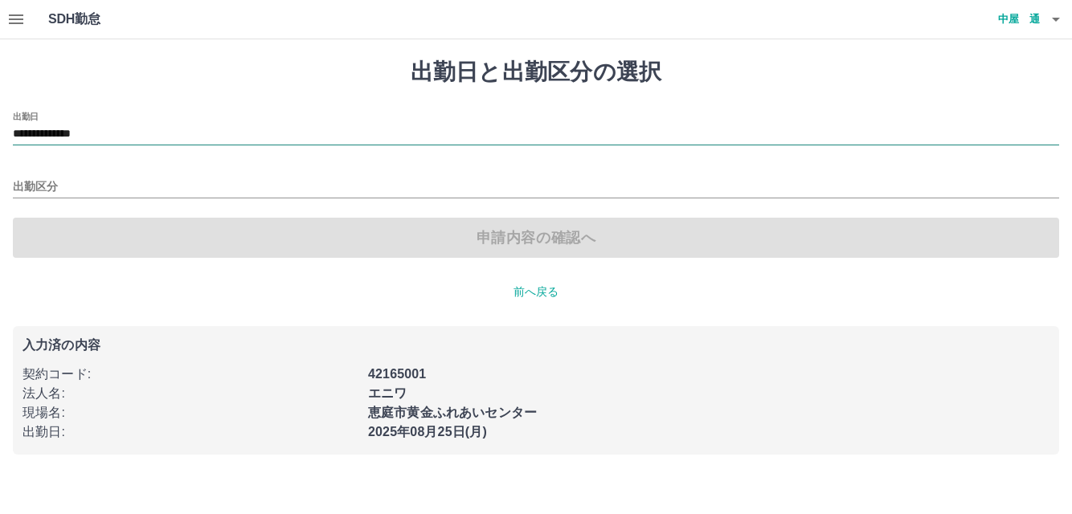
click at [133, 133] on input "**********" at bounding box center [536, 135] width 1046 height 20
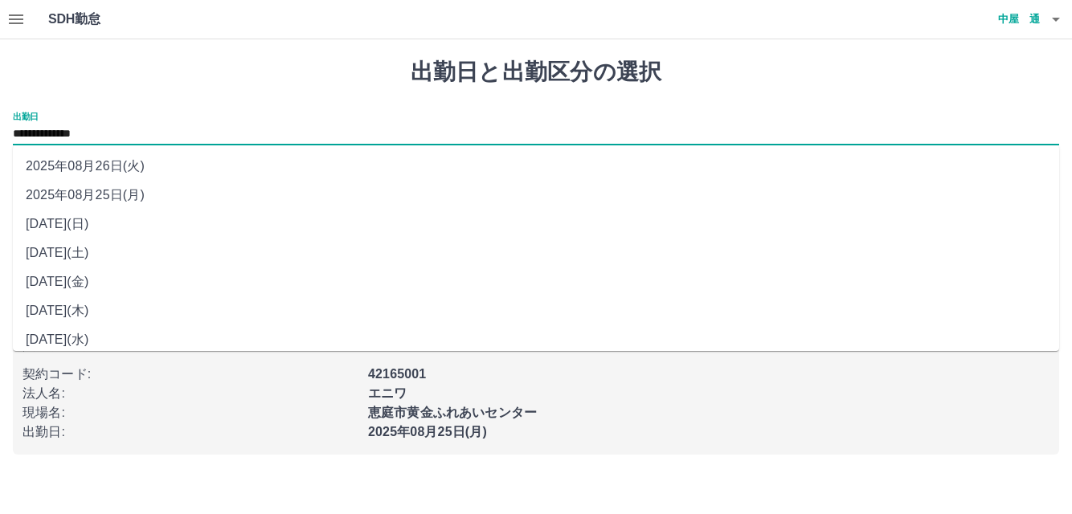
click at [88, 252] on li "[DATE](土)" at bounding box center [536, 253] width 1046 height 29
type input "**********"
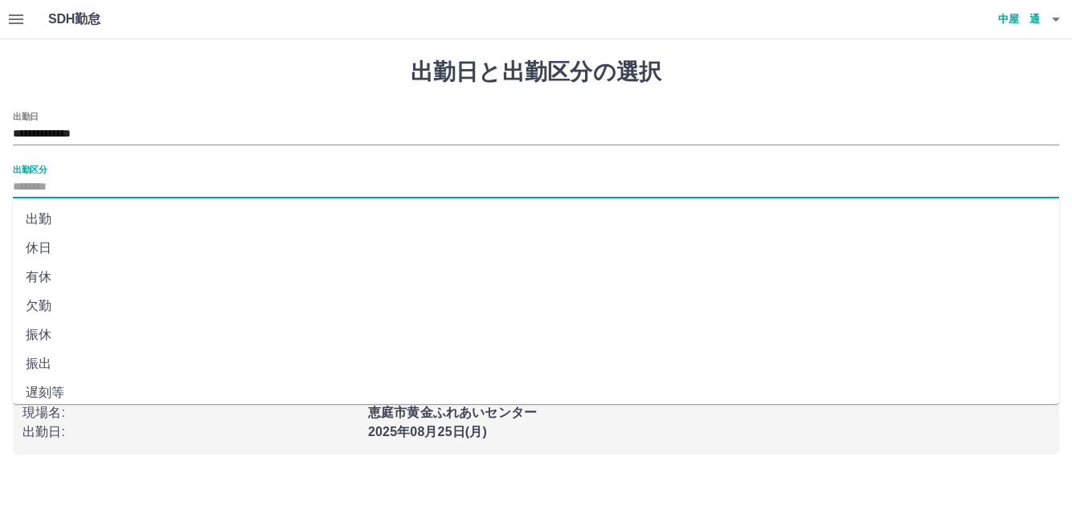
click at [84, 186] on input "出勤区分" at bounding box center [536, 188] width 1046 height 20
click at [47, 214] on li "出勤" at bounding box center [536, 219] width 1046 height 29
type input "**"
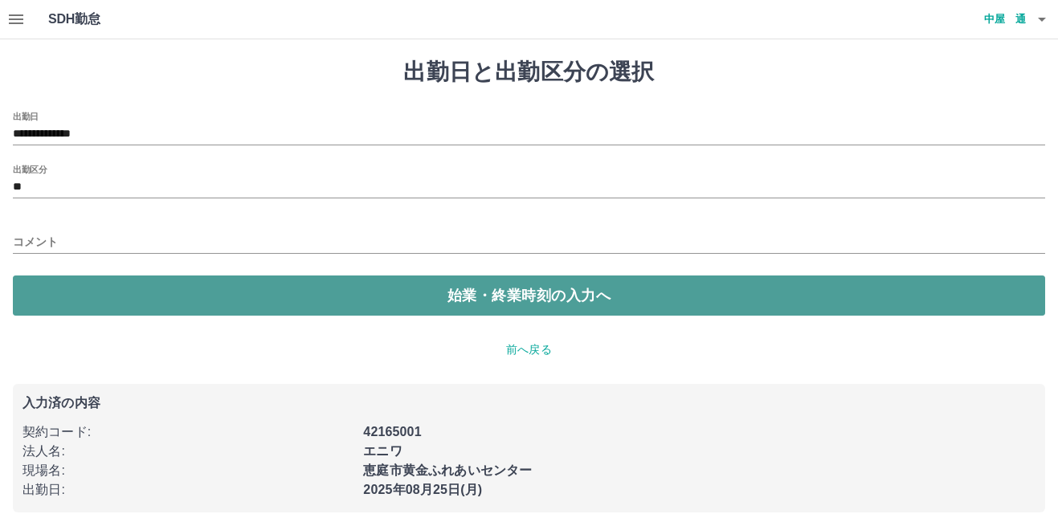
click at [489, 295] on button "始業・終業時刻の入力へ" at bounding box center [529, 296] width 1033 height 40
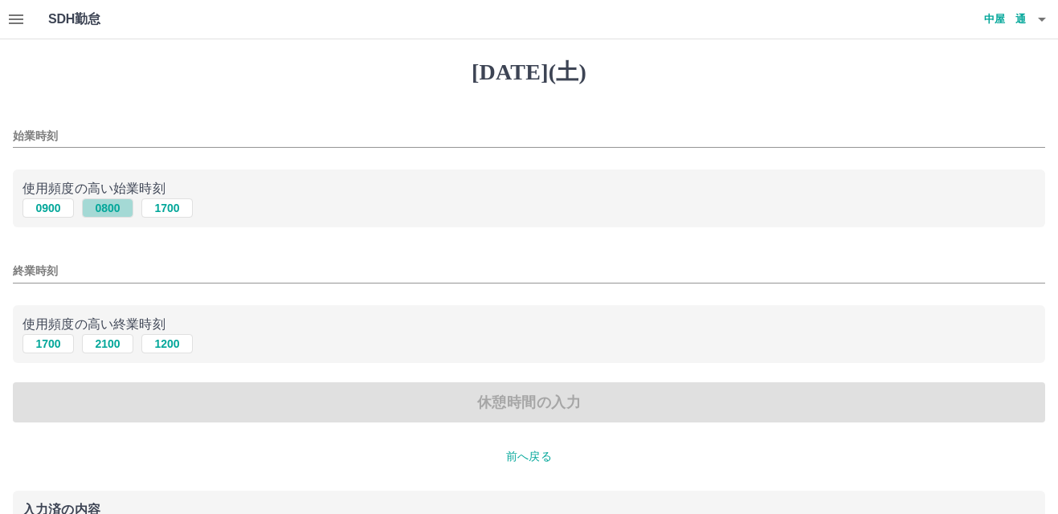
click at [108, 207] on button "0800" at bounding box center [107, 207] width 51 height 19
type input "****"
click at [169, 342] on button "1200" at bounding box center [166, 343] width 51 height 19
type input "****"
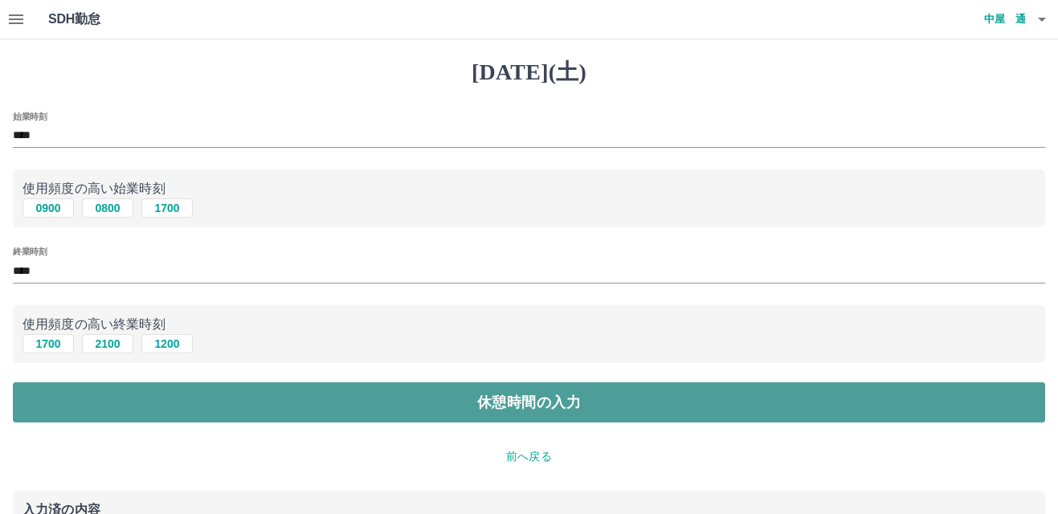
click at [509, 400] on button "休憩時間の入力" at bounding box center [529, 402] width 1033 height 40
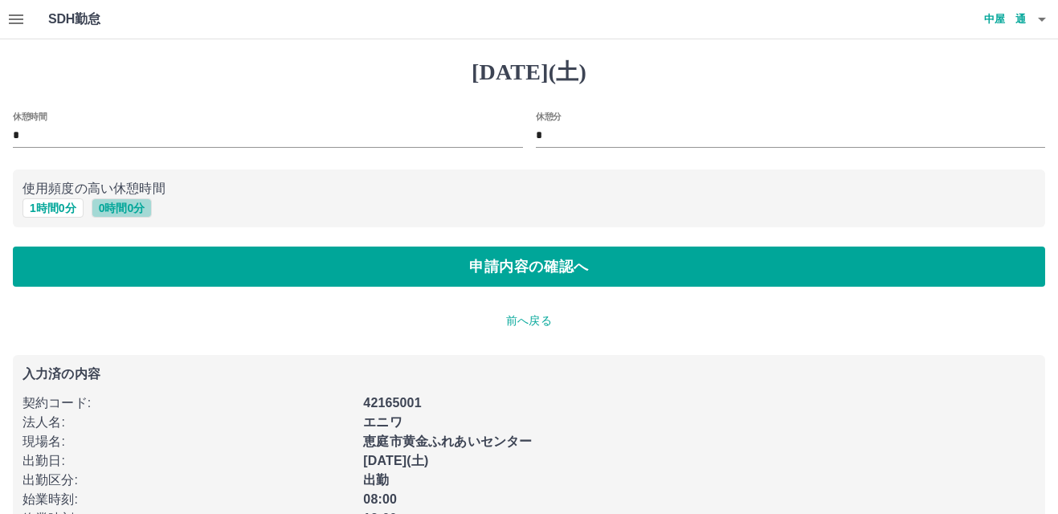
click at [123, 205] on button "0 時間 0 分" at bounding box center [122, 207] width 61 height 19
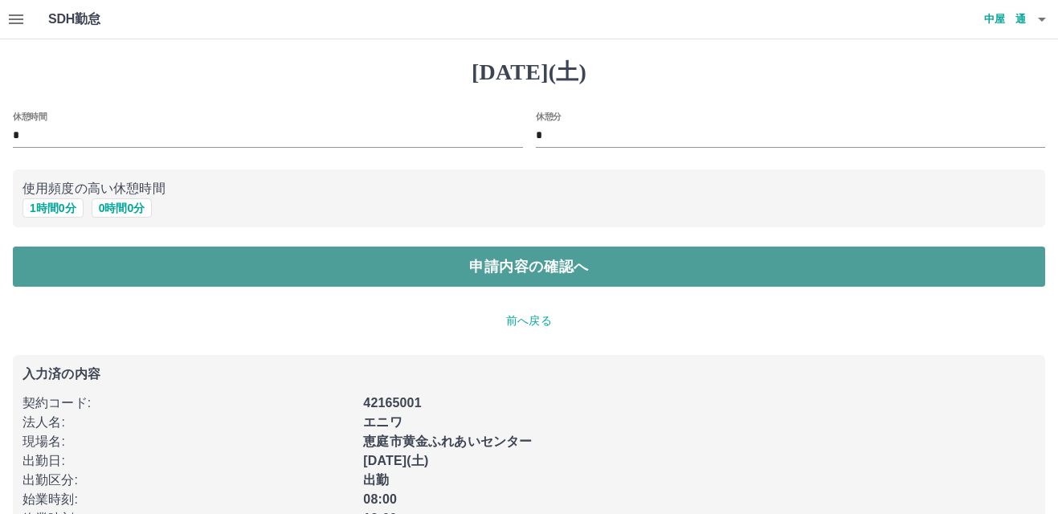
click at [462, 263] on button "申請内容の確認へ" at bounding box center [529, 267] width 1033 height 40
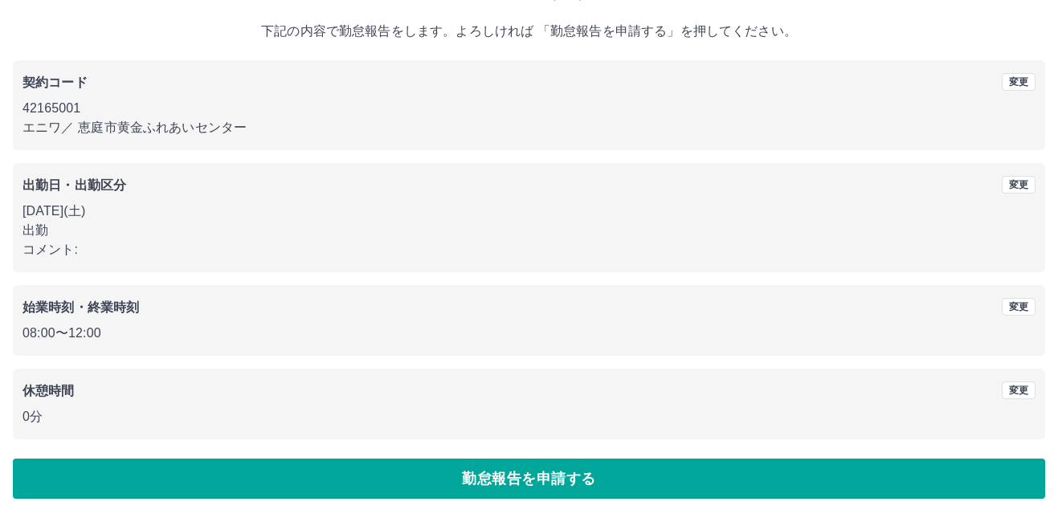
scroll to position [88, 0]
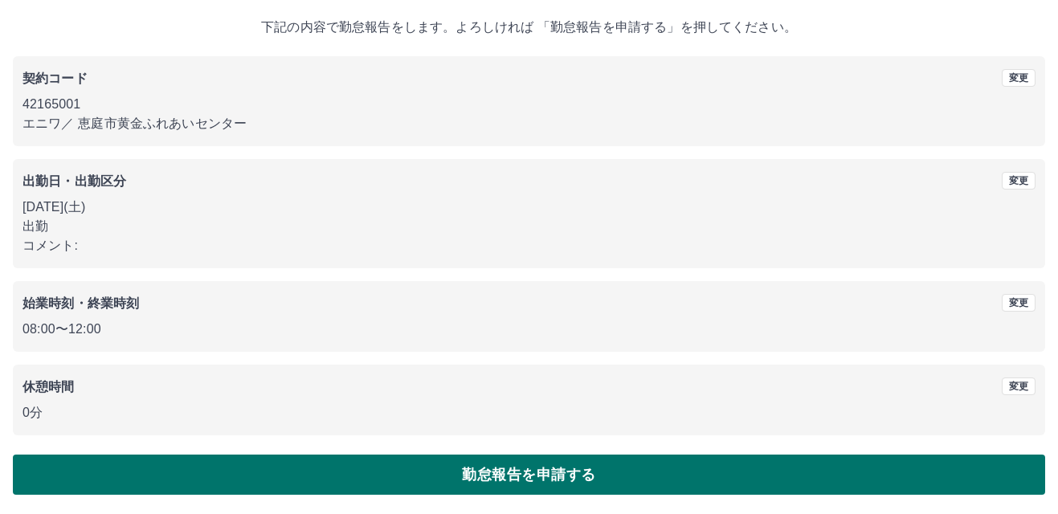
click at [526, 468] on button "勤怠報告を申請する" at bounding box center [529, 475] width 1033 height 40
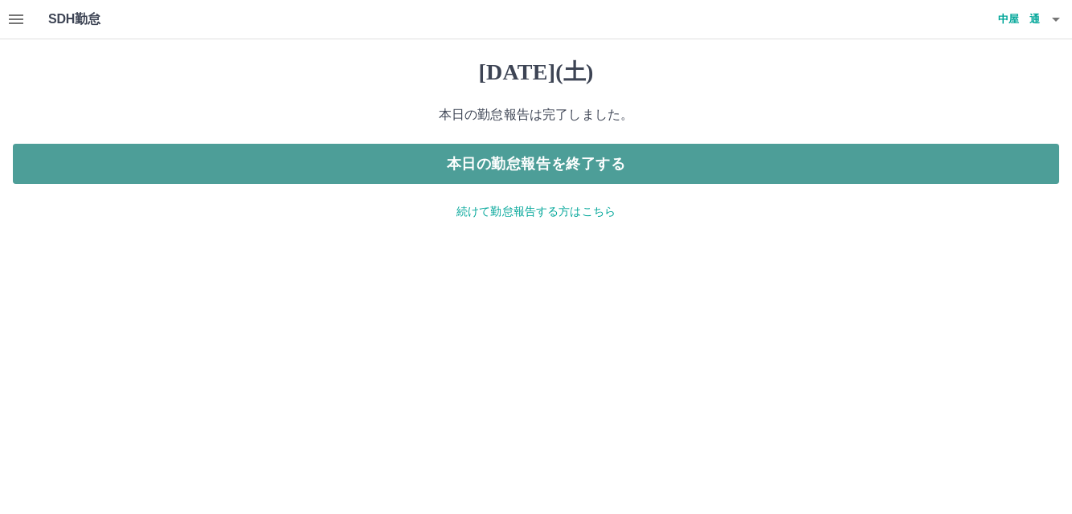
click at [564, 160] on button "本日の勤怠報告を終了する" at bounding box center [536, 164] width 1046 height 40
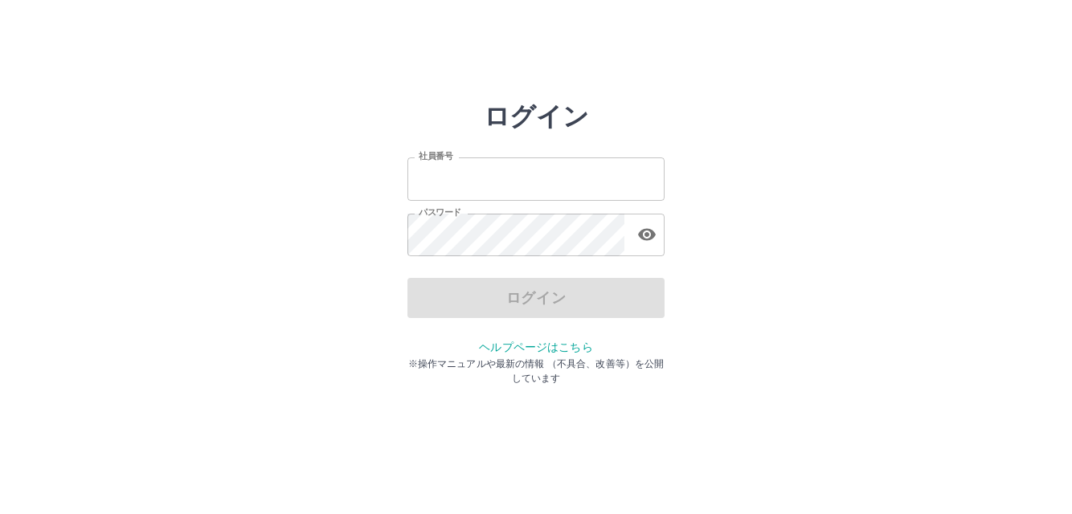
type input "*******"
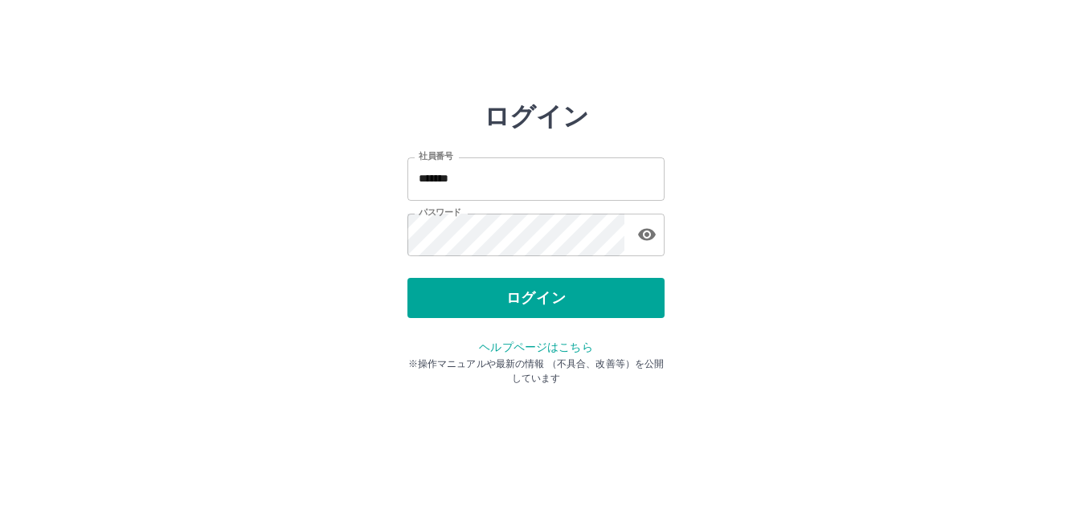
click at [550, 296] on div "ログイン" at bounding box center [535, 298] width 257 height 40
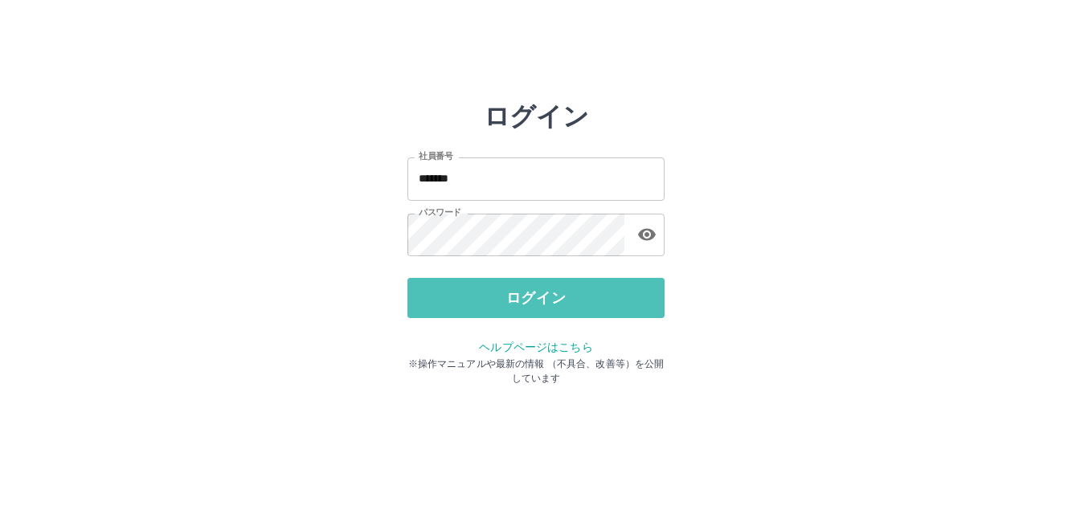
click at [550, 296] on button "ログイン" at bounding box center [535, 298] width 257 height 40
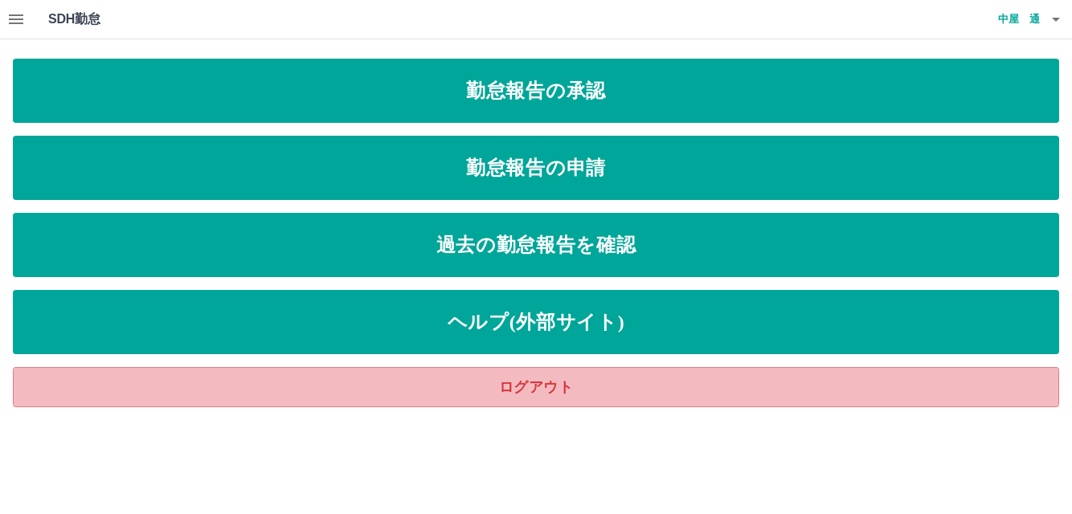
click at [522, 382] on link "ログアウト" at bounding box center [536, 387] width 1046 height 40
